Goal: Transaction & Acquisition: Purchase product/service

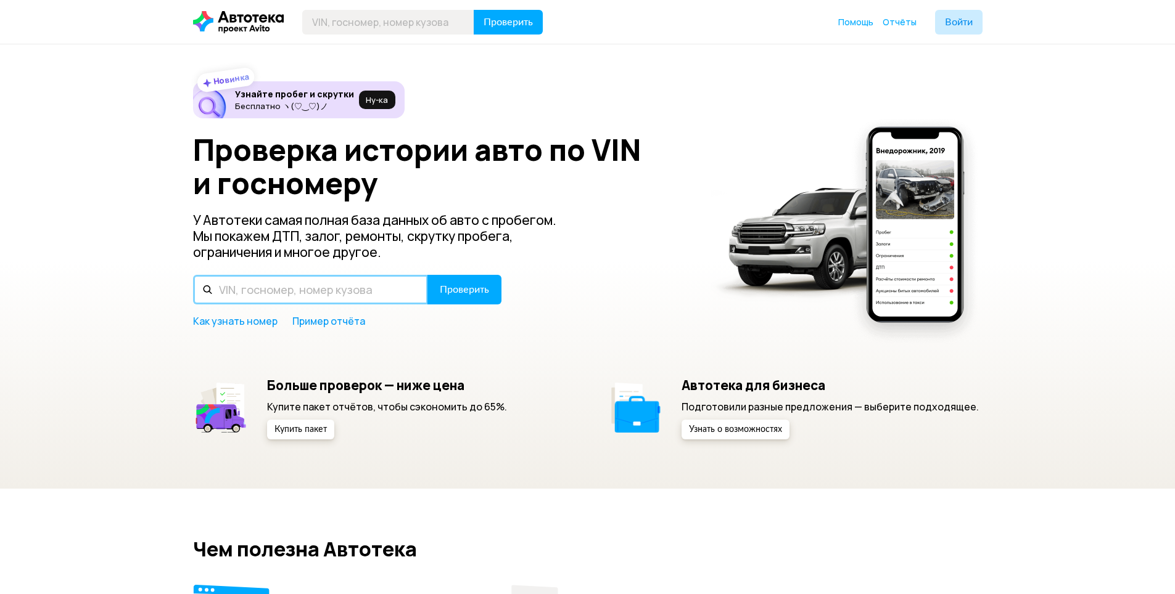
click at [275, 291] on input "text" at bounding box center [310, 290] width 235 height 30
type input "[VEHICLE_IDENTIFICATION_NUMBER]"
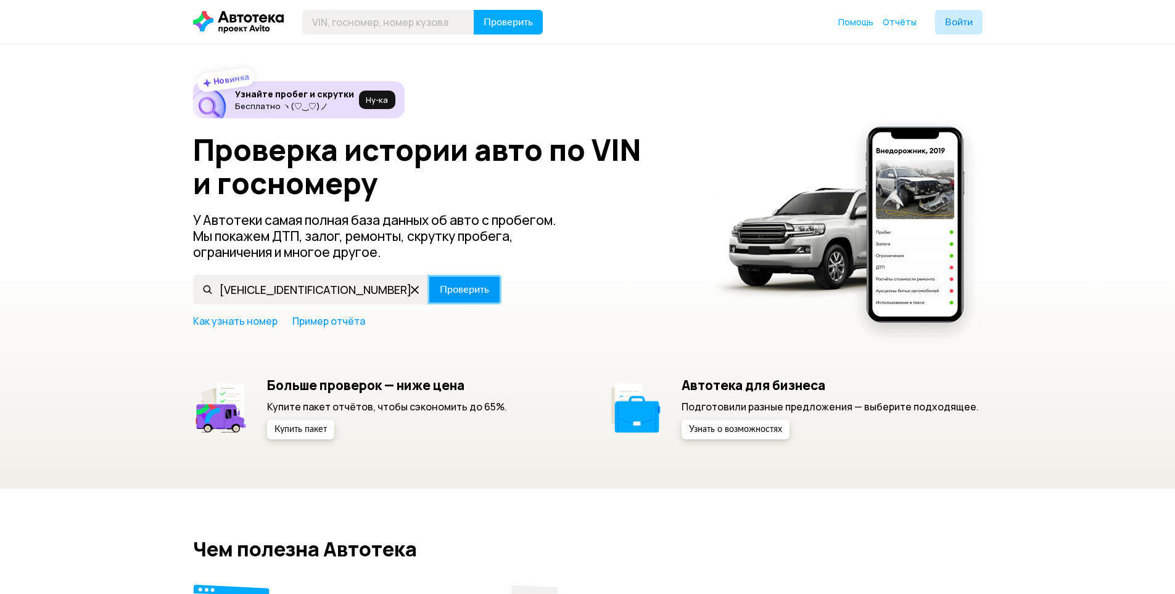
click at [473, 291] on span "Проверить" at bounding box center [464, 290] width 49 height 10
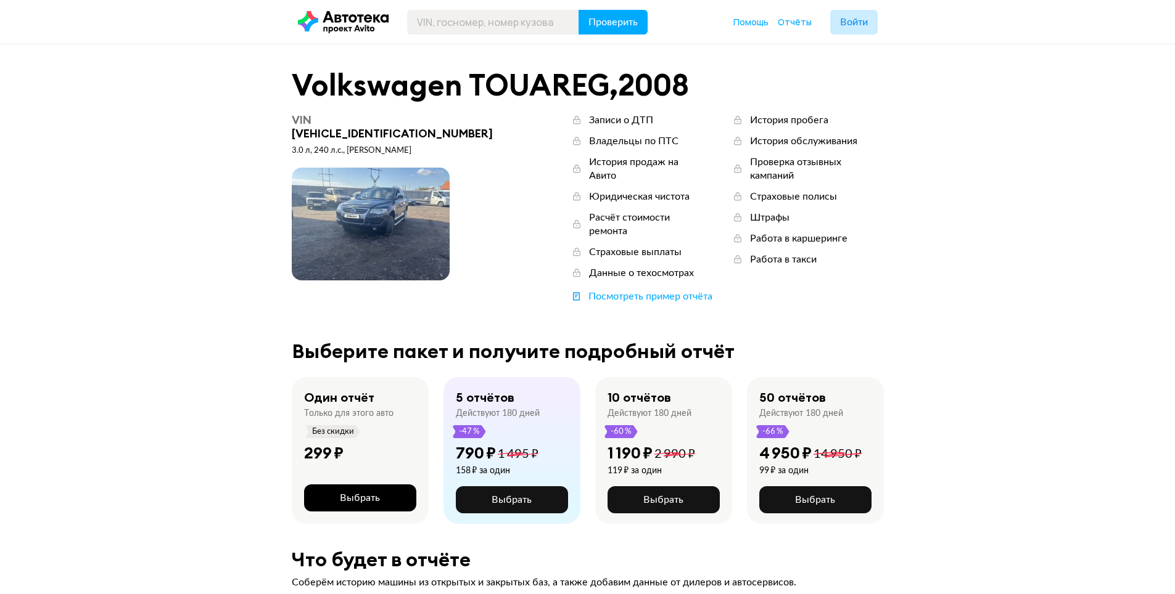
click at [355, 493] on span "Выбрать" at bounding box center [360, 498] width 40 height 10
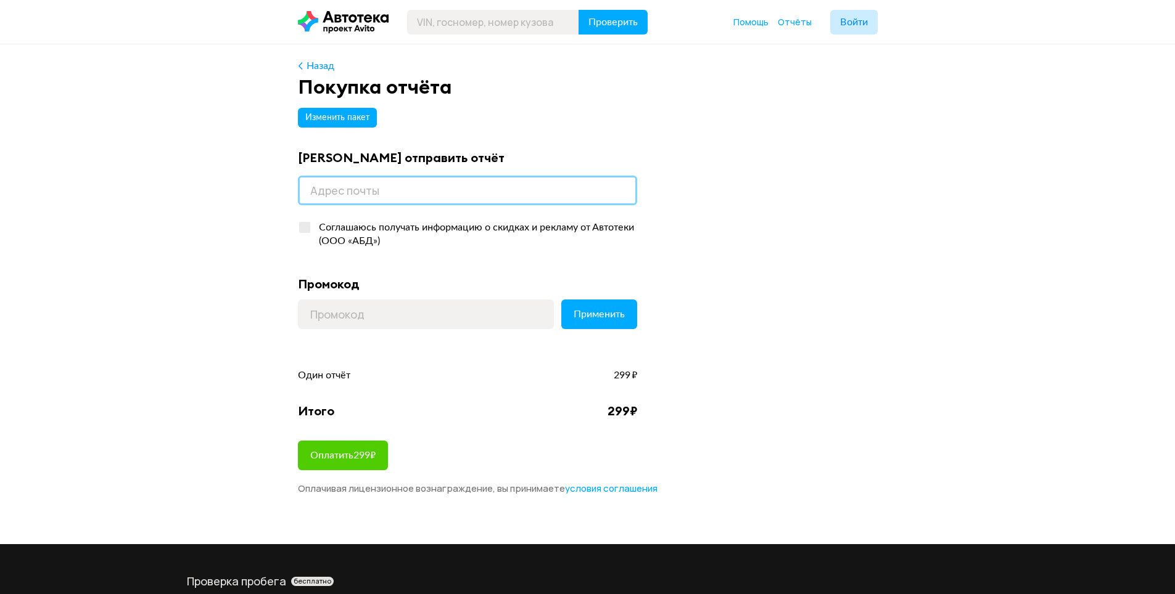
click at [403, 192] on input "email" at bounding box center [467, 191] width 339 height 30
type input "bbc.bbc.92@mail.ru"
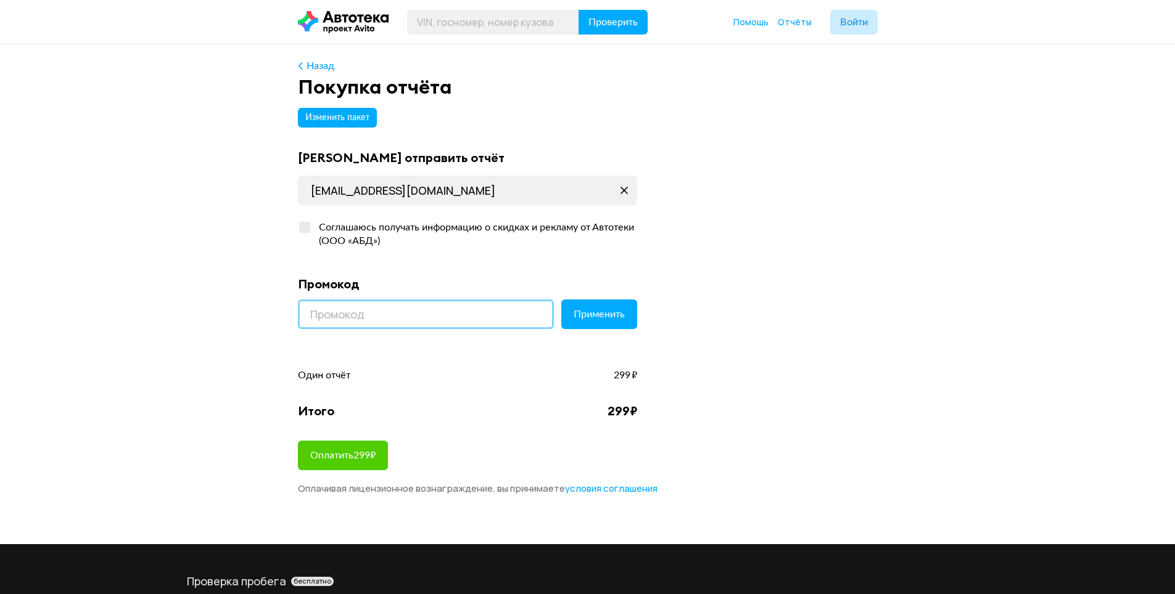
click at [388, 310] on input at bounding box center [426, 315] width 256 height 30
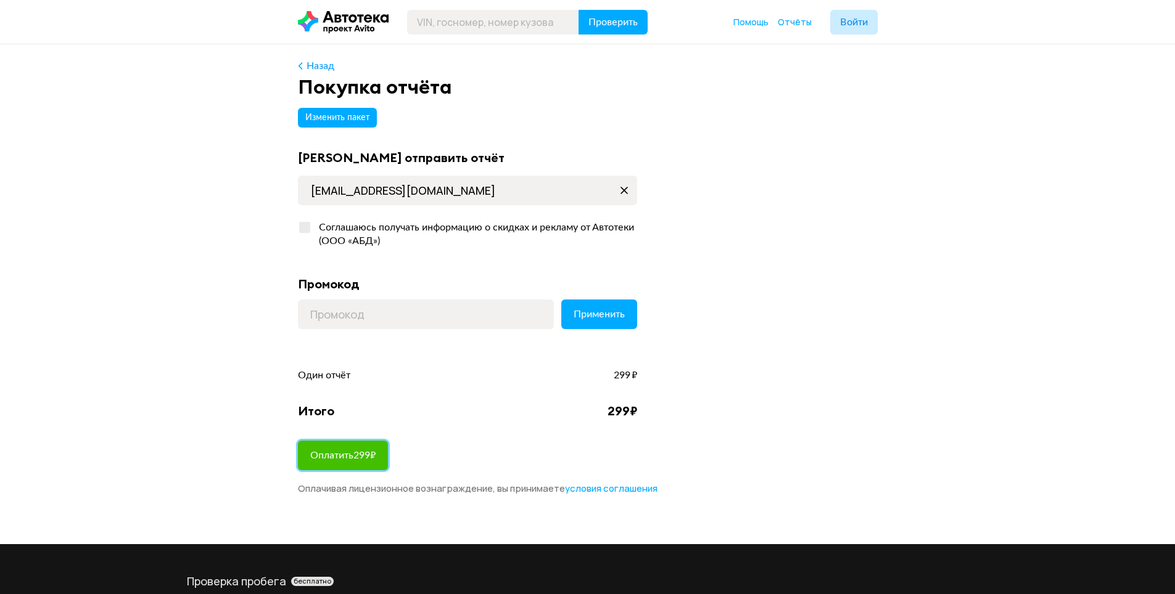
click at [357, 456] on span "Оплатить 299 ₽" at bounding box center [342, 456] width 65 height 10
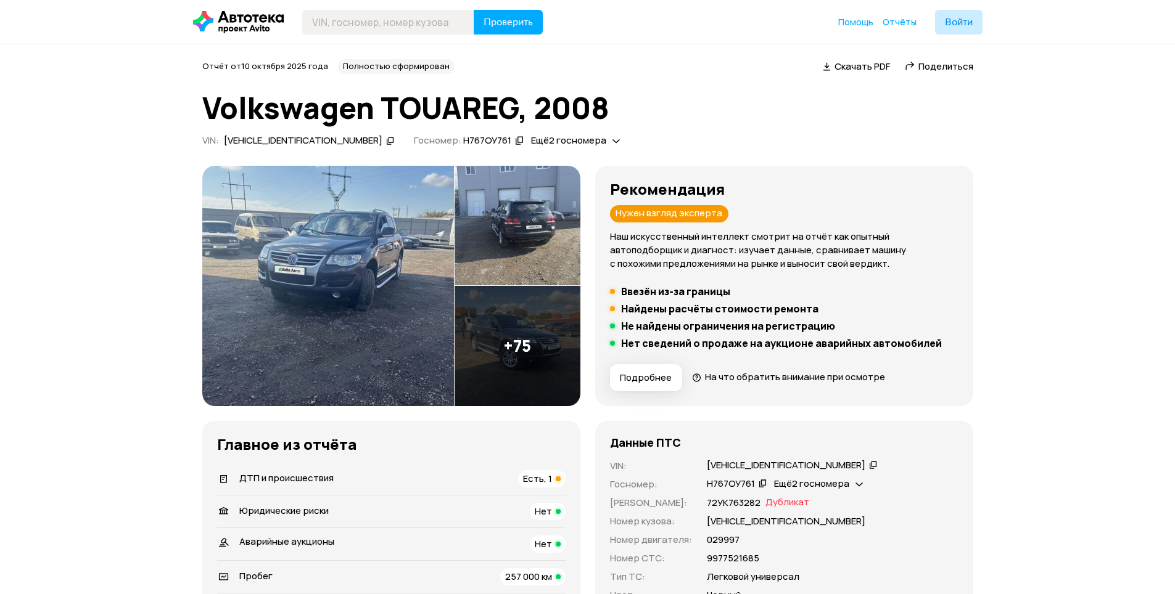
click at [516, 327] on img at bounding box center [517, 346] width 126 height 120
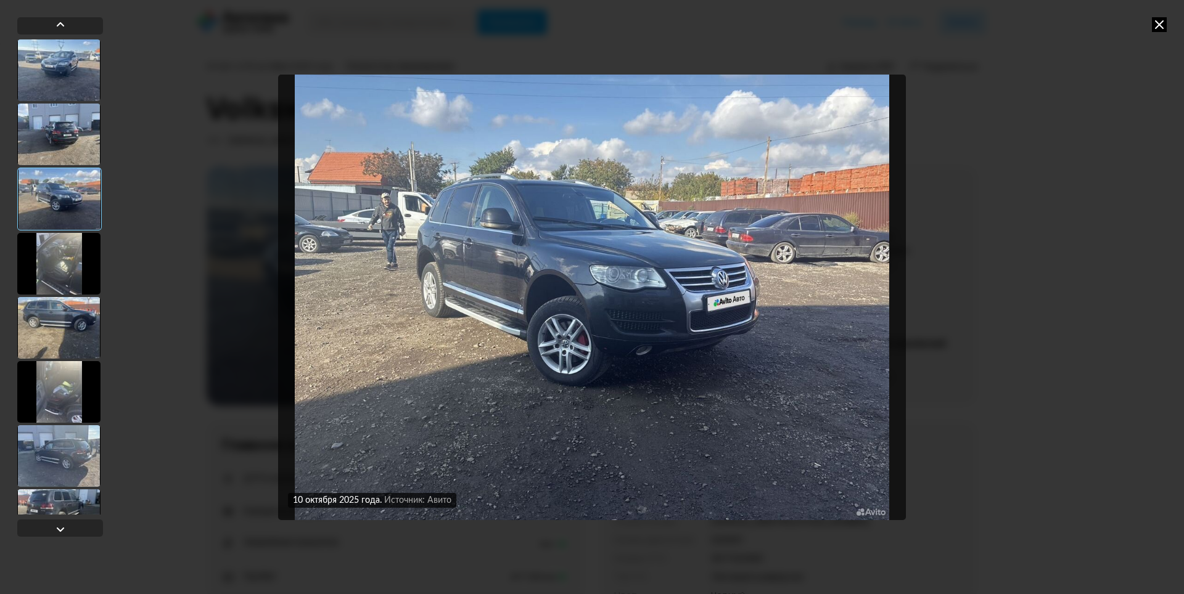
click at [875, 310] on img "Go to Slide 3" at bounding box center [592, 298] width 628 height 446
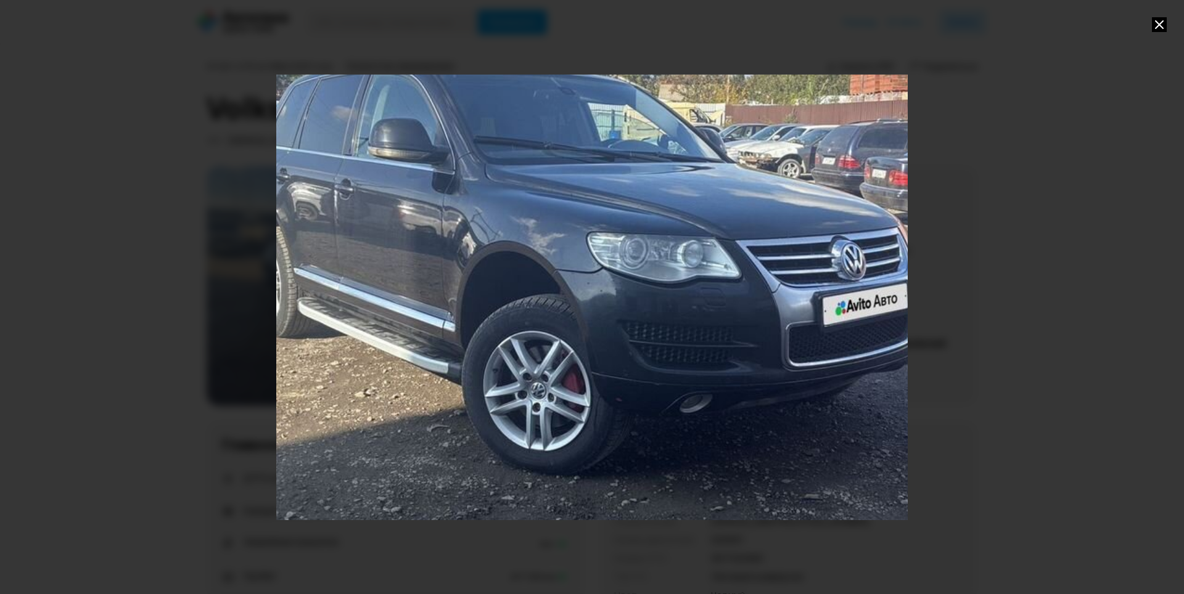
click at [875, 309] on div "Go to Slide 3" at bounding box center [592, 297] width 1263 height 892
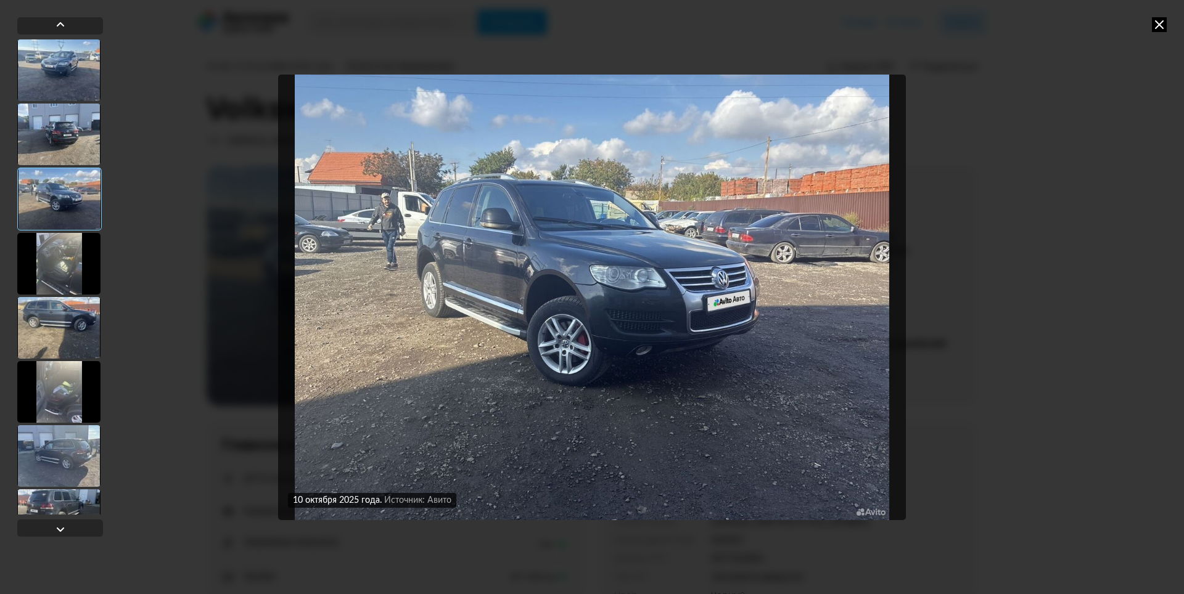
click at [875, 309] on img "Go to Slide 3" at bounding box center [592, 298] width 628 height 446
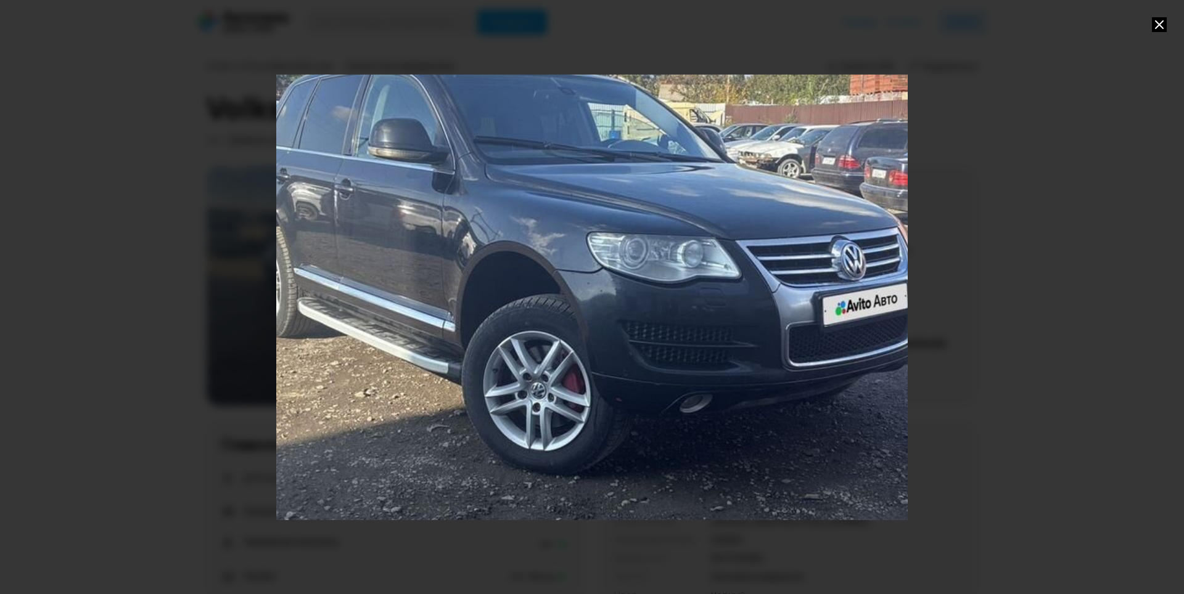
click at [875, 309] on div "Go to Slide 3" at bounding box center [592, 297] width 1263 height 892
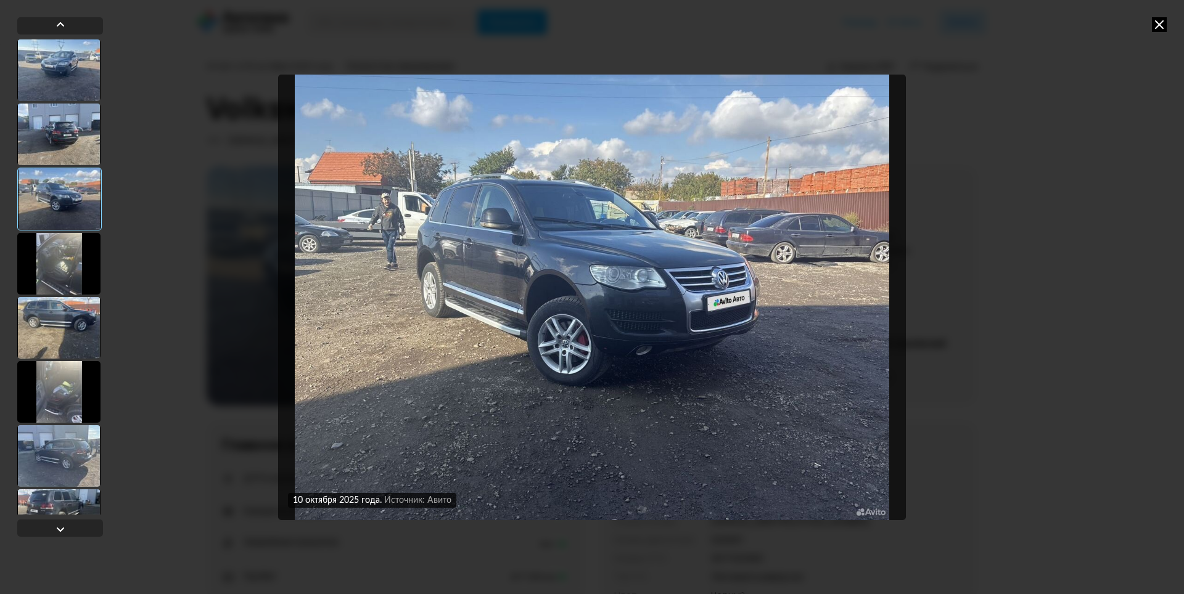
click at [1000, 270] on div "[DATE] Источник: Авито [DATE] Источник: Авито [DATE] Источник: Авито [DATE] Ист…" at bounding box center [592, 297] width 1184 height 594
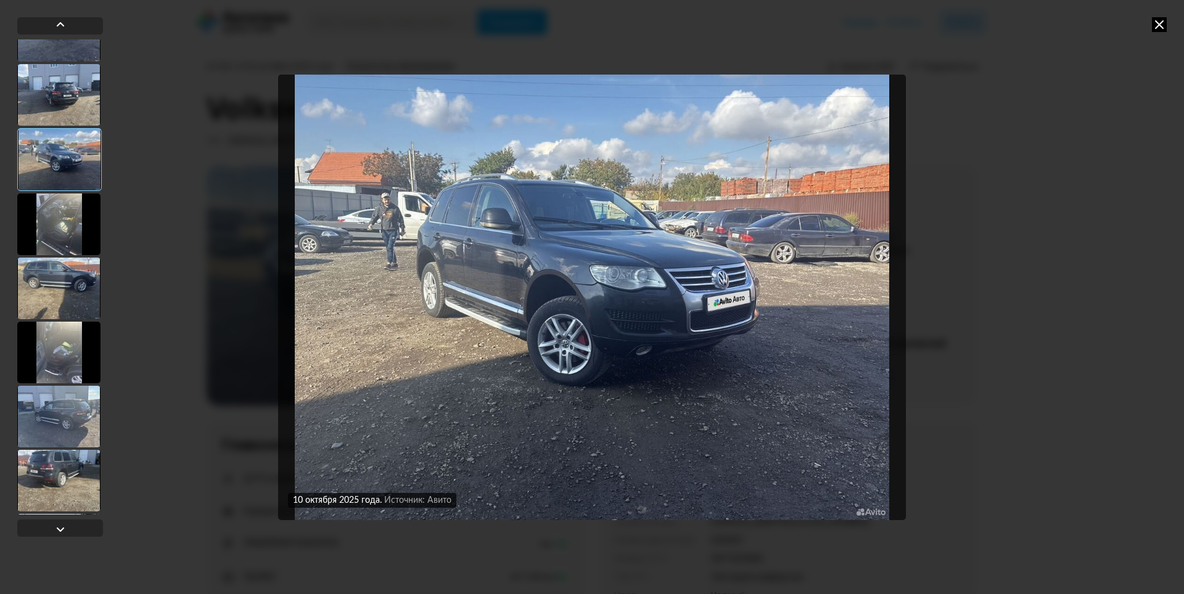
scroll to position [62, 0]
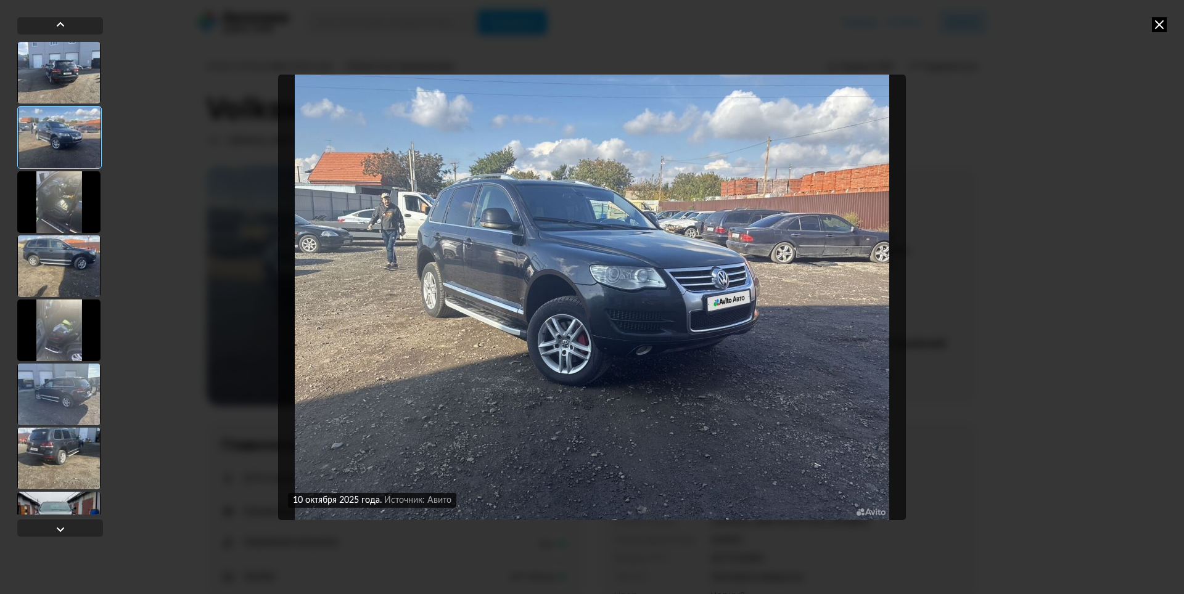
click at [72, 206] on div at bounding box center [58, 202] width 83 height 62
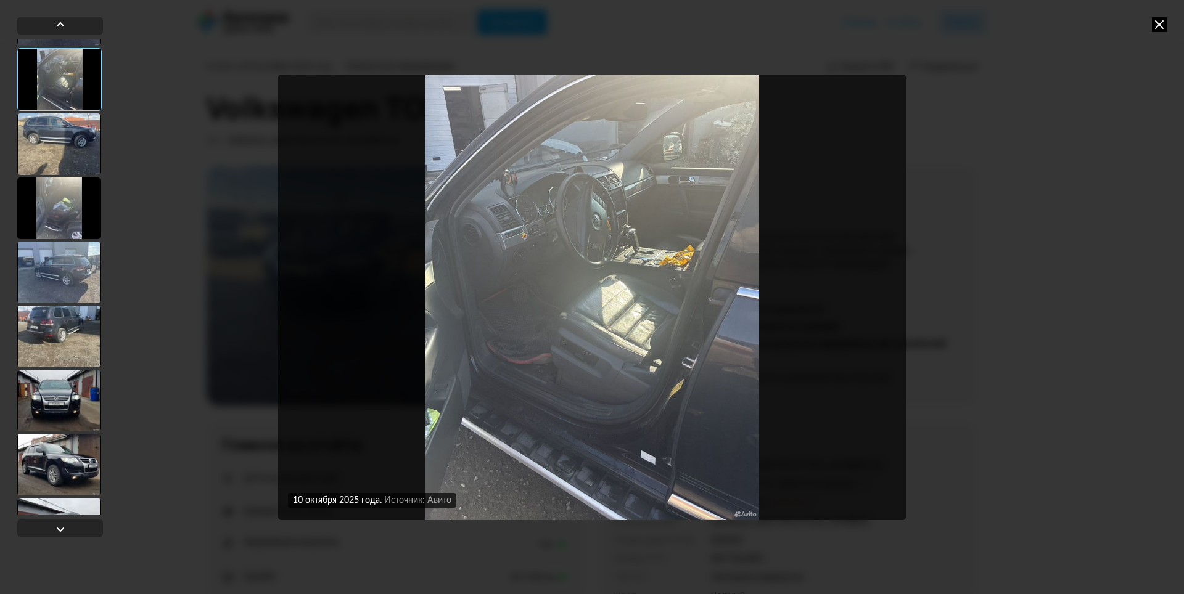
scroll to position [185, 0]
click at [63, 400] on div at bounding box center [58, 400] width 83 height 62
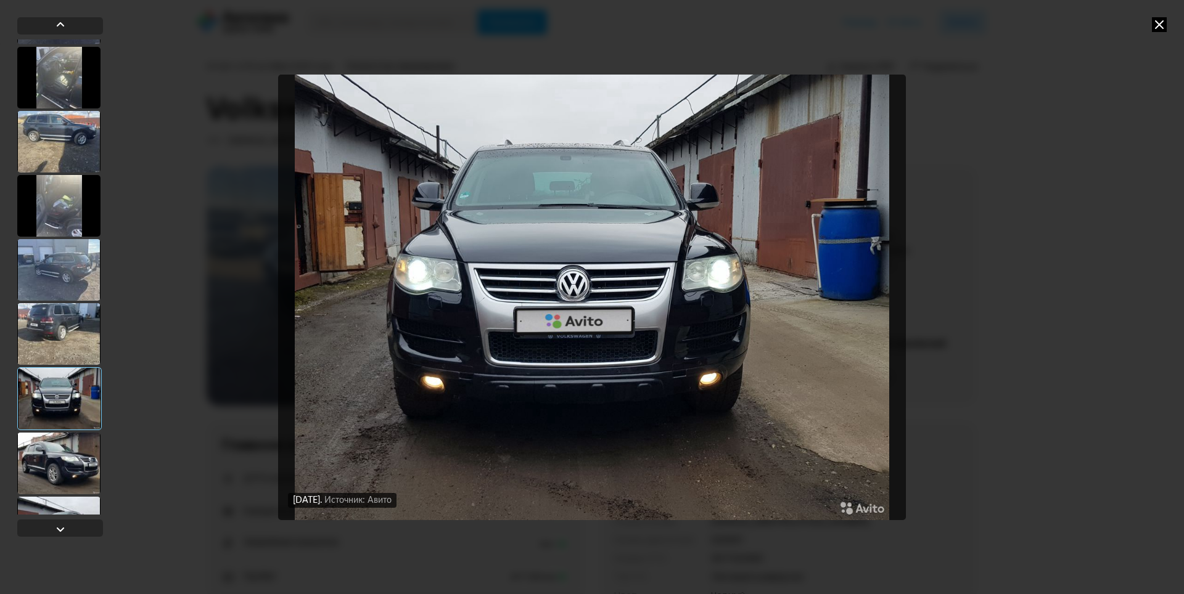
click at [60, 450] on div at bounding box center [58, 464] width 83 height 62
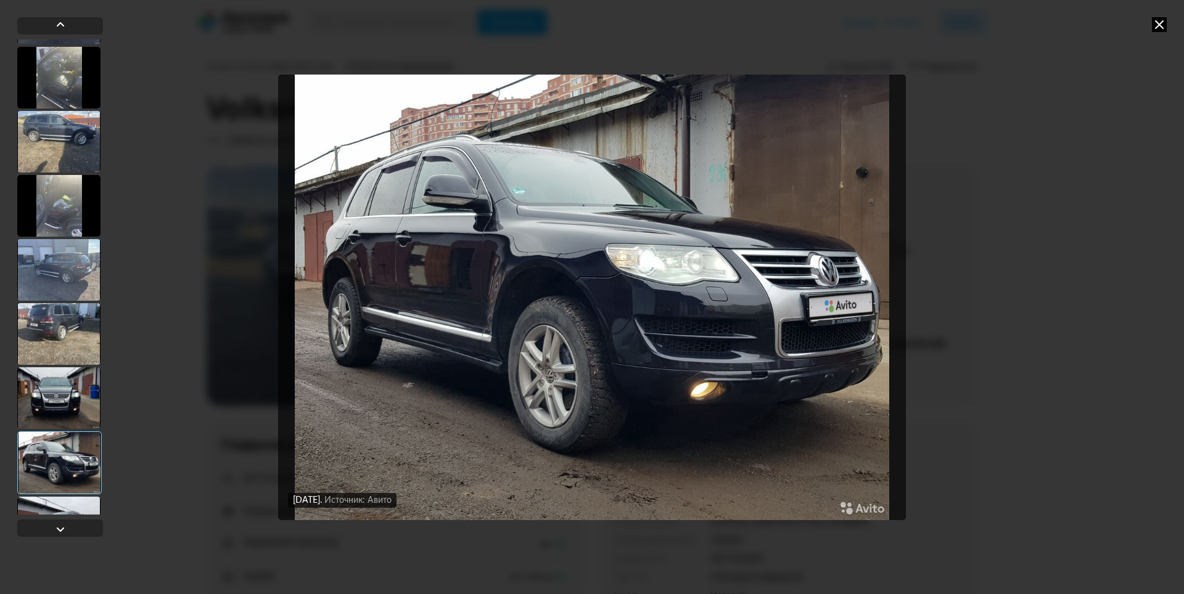
scroll to position [247, 0]
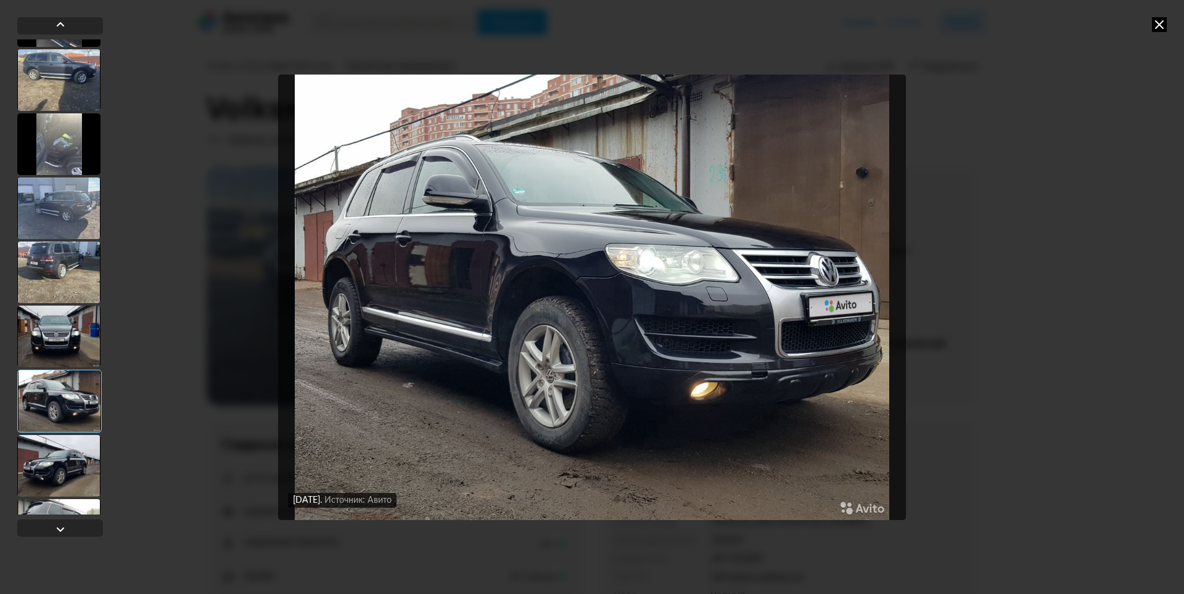
click at [56, 458] on div at bounding box center [58, 466] width 83 height 62
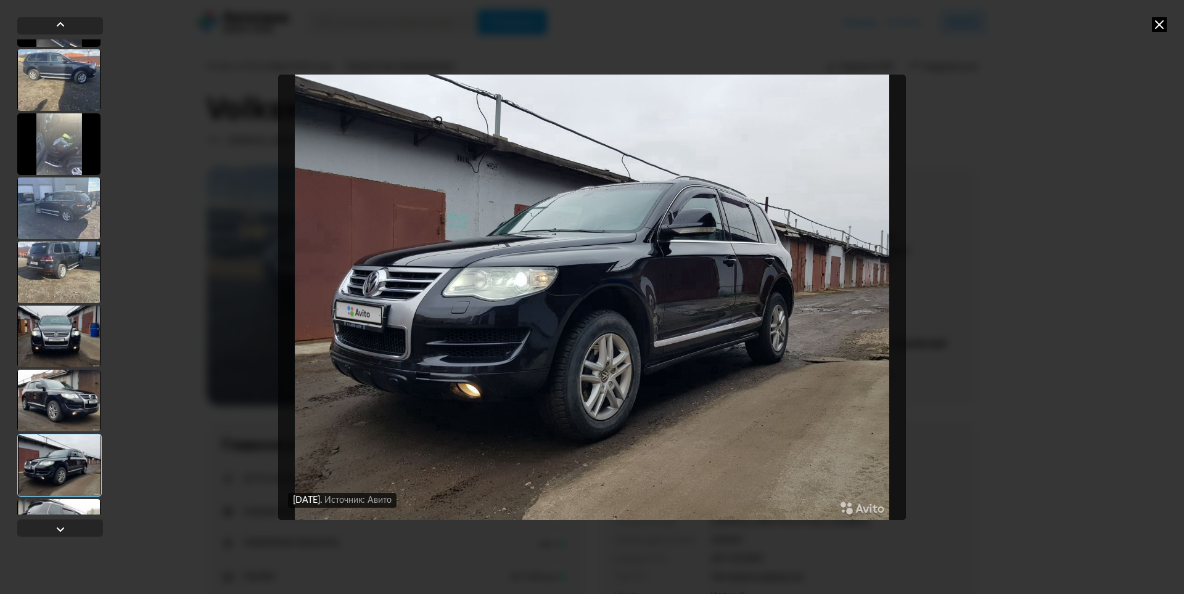
scroll to position [308, 0]
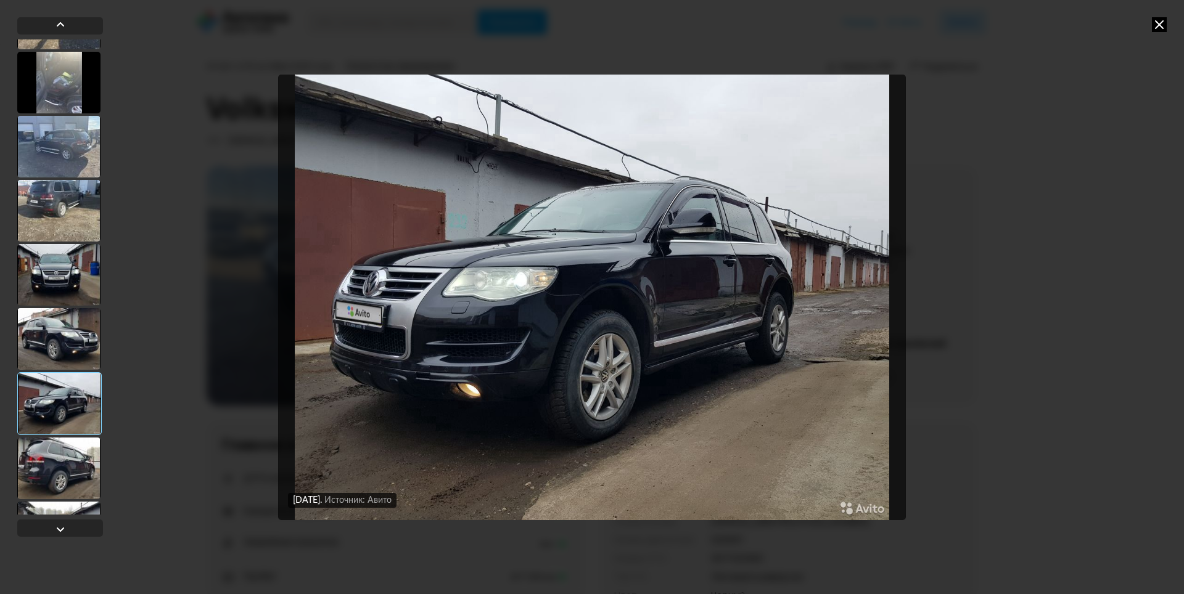
click at [59, 451] on div at bounding box center [58, 469] width 83 height 62
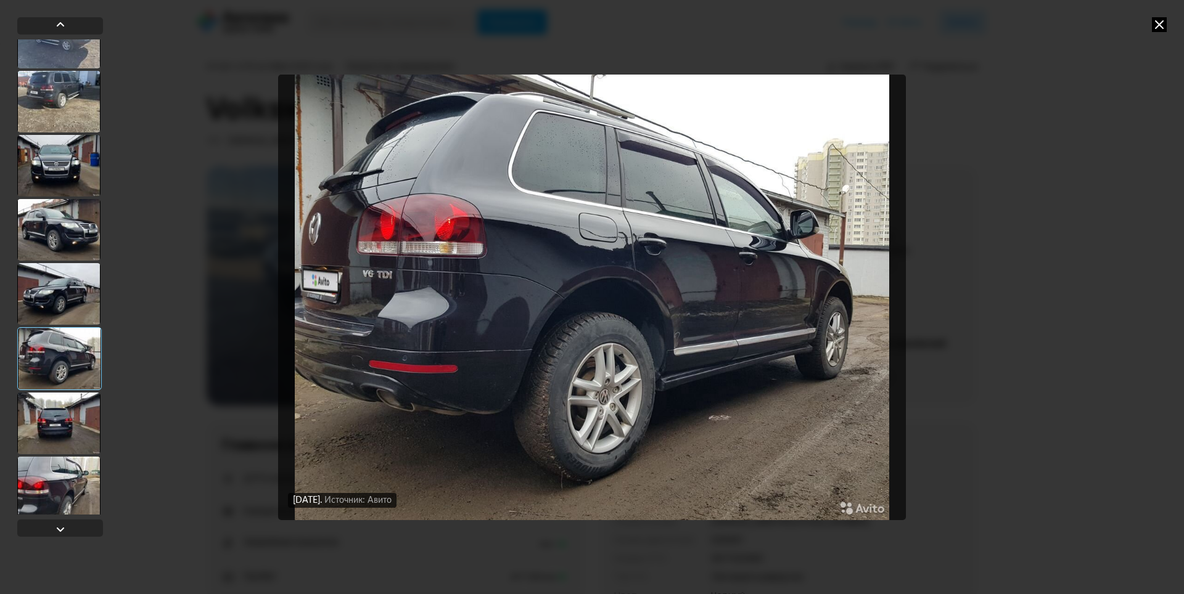
scroll to position [432, 0]
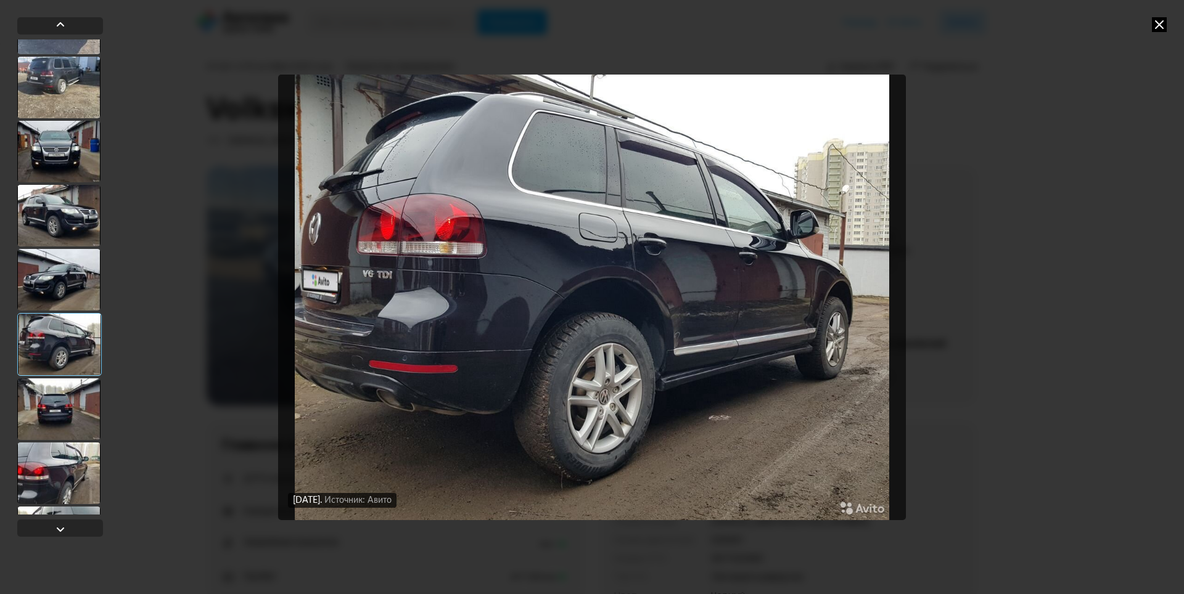
click at [62, 406] on div at bounding box center [58, 410] width 83 height 62
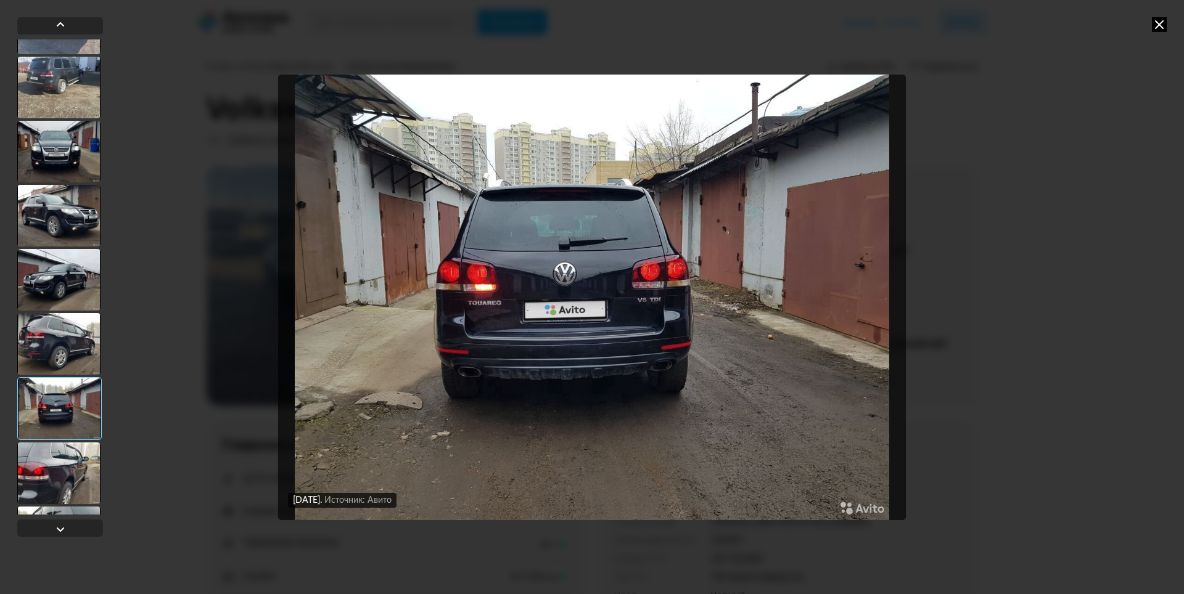
click at [56, 477] on div at bounding box center [58, 474] width 83 height 62
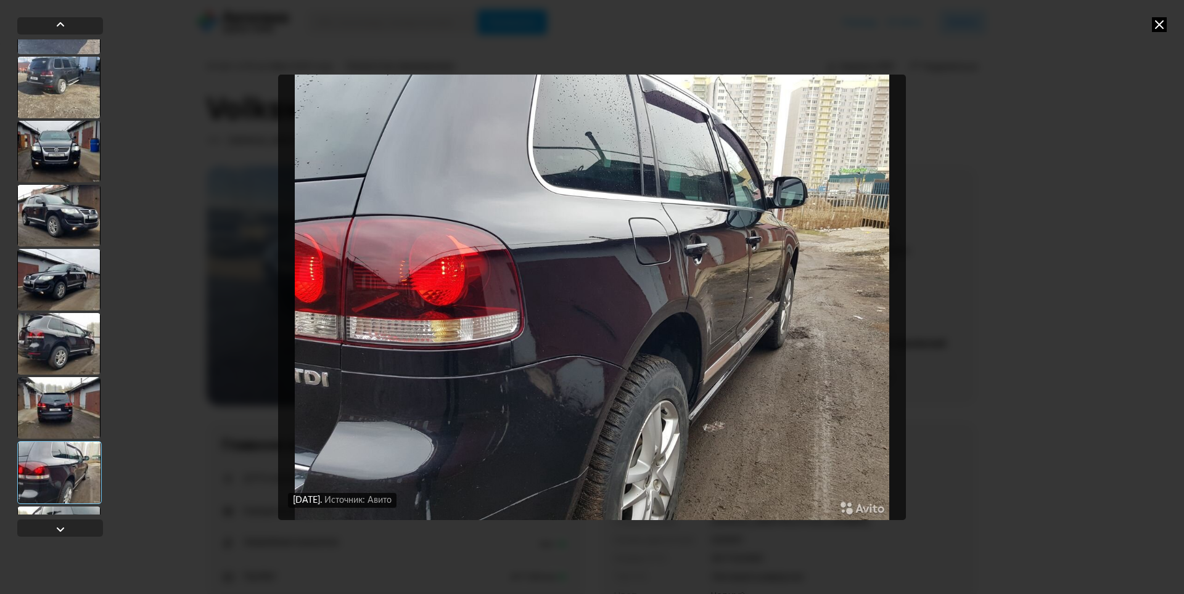
scroll to position [493, 0]
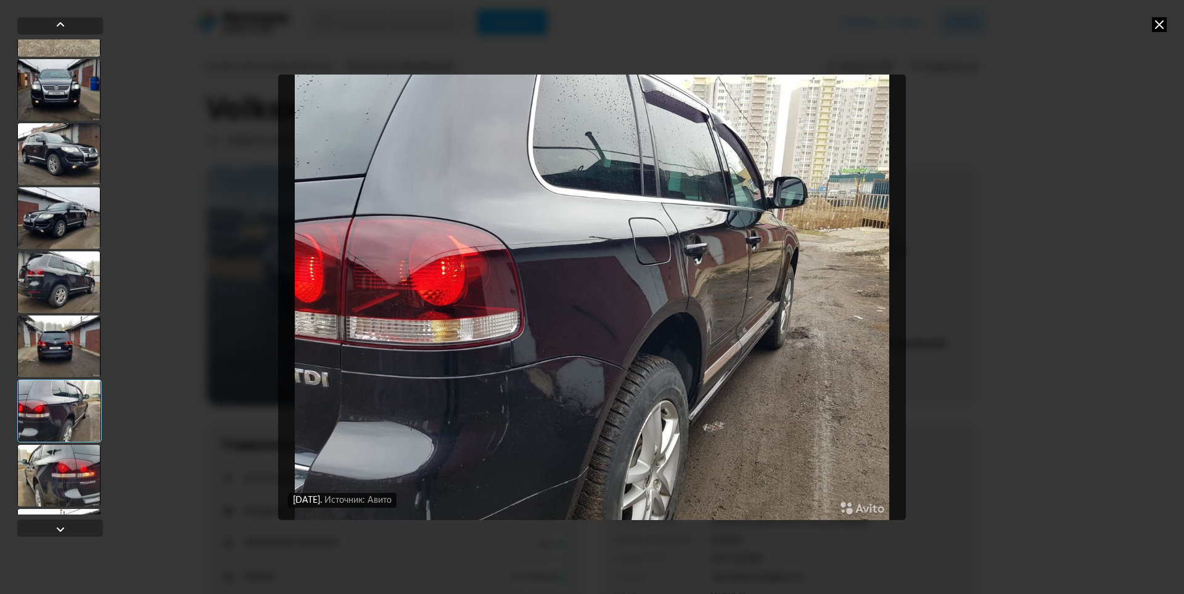
click at [64, 466] on div at bounding box center [58, 476] width 83 height 62
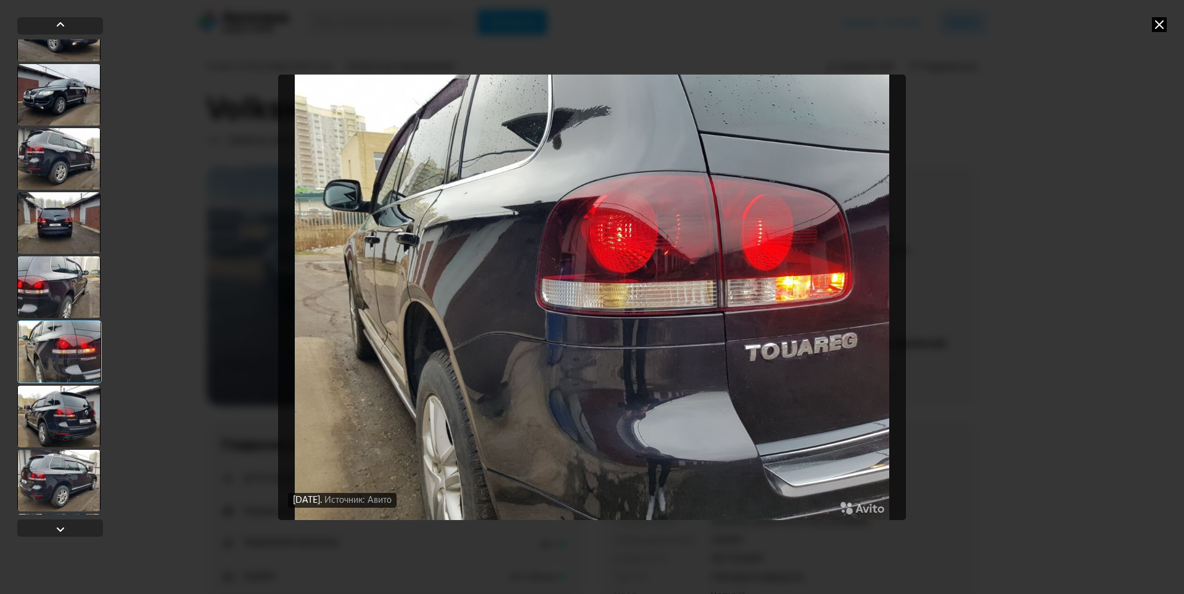
click at [64, 452] on div at bounding box center [58, 481] width 83 height 62
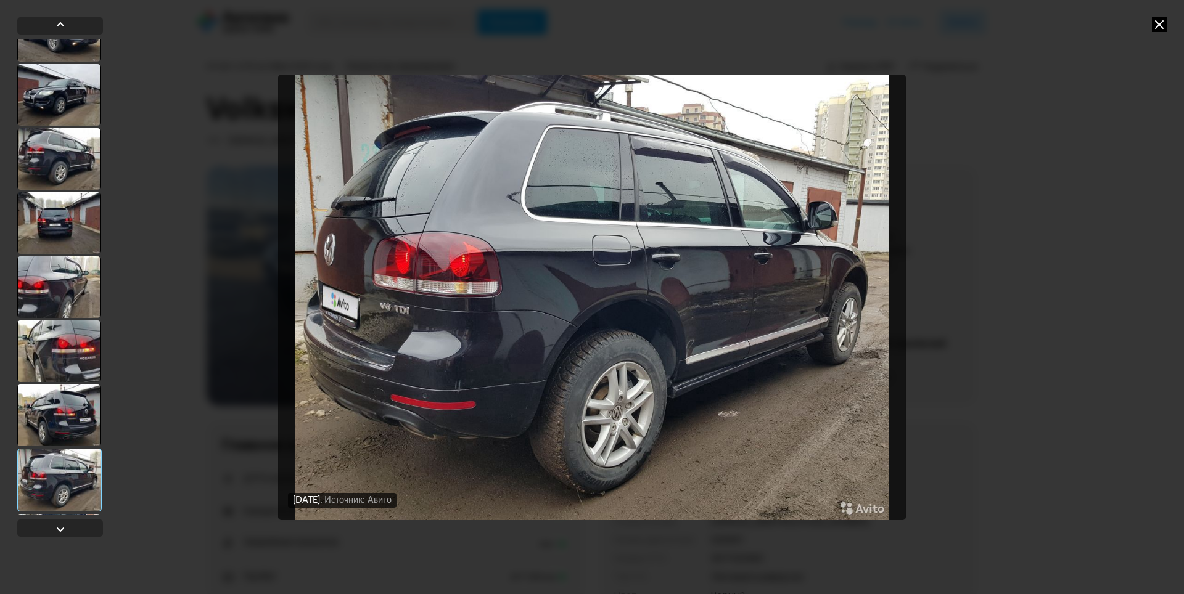
scroll to position [678, 0]
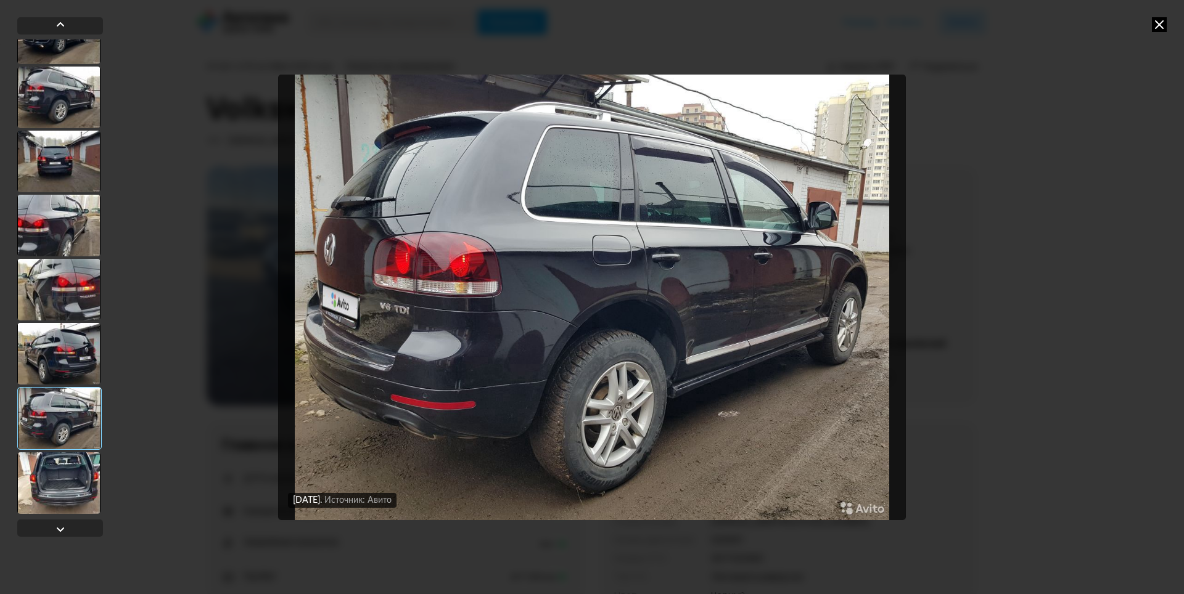
click at [64, 452] on div at bounding box center [60, 276] width 86 height 475
click at [62, 461] on div at bounding box center [58, 484] width 83 height 62
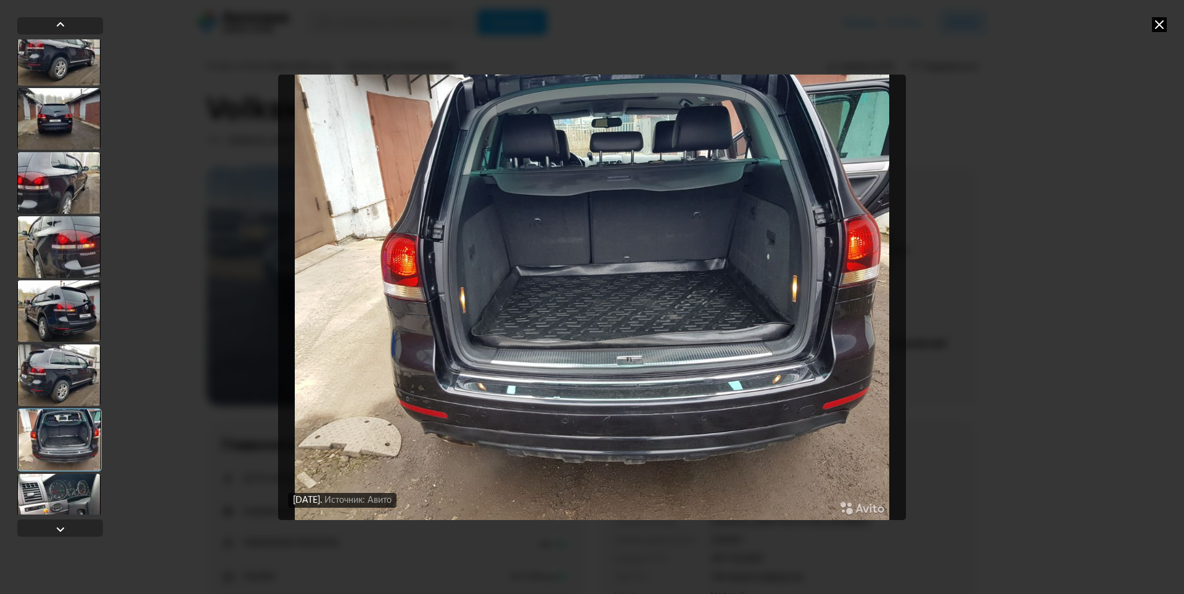
scroll to position [740, 0]
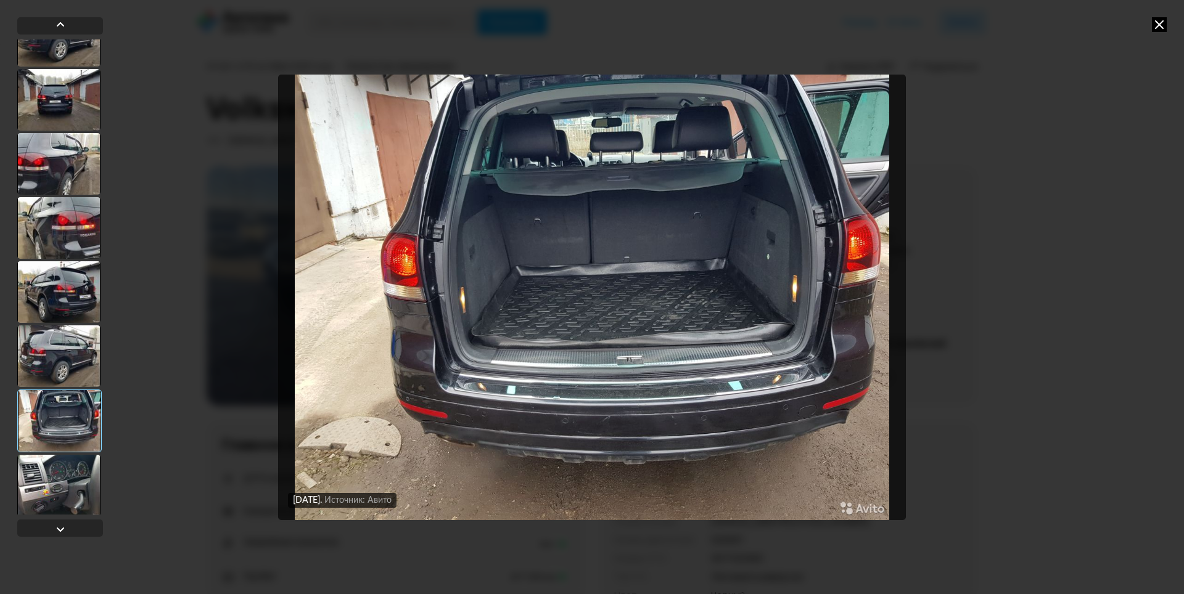
click at [56, 482] on div at bounding box center [58, 486] width 83 height 62
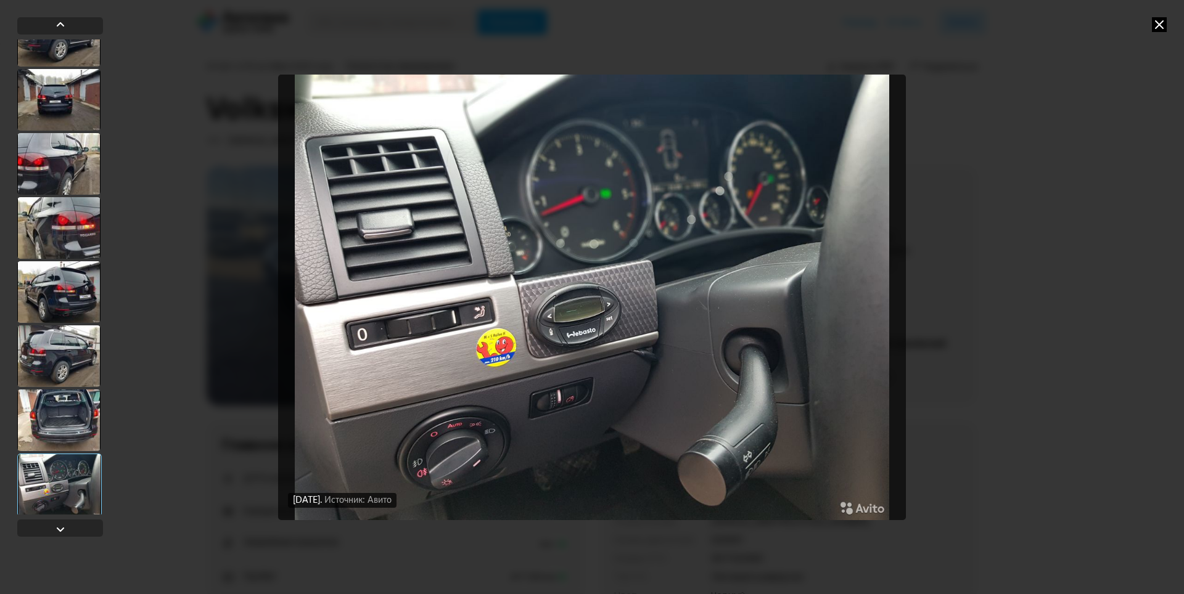
scroll to position [802, 0]
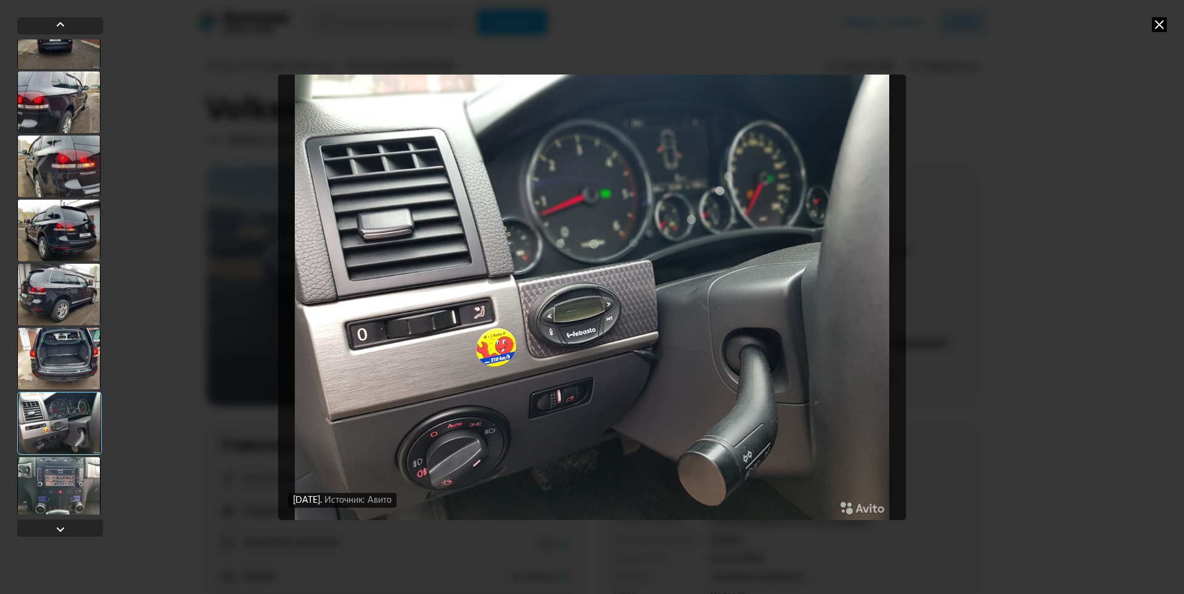
click at [57, 483] on div at bounding box center [58, 489] width 83 height 62
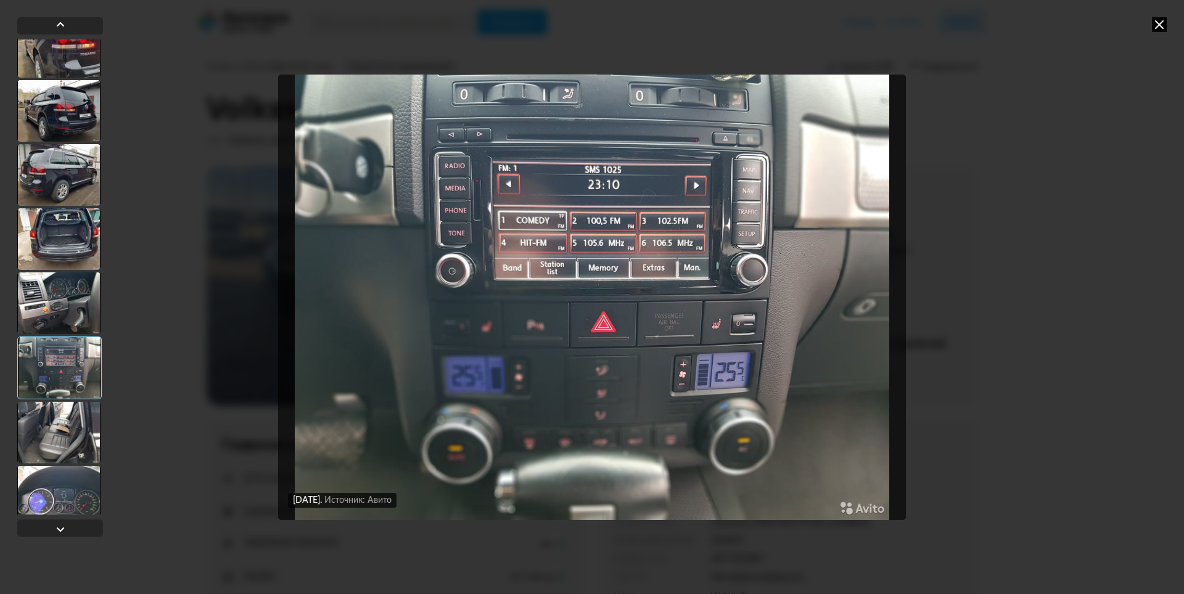
scroll to position [925, 0]
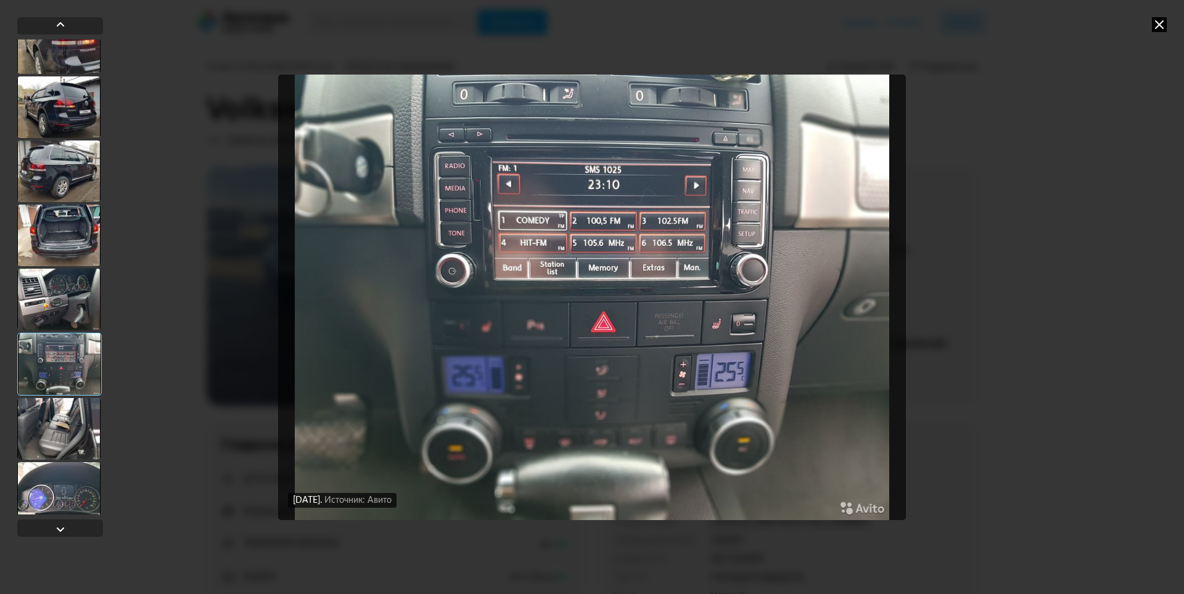
click at [67, 421] on div at bounding box center [58, 429] width 83 height 62
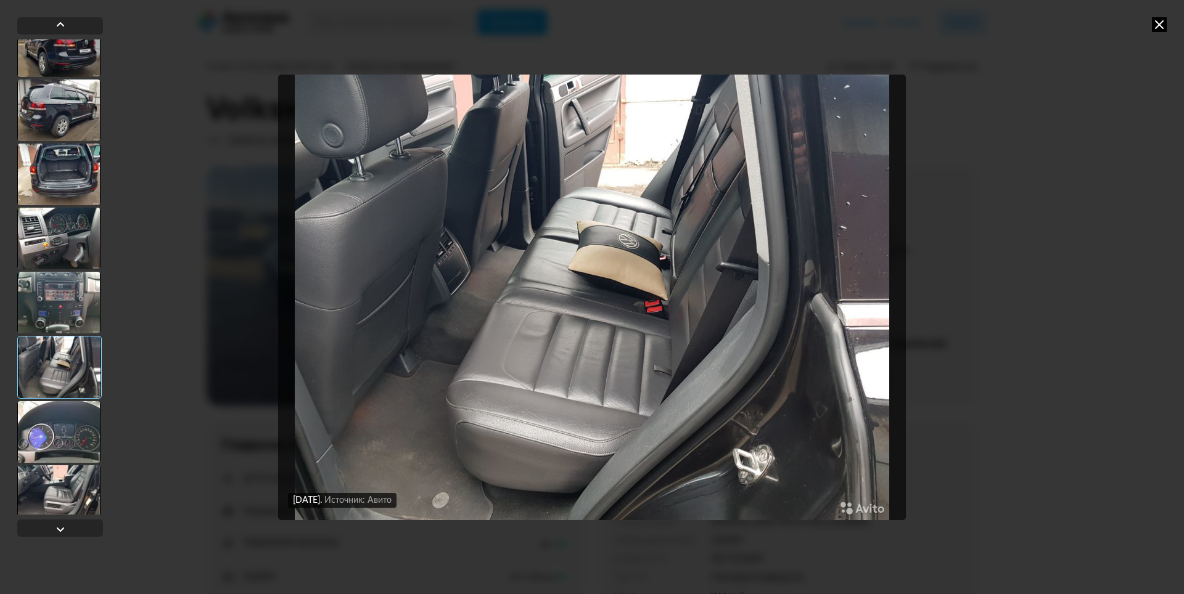
scroll to position [987, 0]
click at [59, 446] on div at bounding box center [58, 432] width 83 height 62
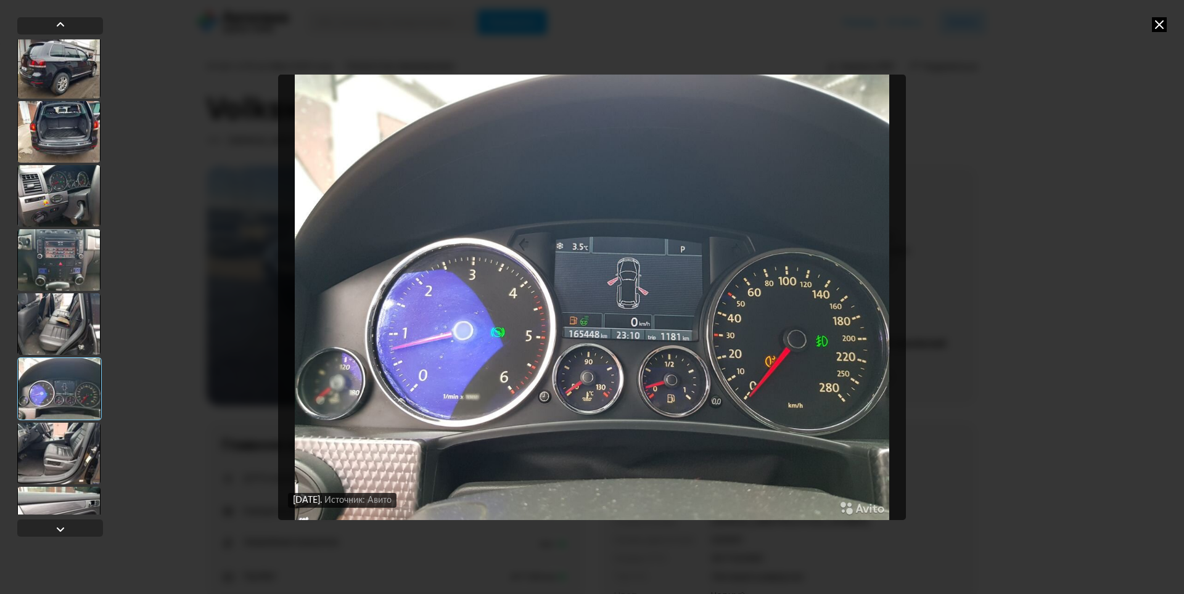
scroll to position [1048, 0]
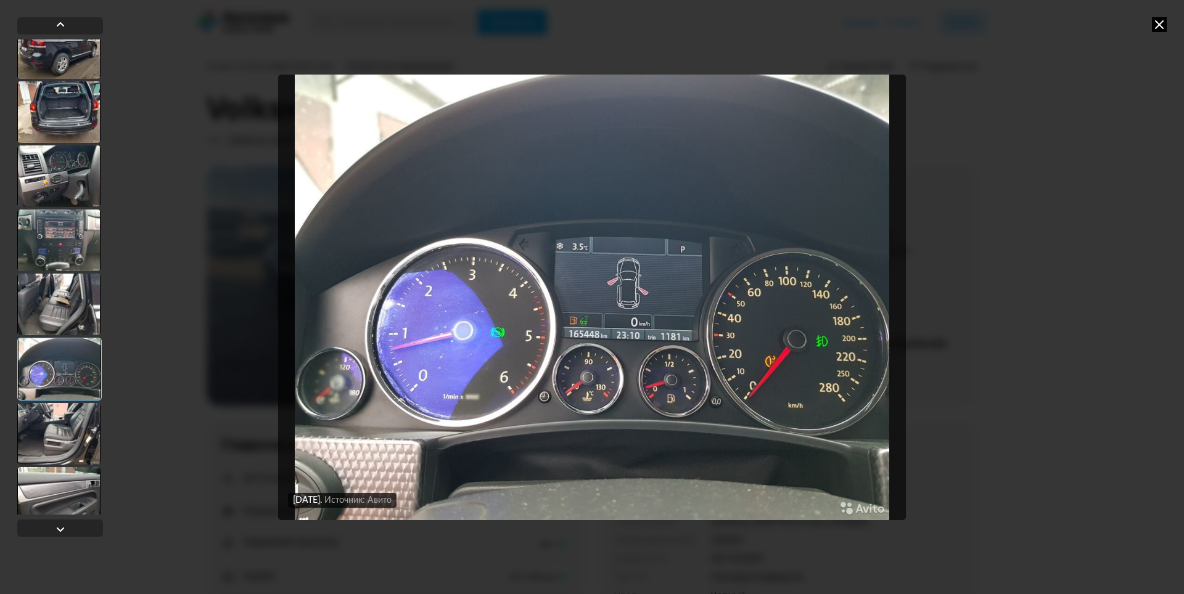
click at [58, 450] on div at bounding box center [58, 434] width 83 height 62
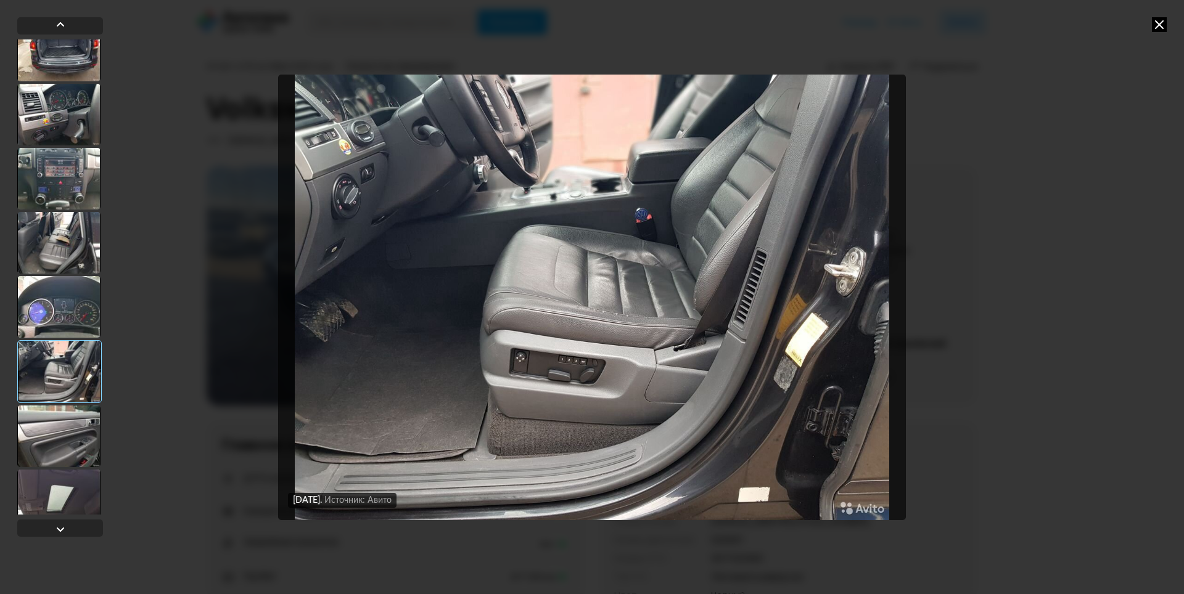
click at [58, 437] on div at bounding box center [58, 437] width 83 height 62
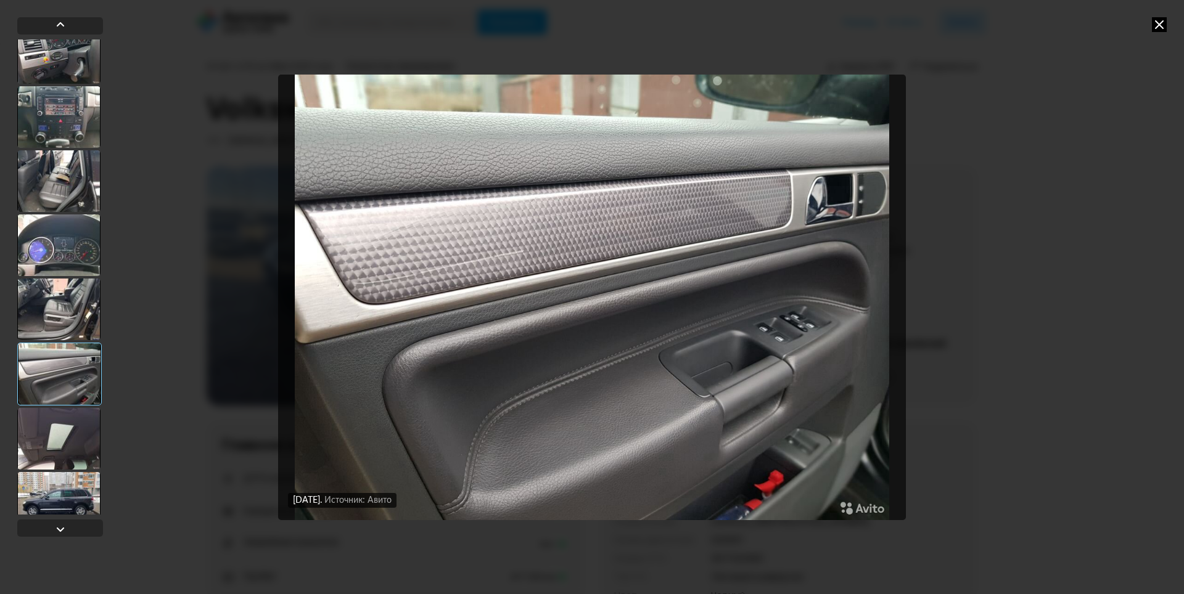
click at [56, 453] on div at bounding box center [58, 439] width 83 height 62
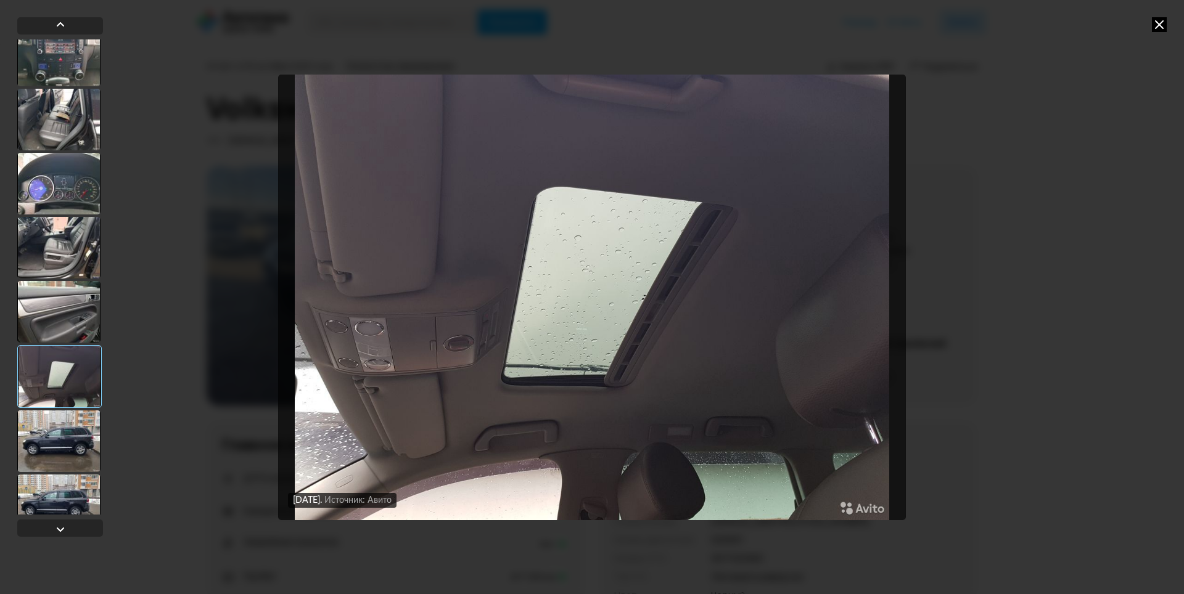
click at [57, 448] on div at bounding box center [58, 442] width 83 height 62
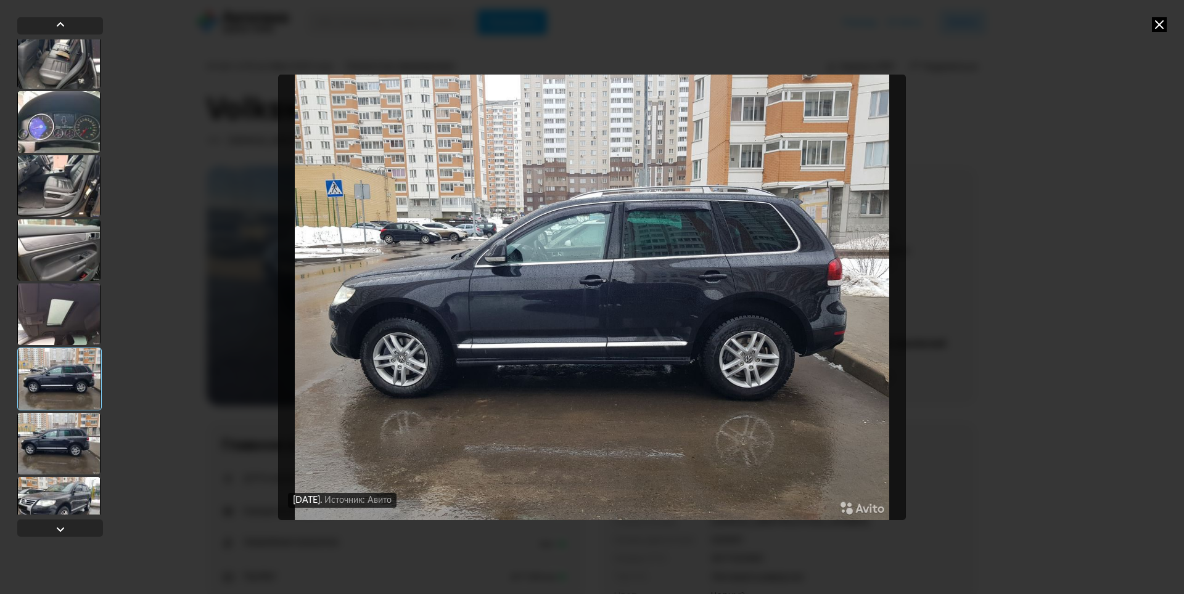
click at [57, 448] on div at bounding box center [58, 444] width 83 height 62
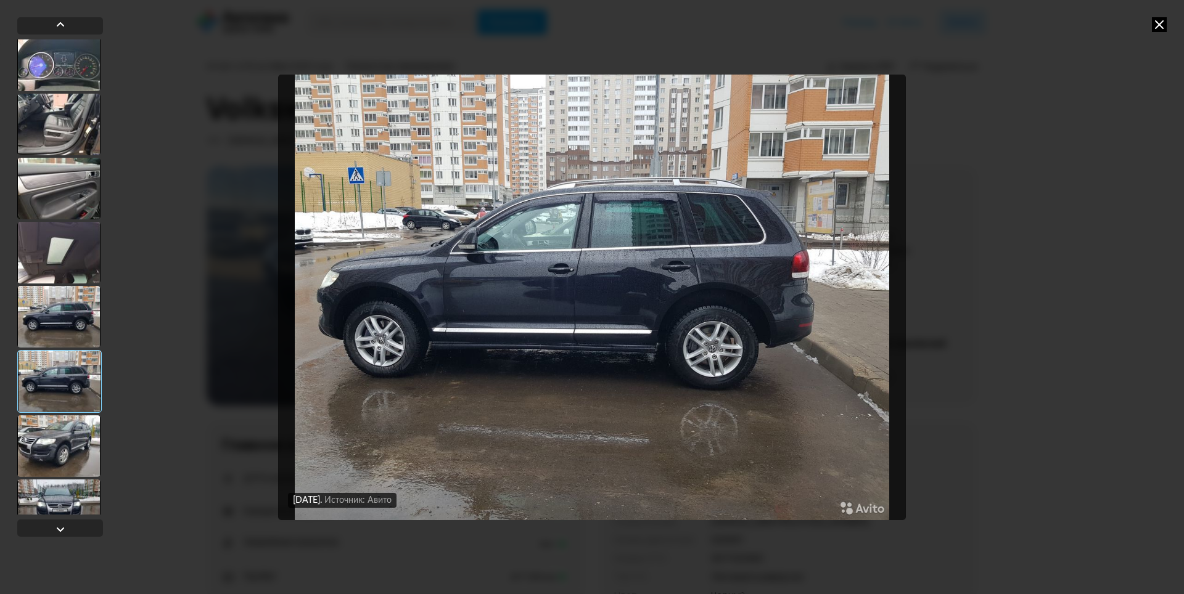
click at [57, 448] on div at bounding box center [58, 447] width 83 height 62
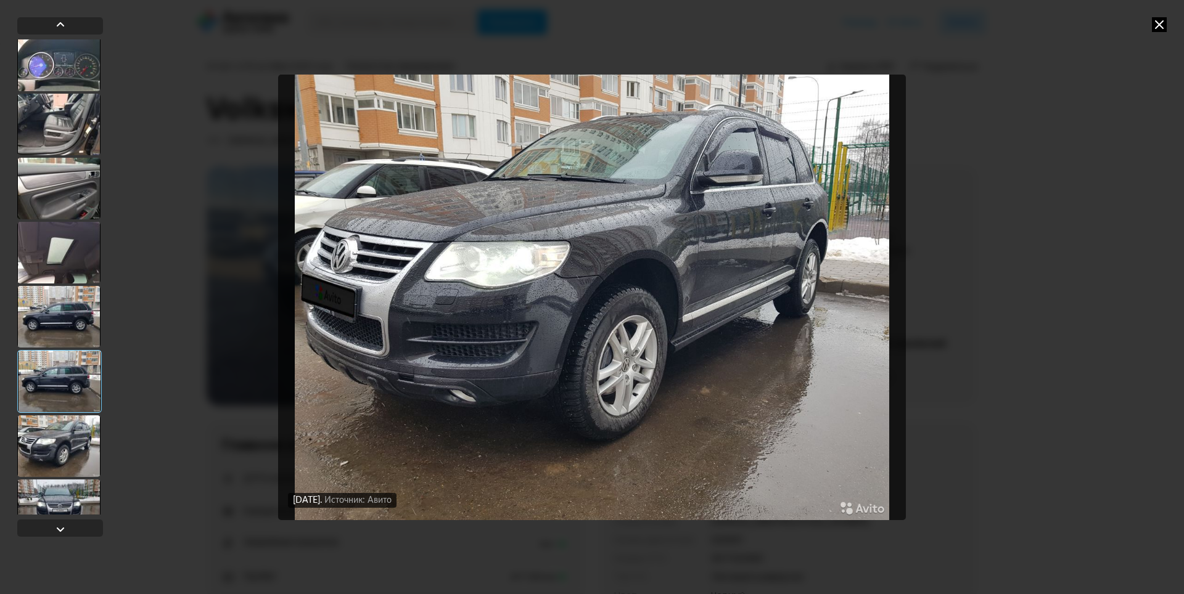
scroll to position [1418, 0]
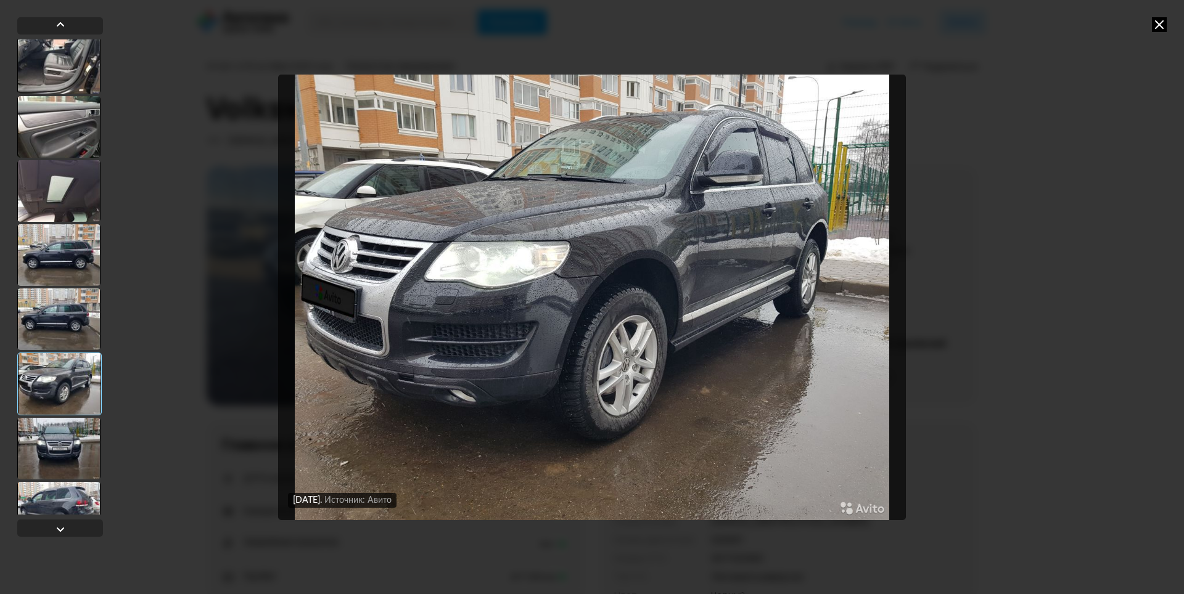
click at [57, 447] on div at bounding box center [58, 449] width 83 height 62
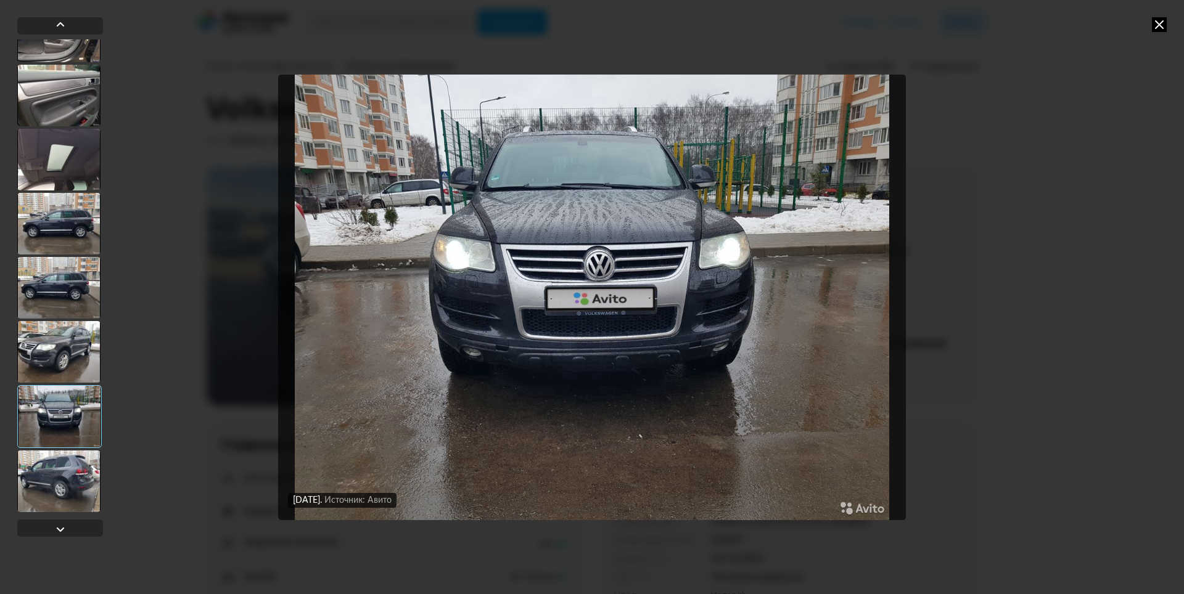
scroll to position [1480, 0]
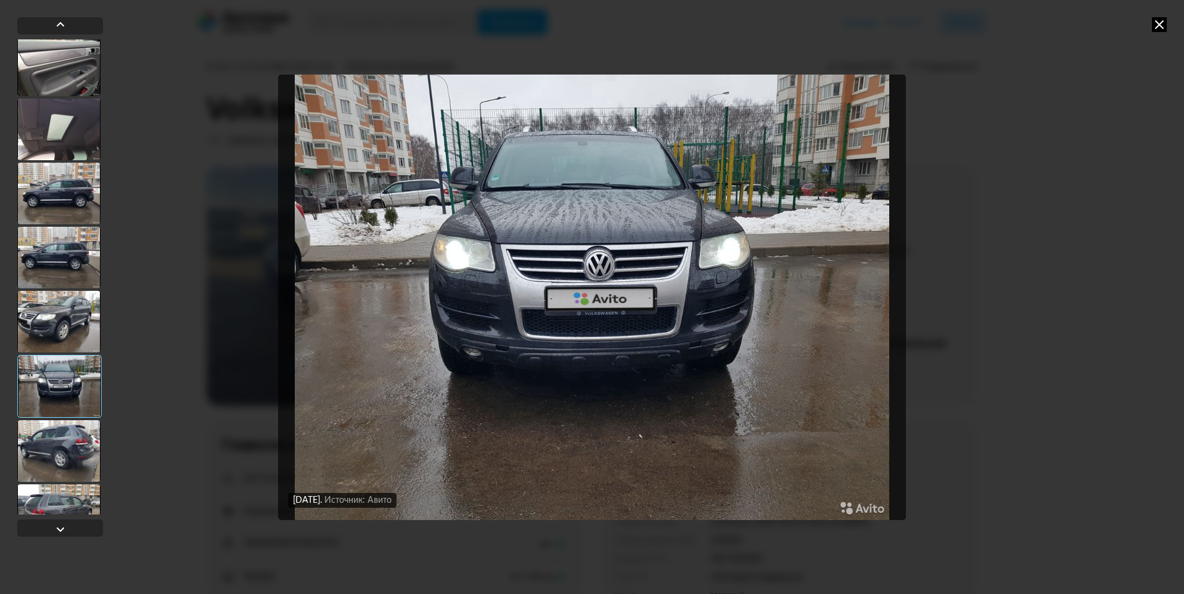
click at [57, 446] on div at bounding box center [58, 452] width 83 height 62
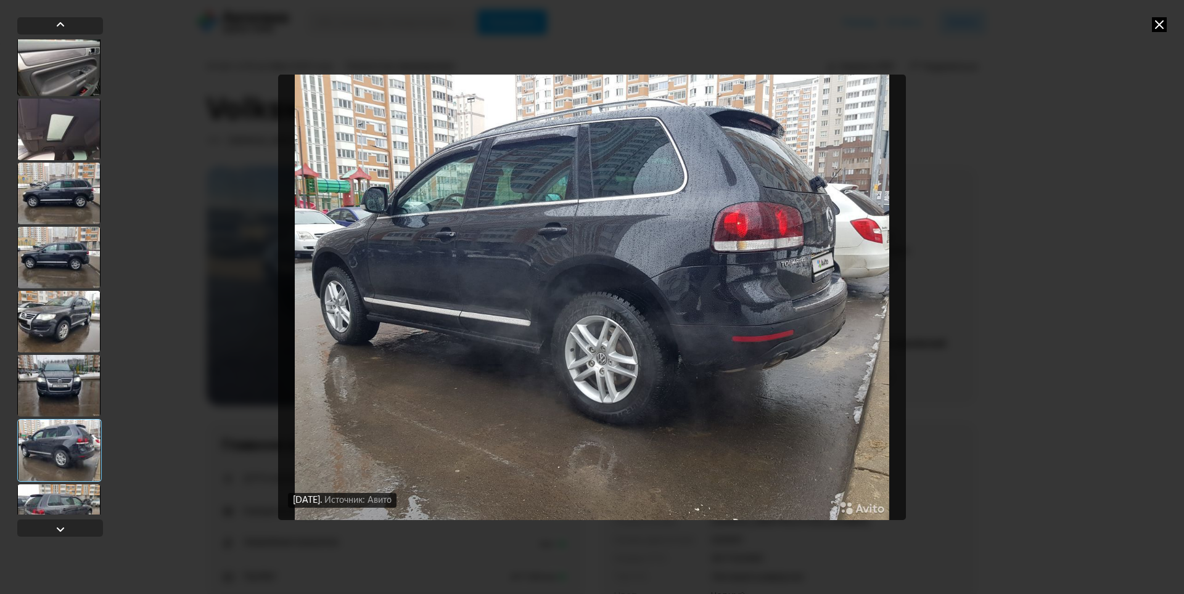
scroll to position [1542, 0]
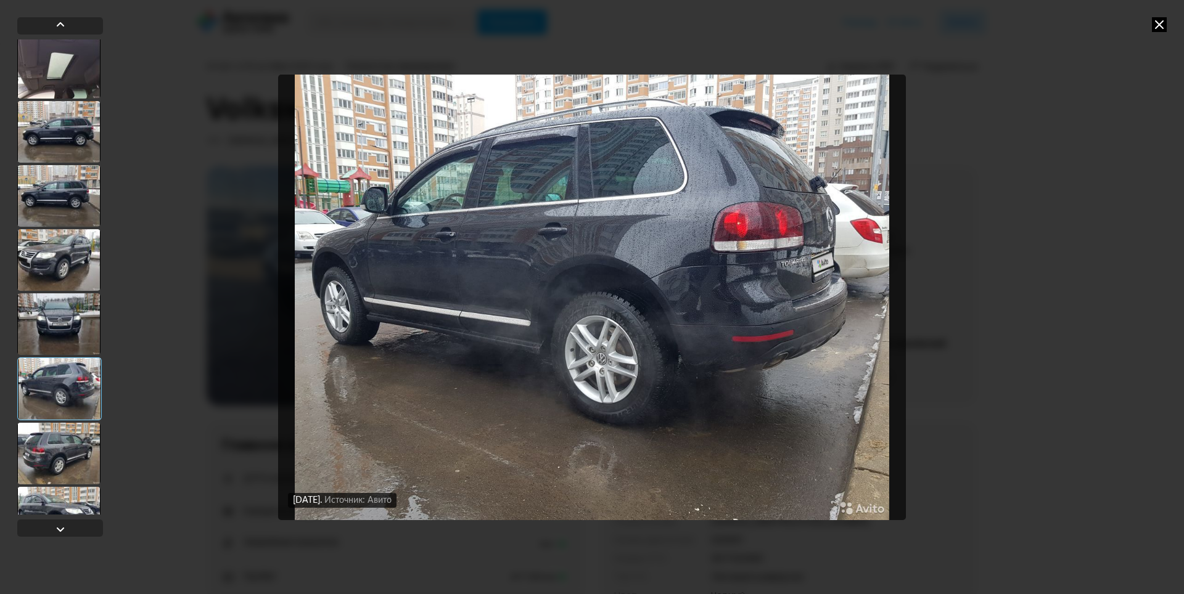
click at [57, 446] on div at bounding box center [58, 454] width 83 height 62
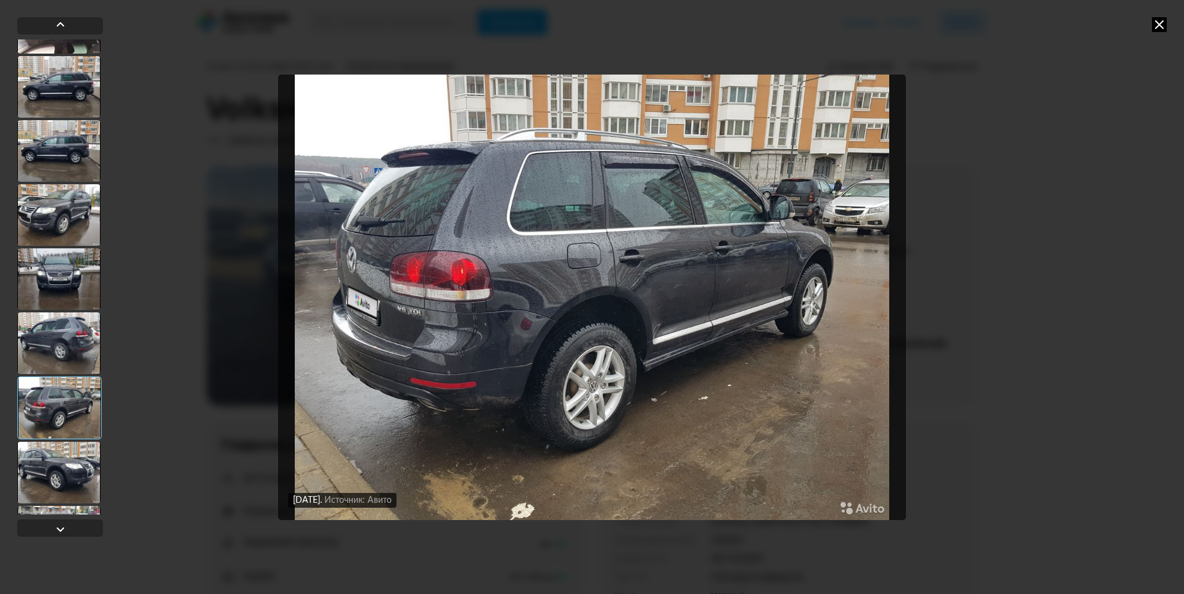
scroll to position [1603, 0]
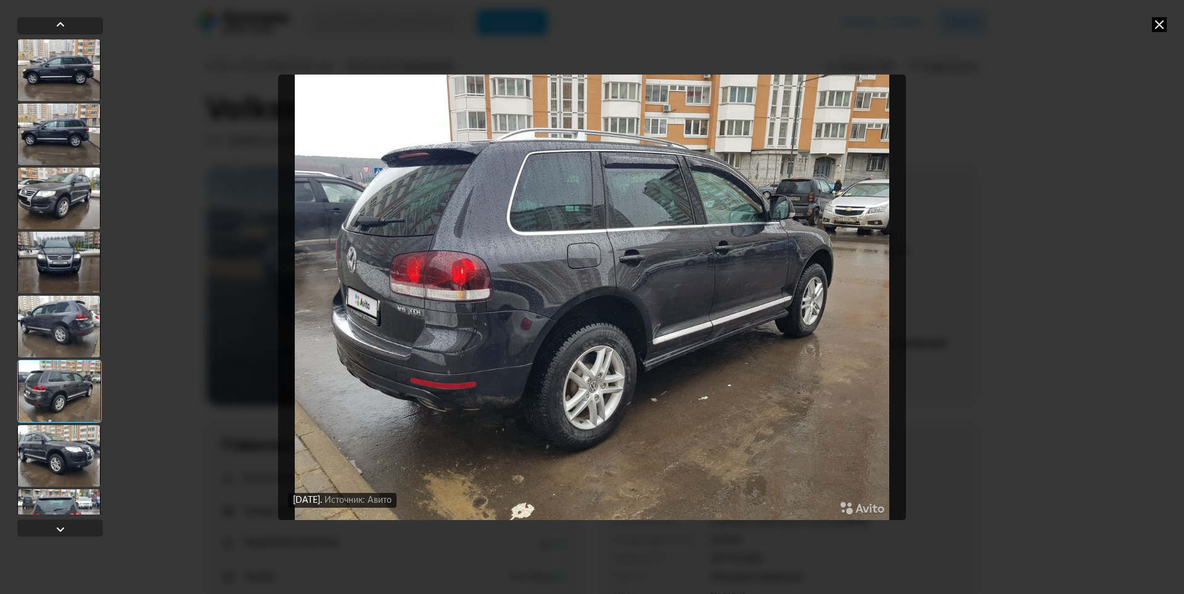
click at [57, 445] on div at bounding box center [58, 456] width 83 height 62
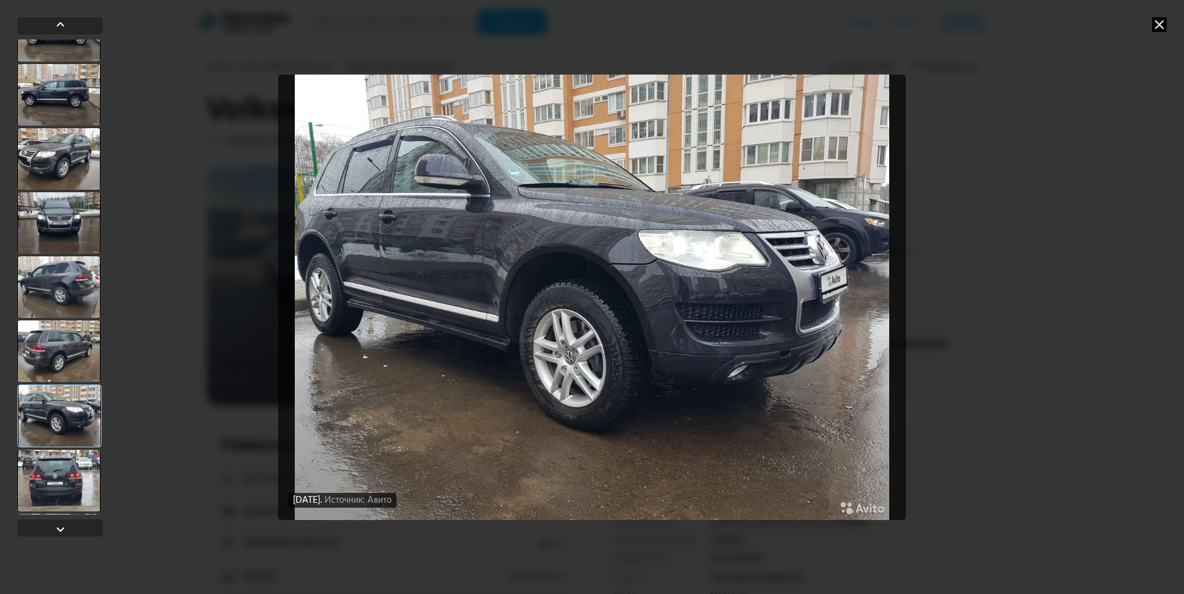
scroll to position [1665, 0]
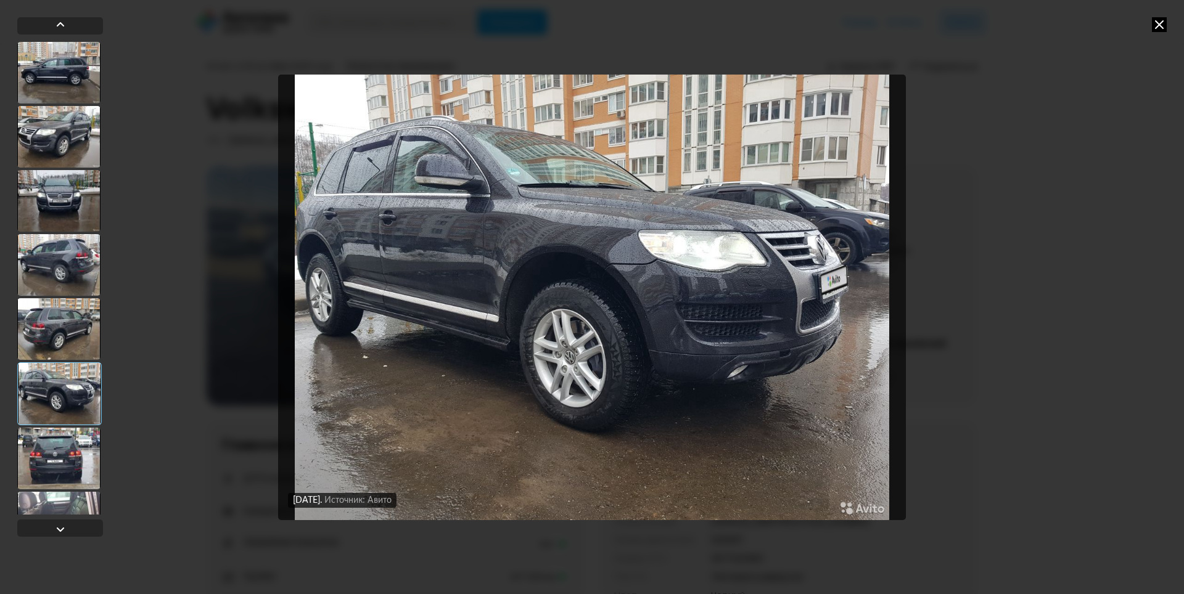
click at [56, 443] on div at bounding box center [58, 459] width 83 height 62
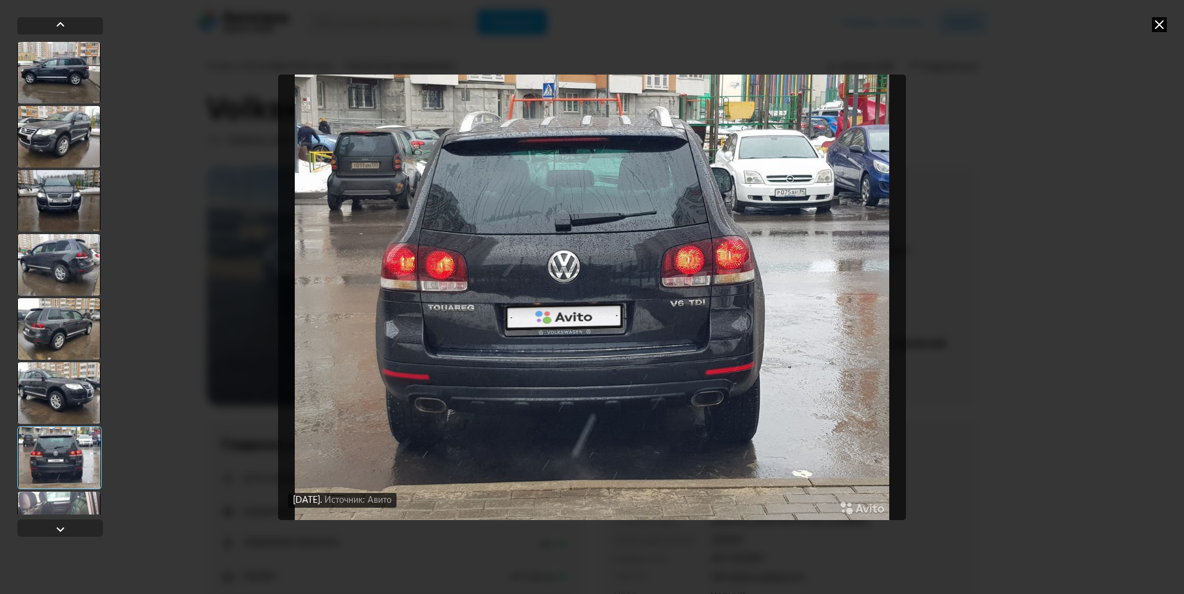
click at [852, 345] on img "Go to Slide 33" at bounding box center [592, 298] width 628 height 446
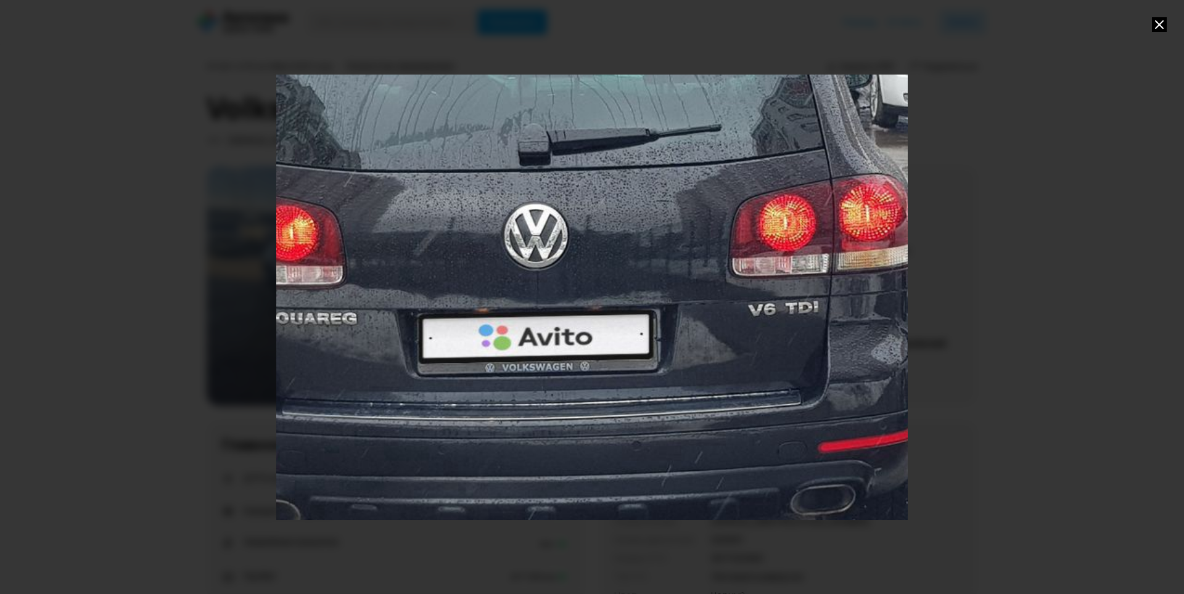
click at [279, 274] on div "Go to Slide 33" at bounding box center [592, 297] width 1263 height 892
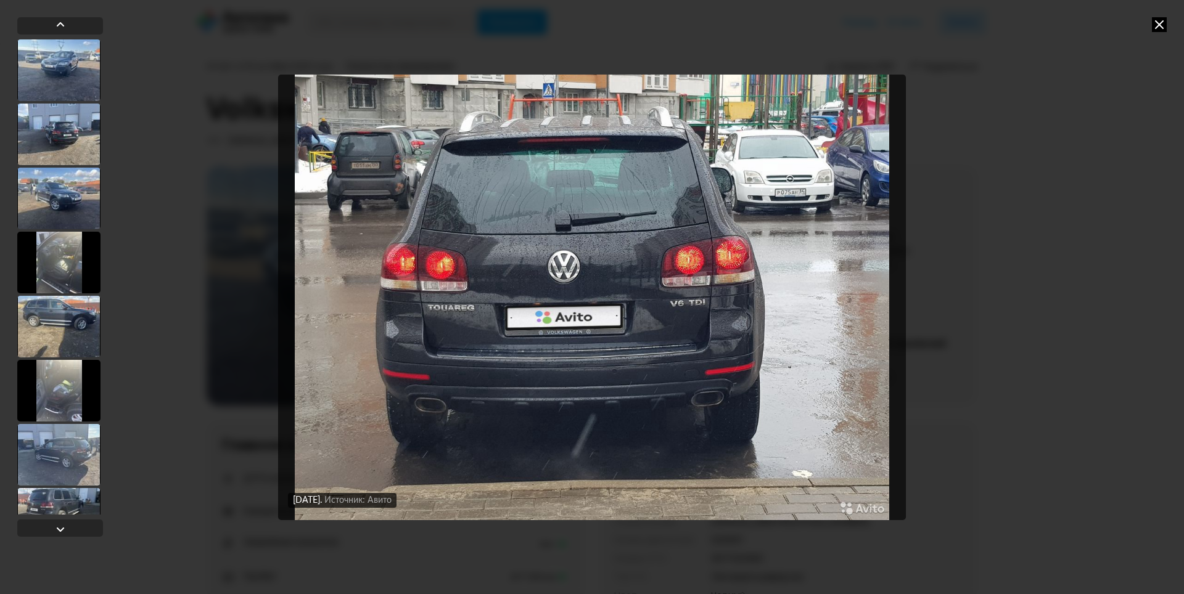
click at [39, 409] on div at bounding box center [58, 391] width 83 height 62
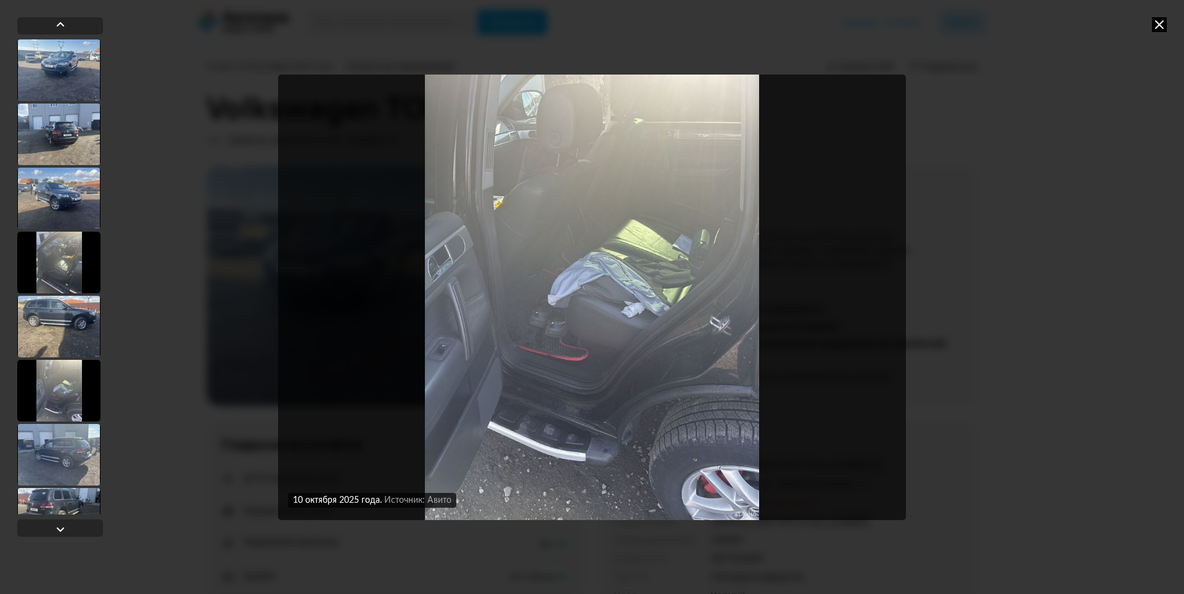
scroll to position [62, 0]
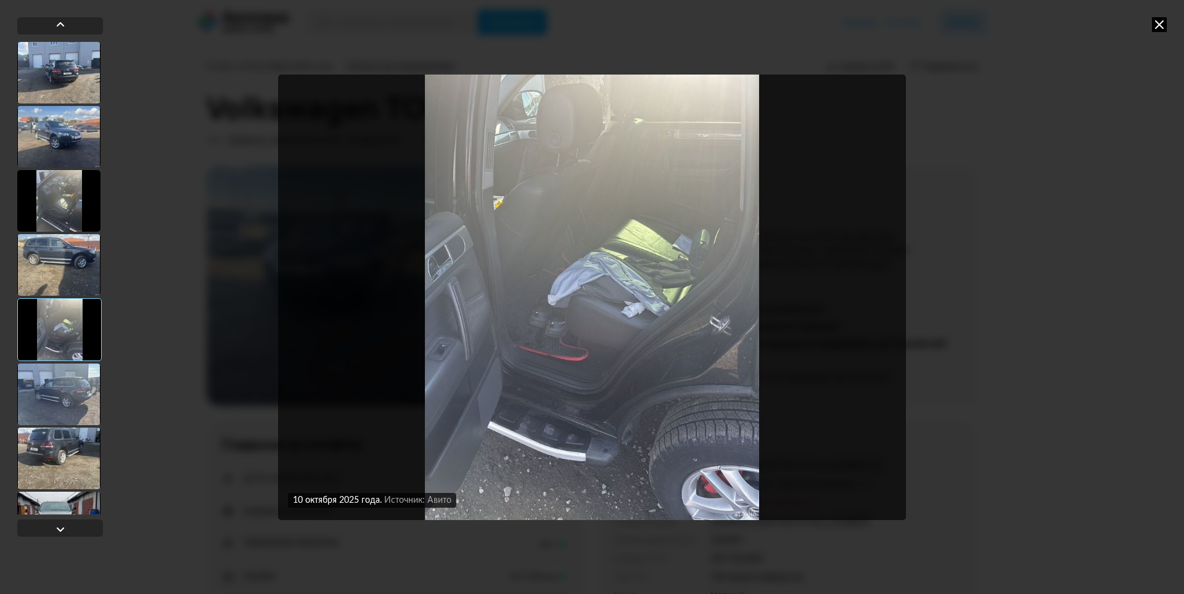
click at [39, 459] on div at bounding box center [58, 459] width 83 height 62
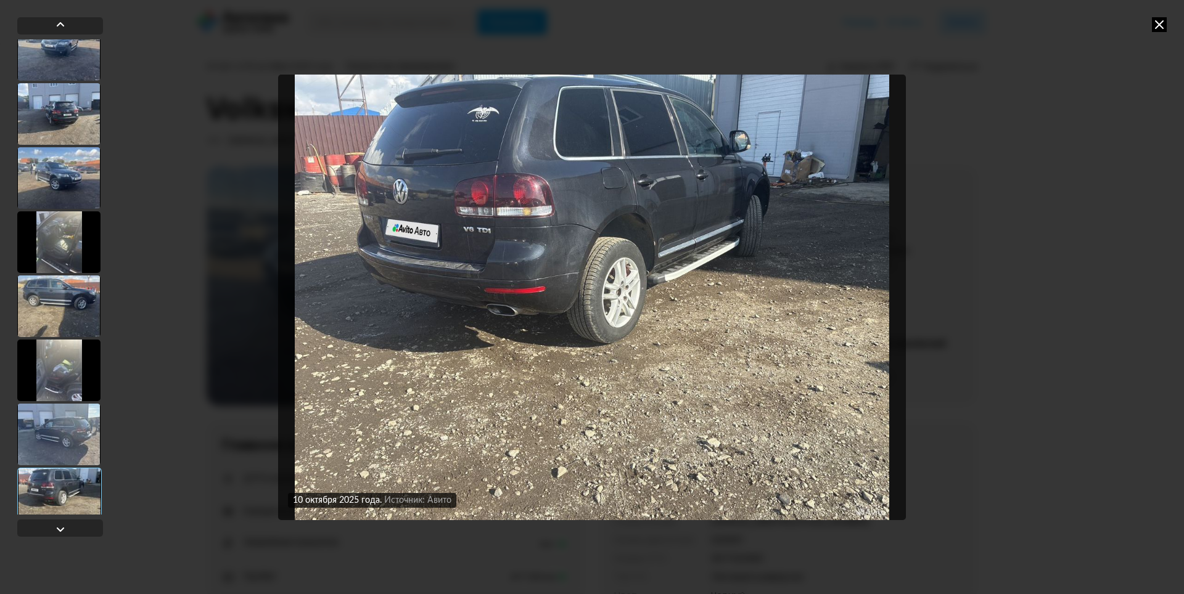
scroll to position [0, 0]
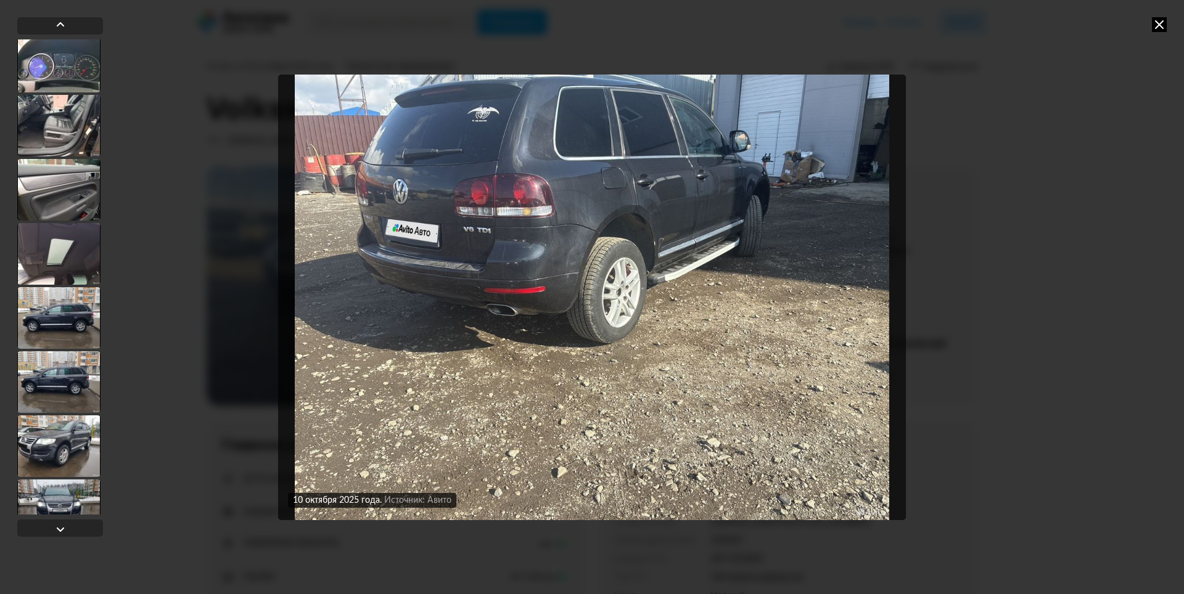
click at [62, 444] on div at bounding box center [58, 447] width 83 height 62
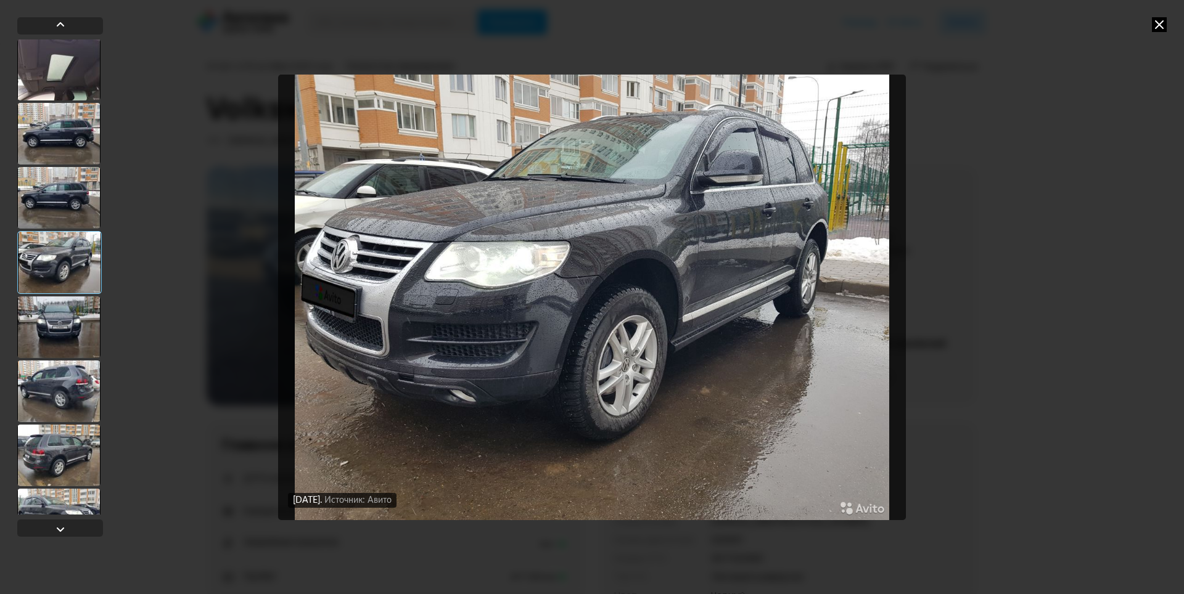
scroll to position [1540, 0]
click at [61, 449] on div at bounding box center [58, 455] width 83 height 62
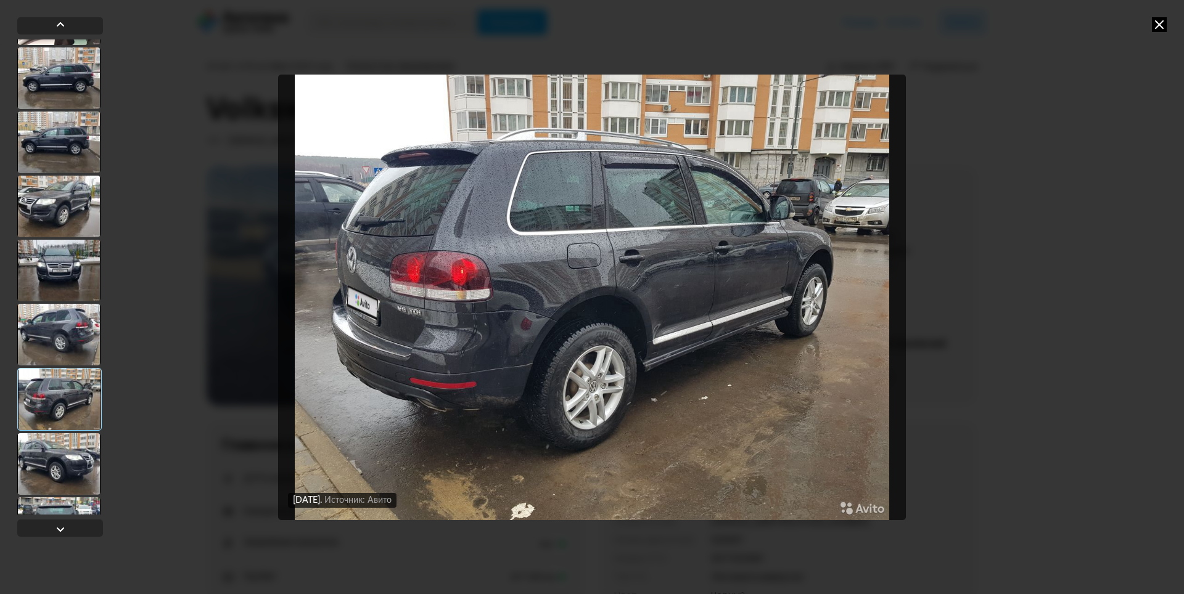
scroll to position [1849, 0]
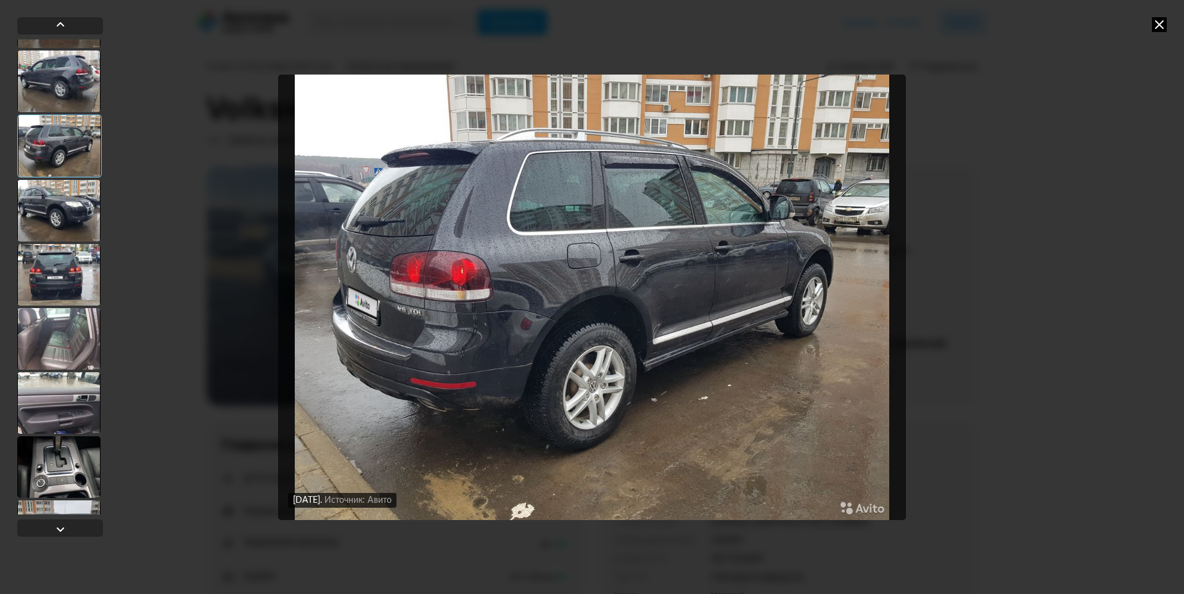
click at [62, 448] on div at bounding box center [58, 468] width 83 height 62
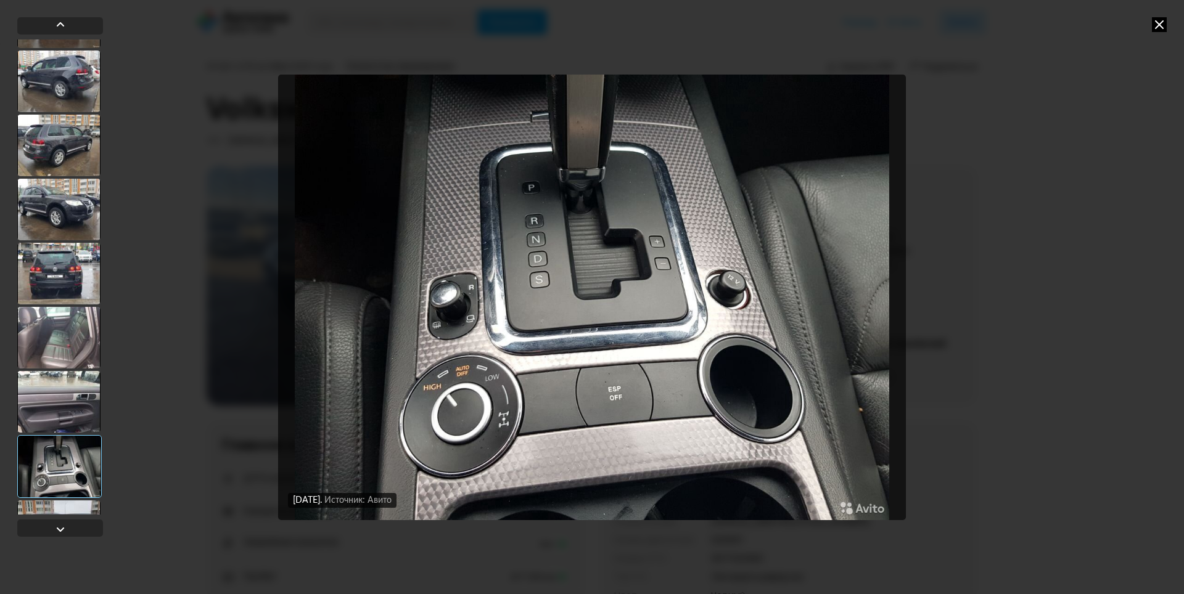
scroll to position [2095, 0]
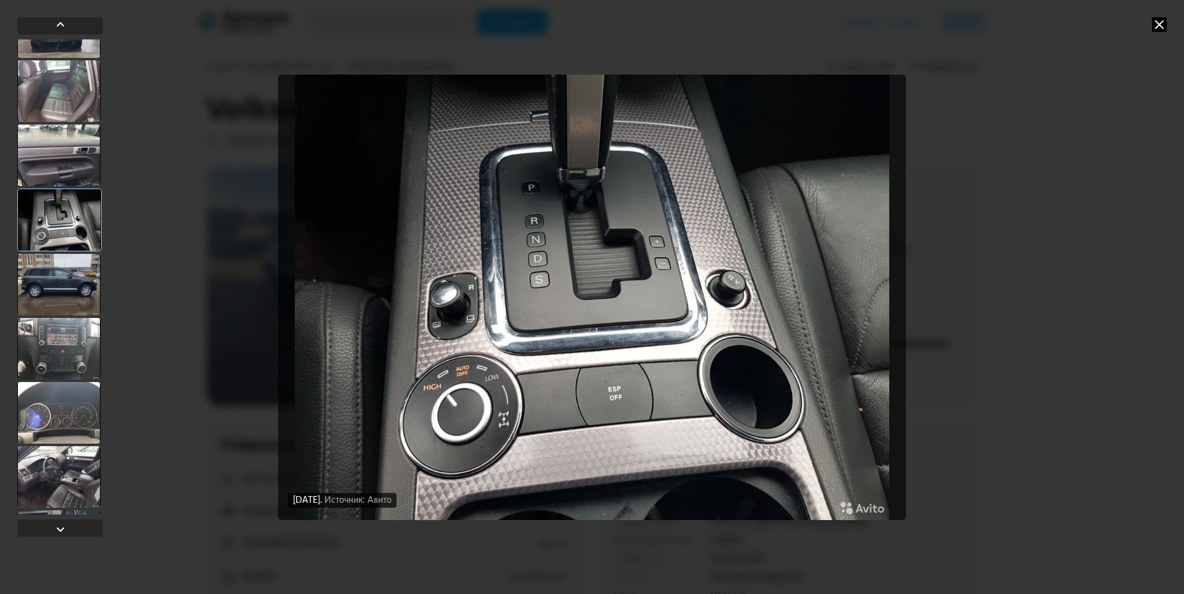
click at [61, 453] on div at bounding box center [58, 477] width 83 height 62
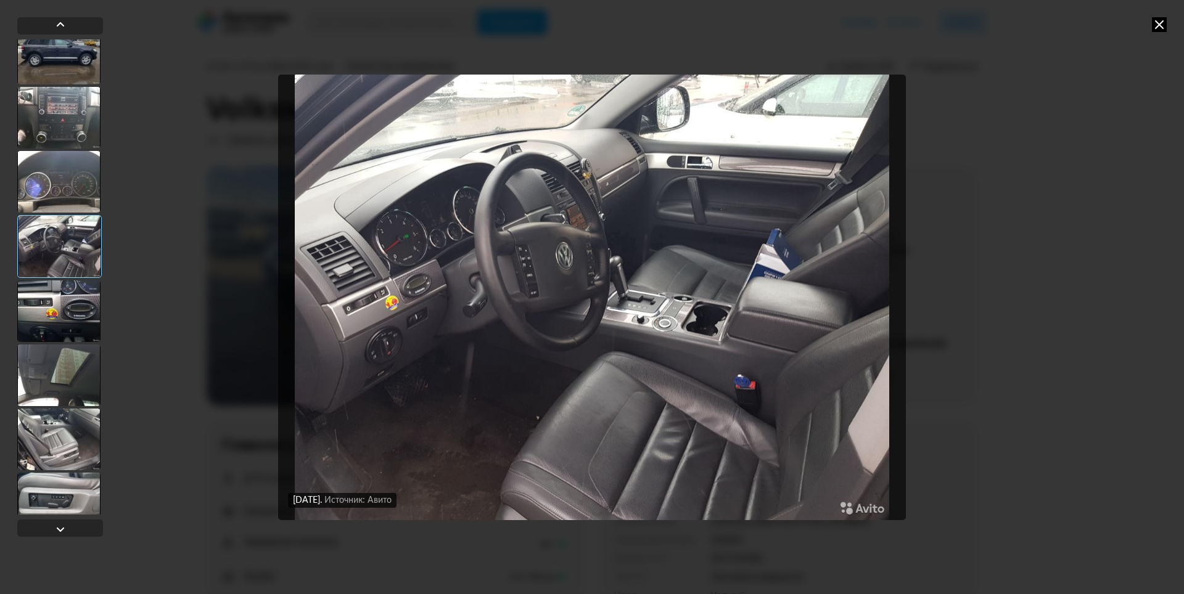
scroll to position [2404, 0]
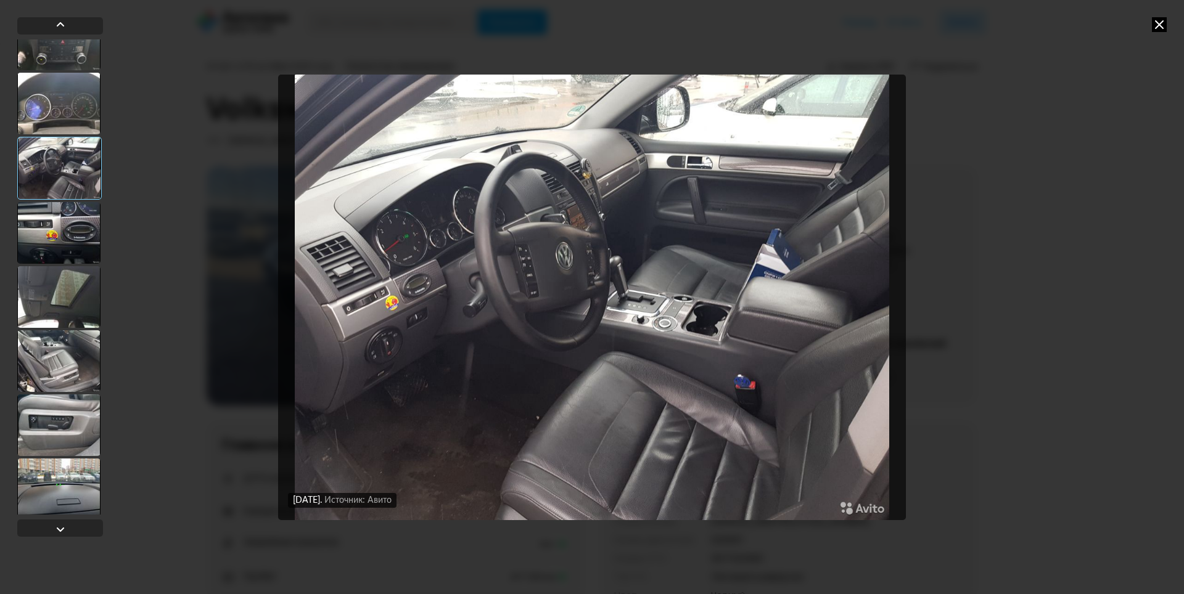
click at [61, 452] on div at bounding box center [58, 426] width 83 height 62
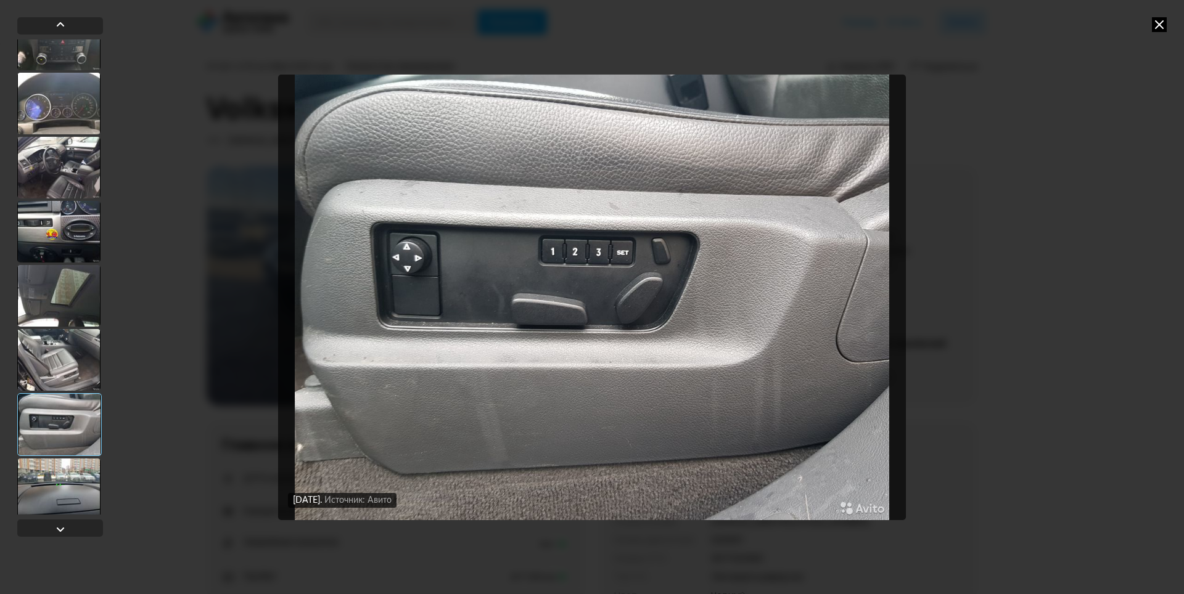
scroll to position [2712, 0]
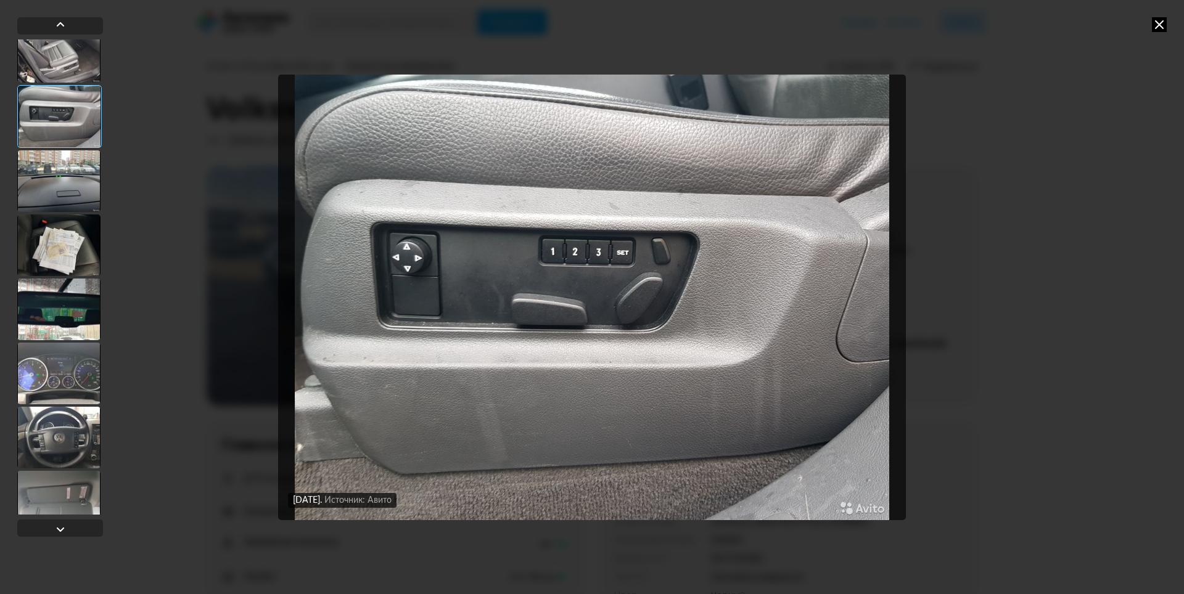
click at [62, 450] on div at bounding box center [58, 438] width 83 height 62
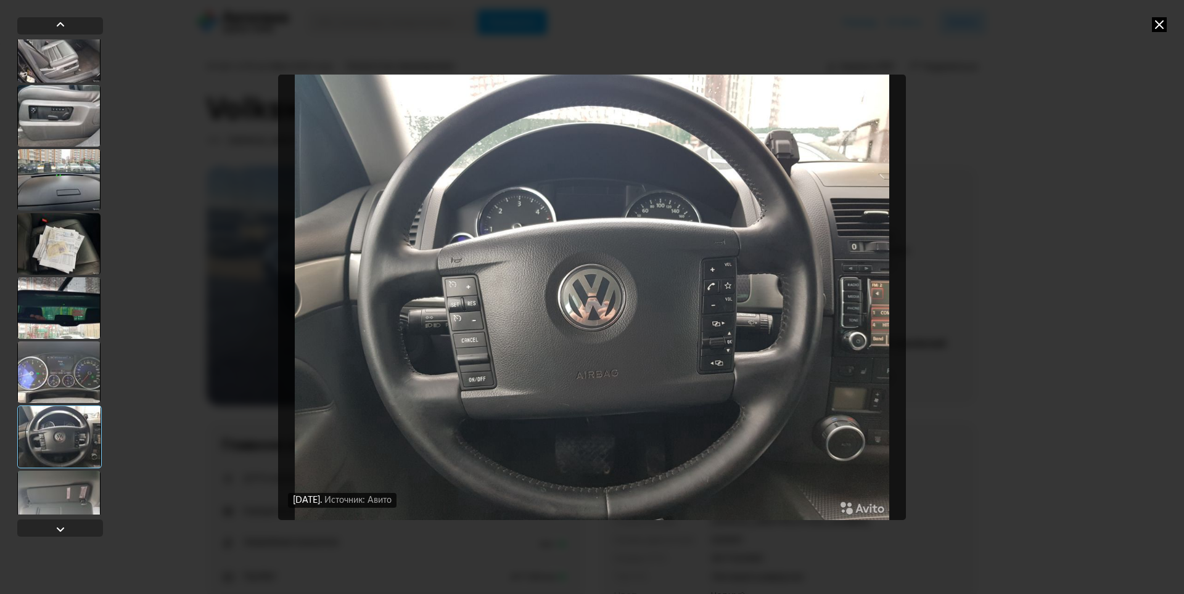
scroll to position [3082, 0]
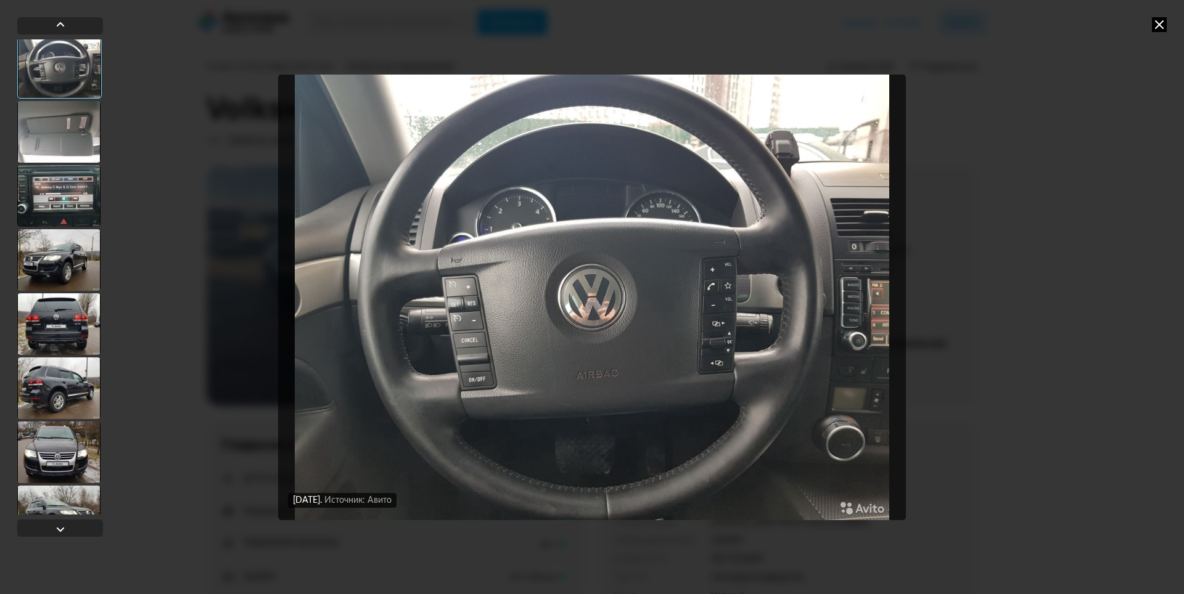
click at [62, 448] on div at bounding box center [58, 453] width 83 height 62
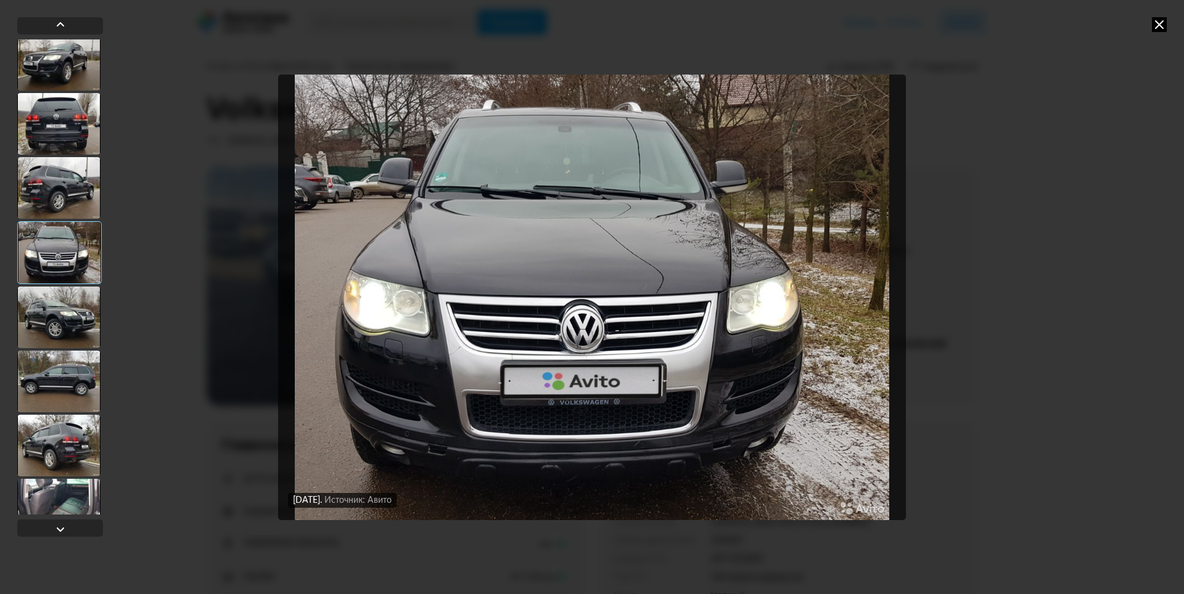
scroll to position [3390, 0]
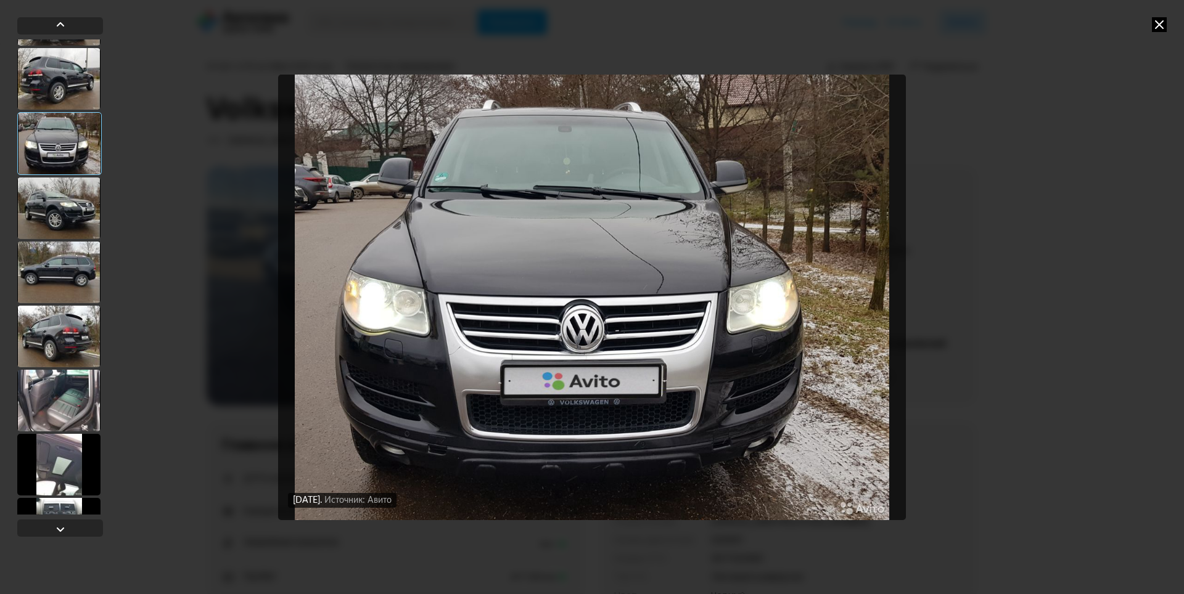
click at [62, 448] on div at bounding box center [58, 465] width 83 height 62
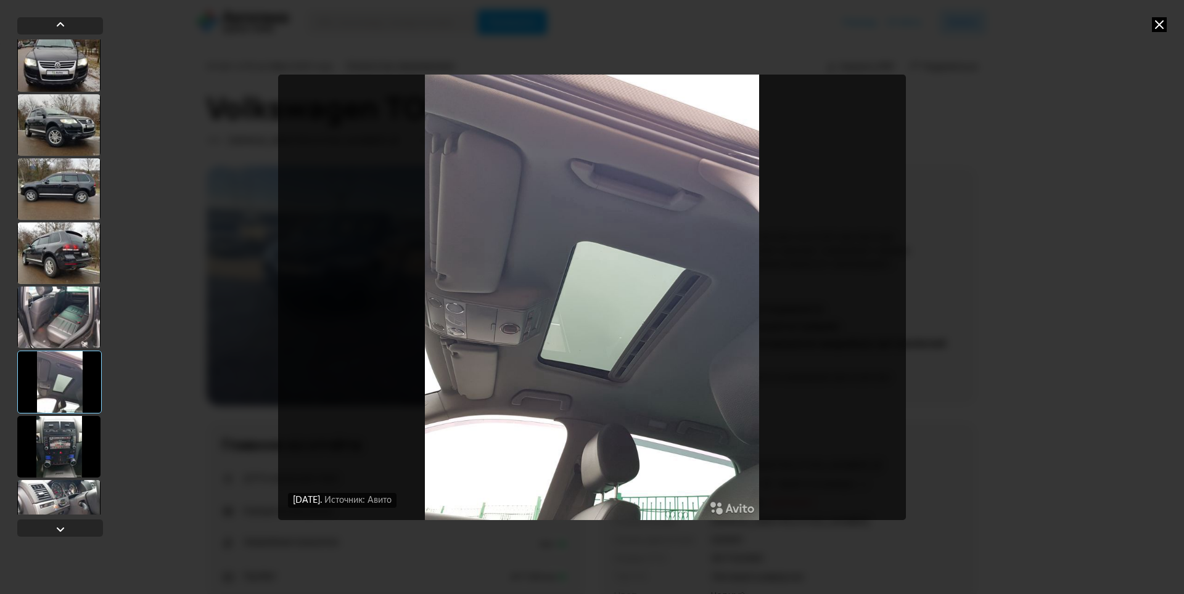
scroll to position [3699, 0]
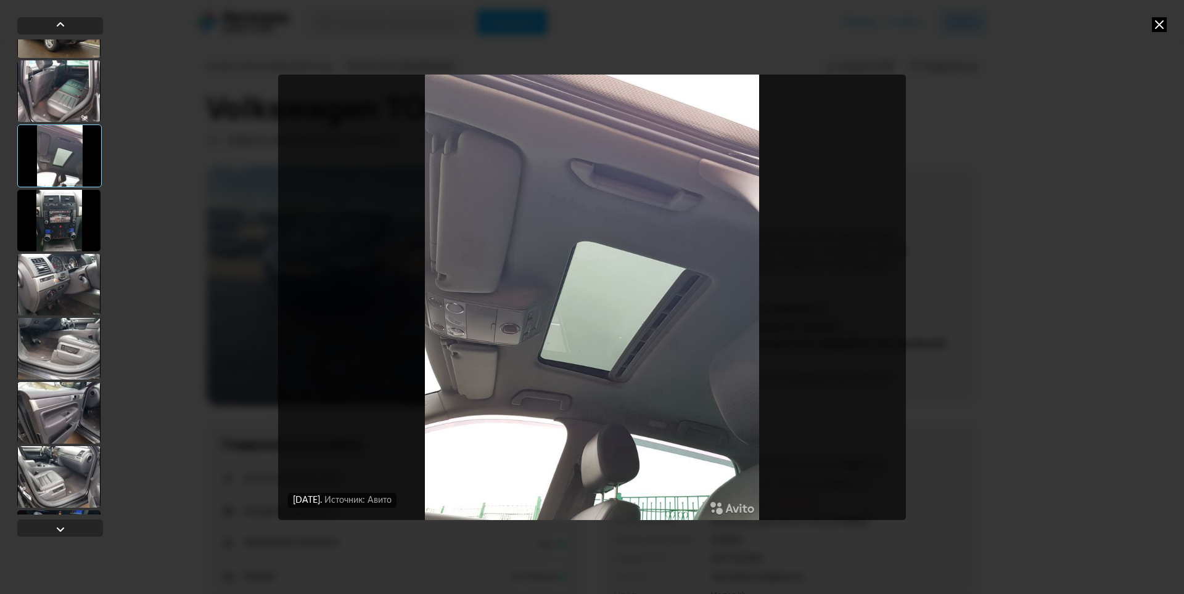
click at [62, 448] on div at bounding box center [58, 477] width 83 height 62
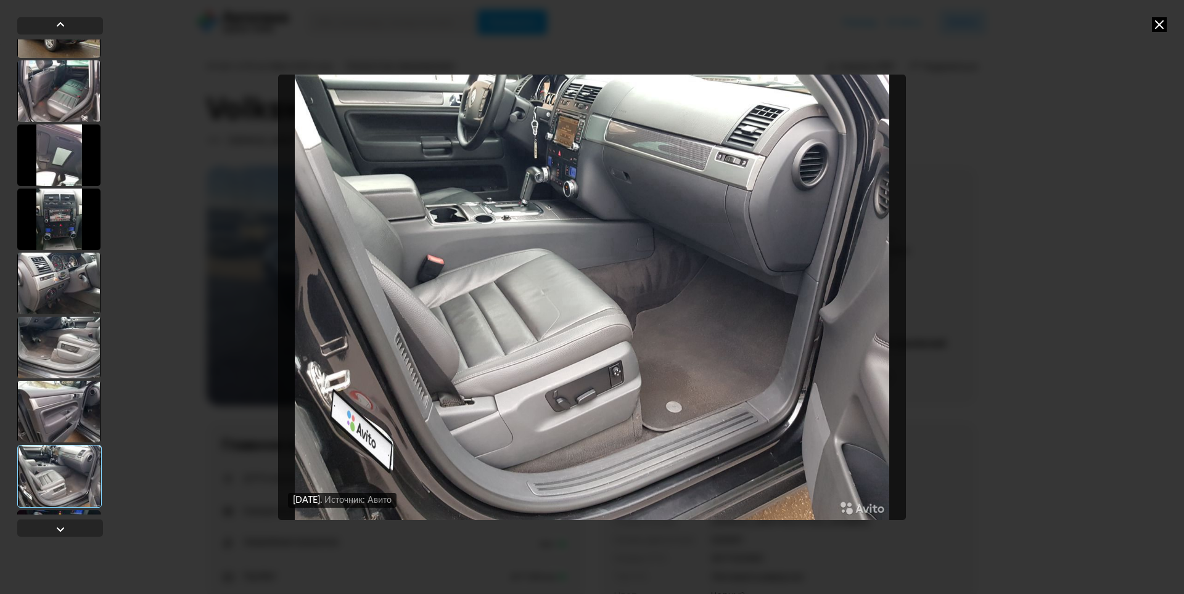
scroll to position [4069, 0]
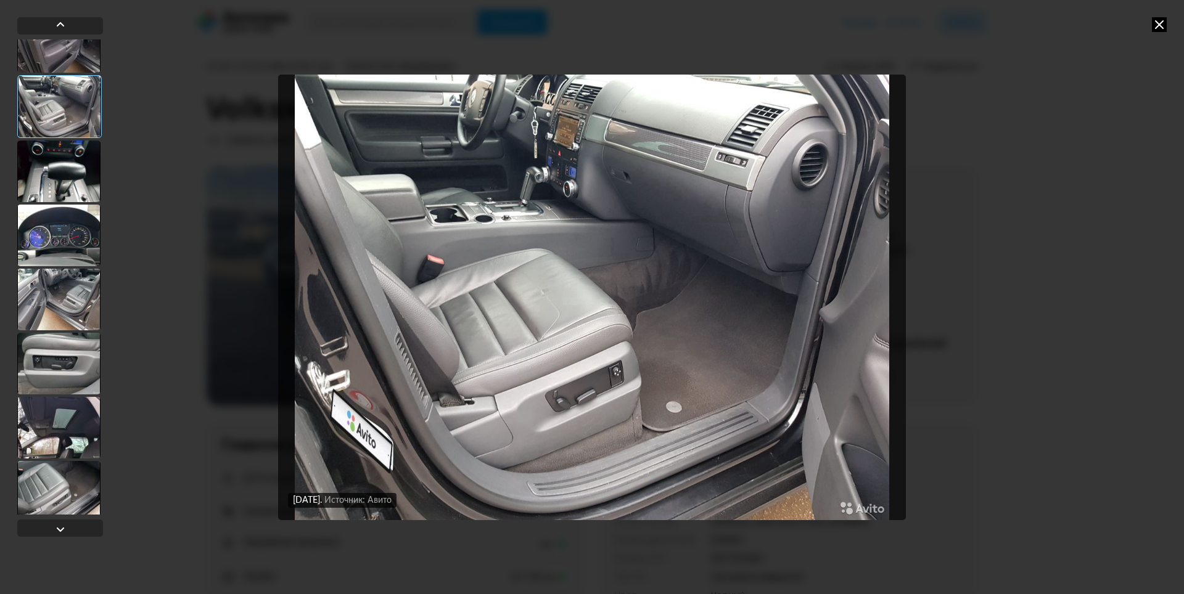
click at [62, 447] on div at bounding box center [58, 428] width 83 height 62
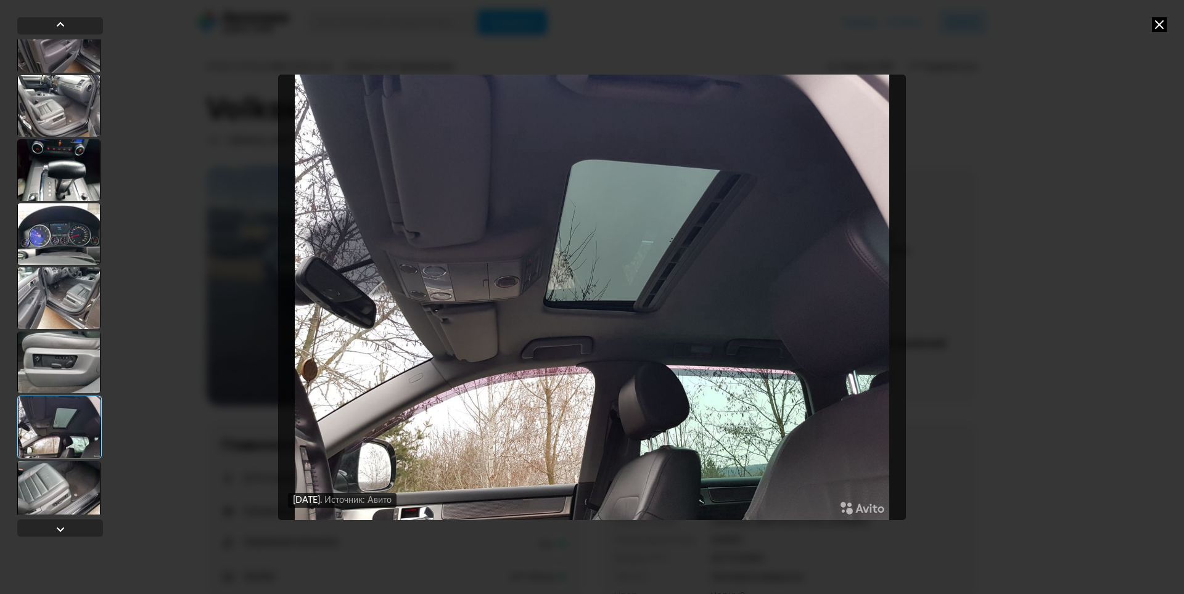
scroll to position [4377, 0]
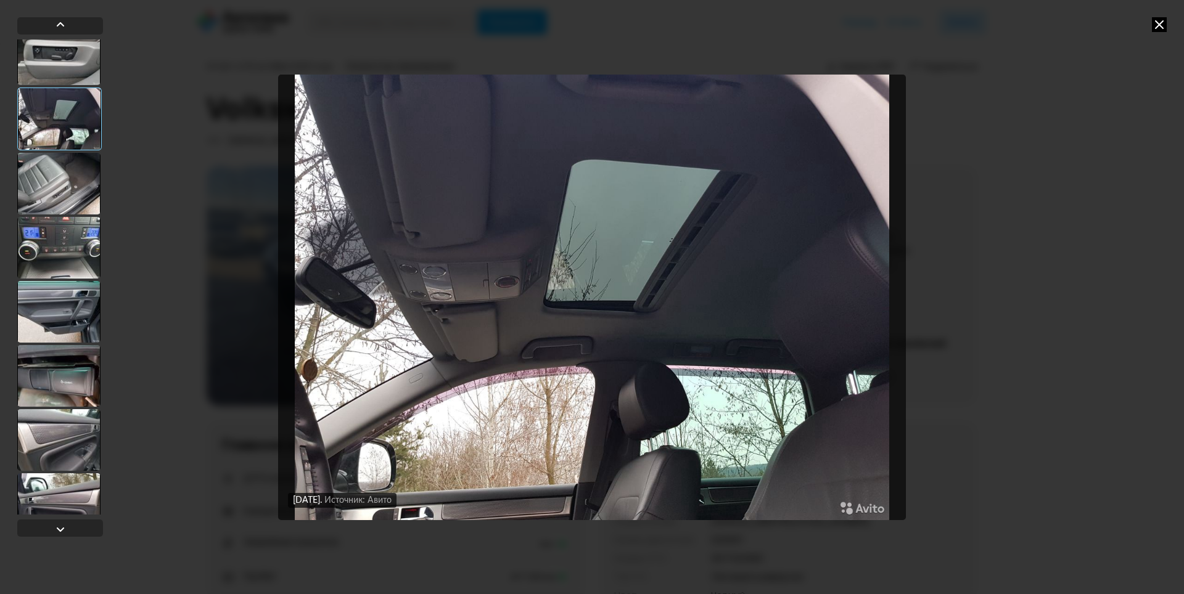
click at [62, 447] on div at bounding box center [58, 440] width 83 height 62
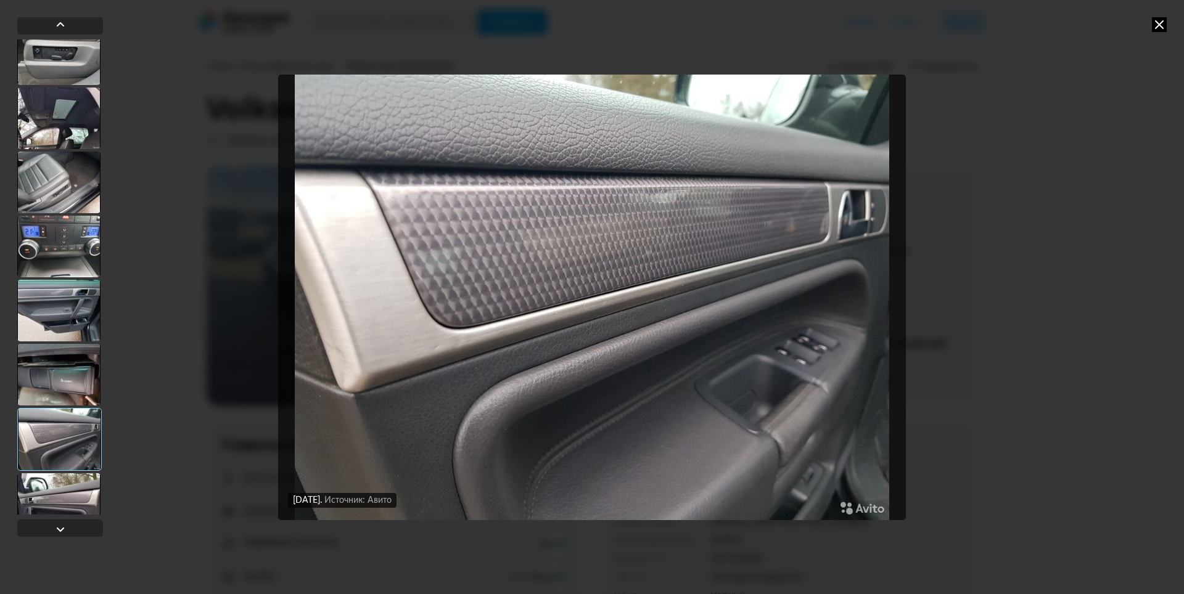
scroll to position [4528, 0]
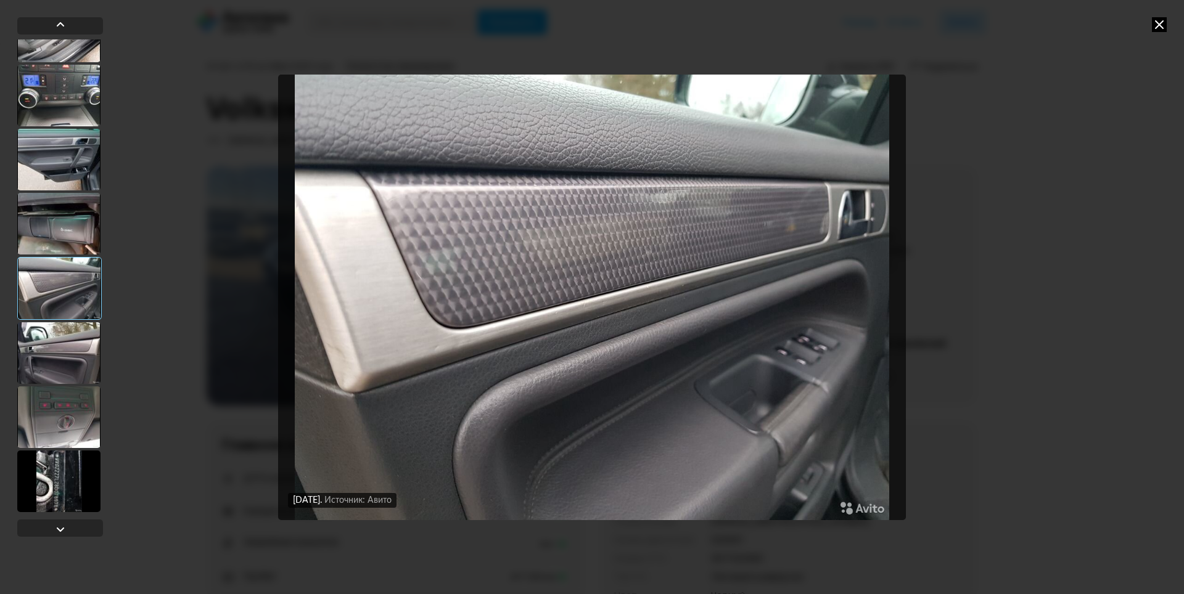
click at [55, 487] on div at bounding box center [58, 482] width 83 height 62
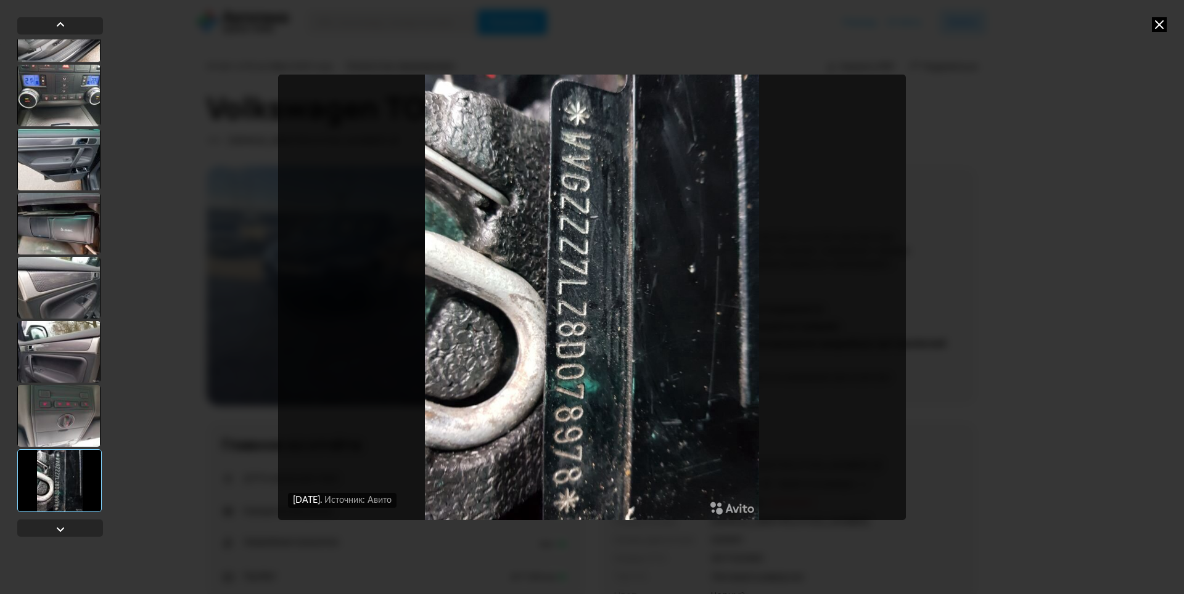
click at [73, 329] on div at bounding box center [58, 352] width 83 height 62
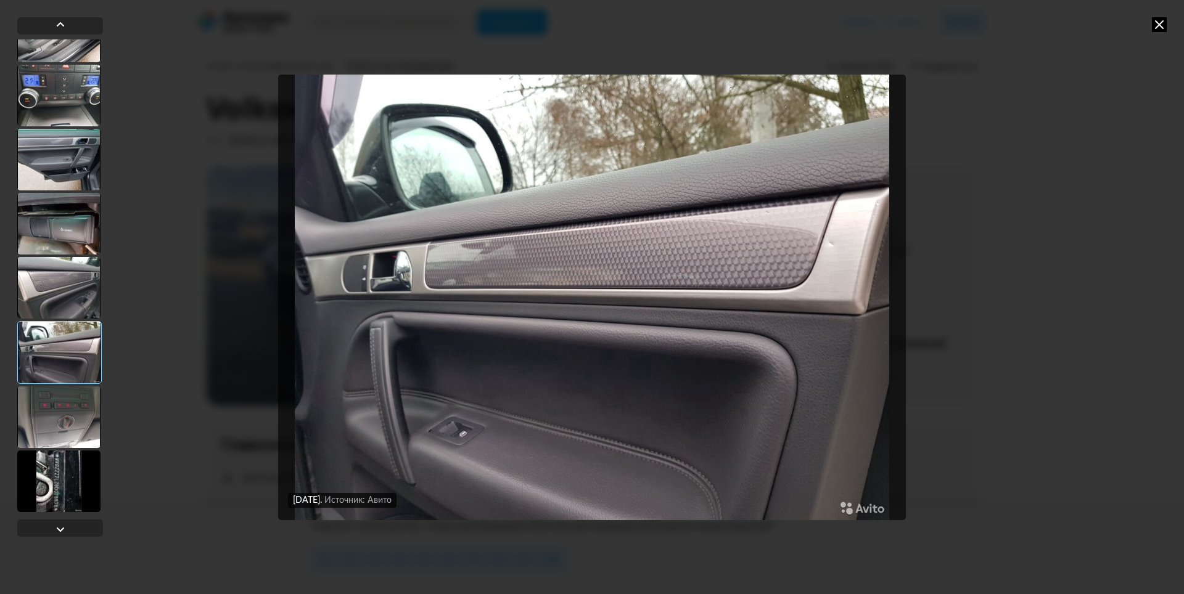
click at [1154, 27] on icon at bounding box center [1159, 24] width 15 height 15
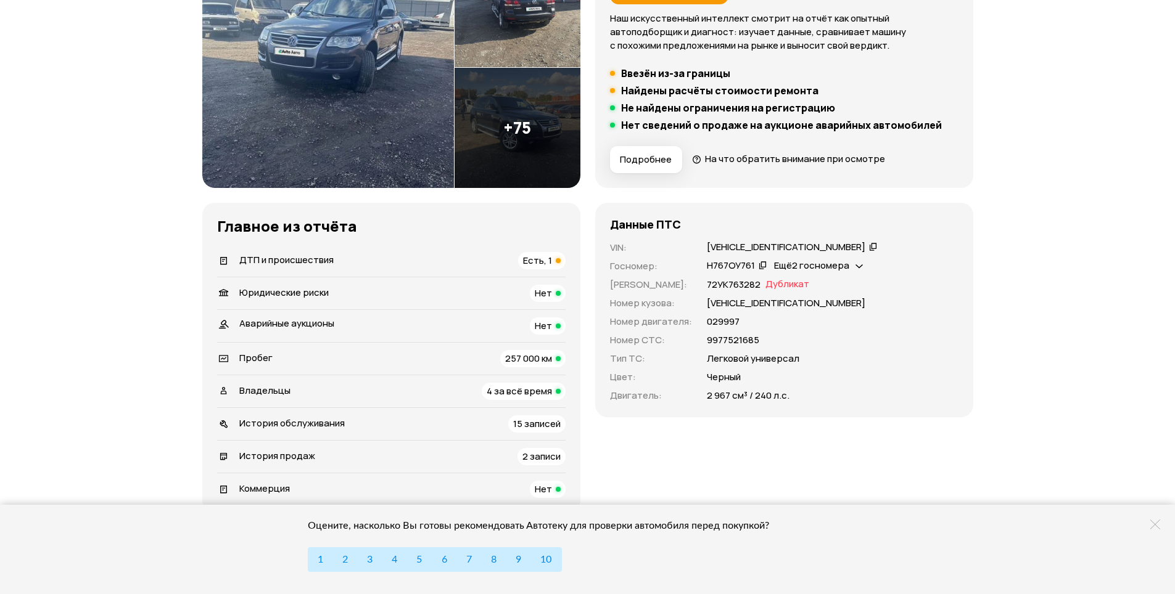
scroll to position [247, 0]
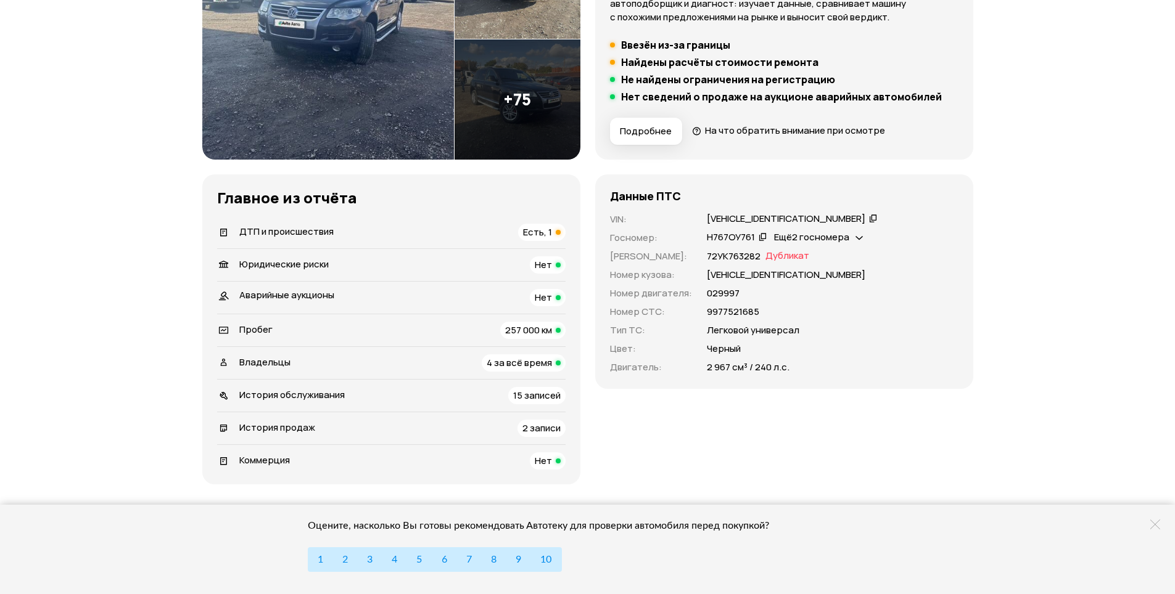
click at [310, 233] on span "ДТП и происшествия" at bounding box center [286, 231] width 94 height 13
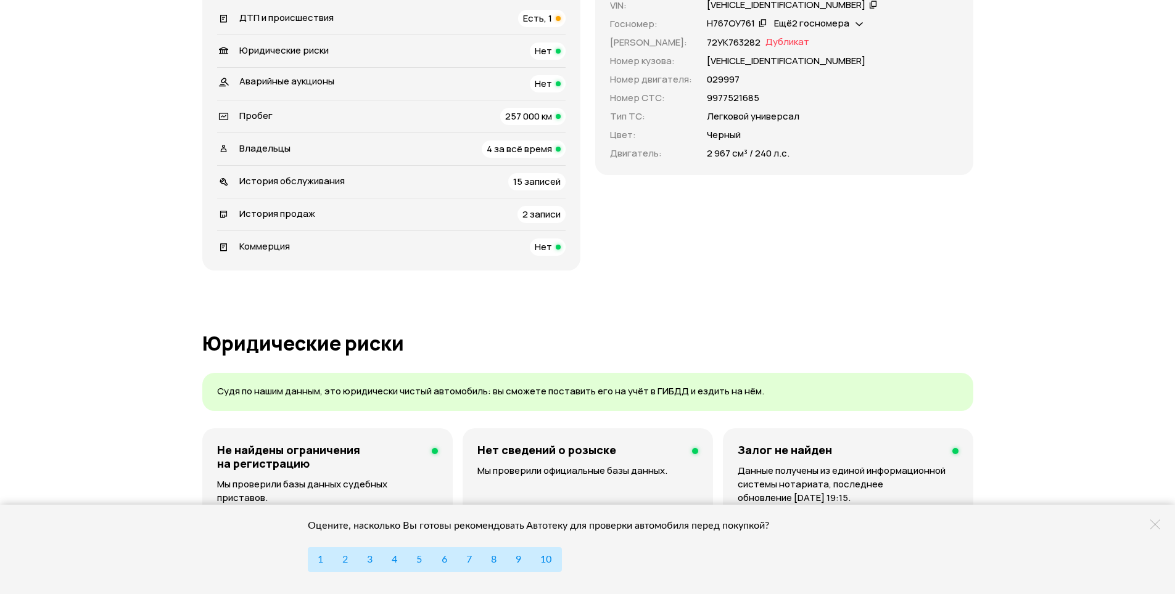
scroll to position [353, 0]
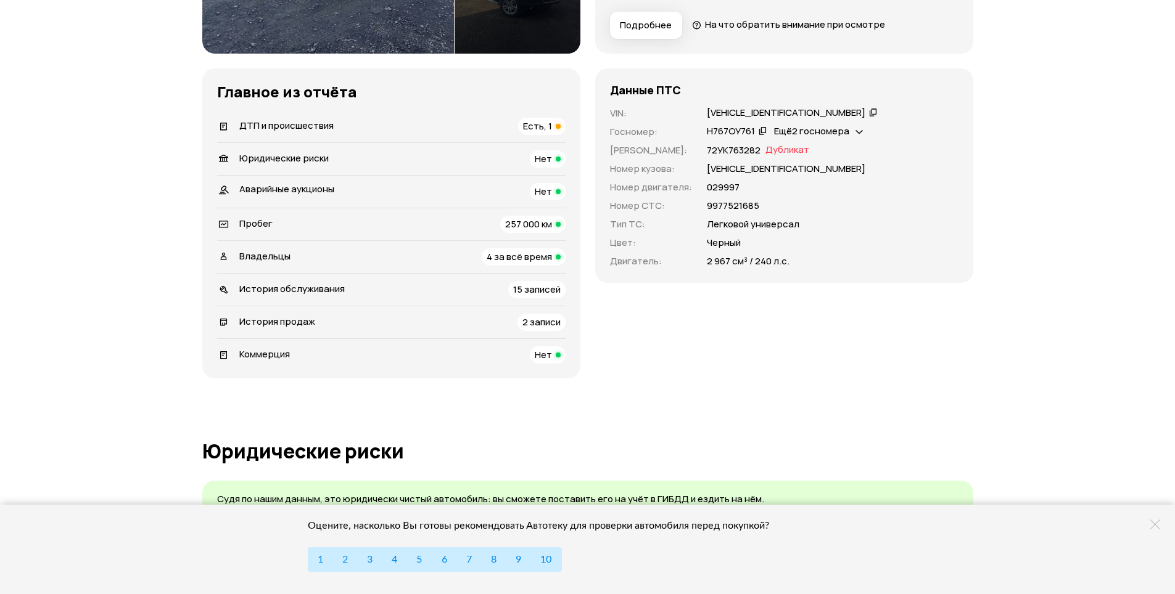
click at [266, 258] on span "Владельцы" at bounding box center [264, 256] width 51 height 13
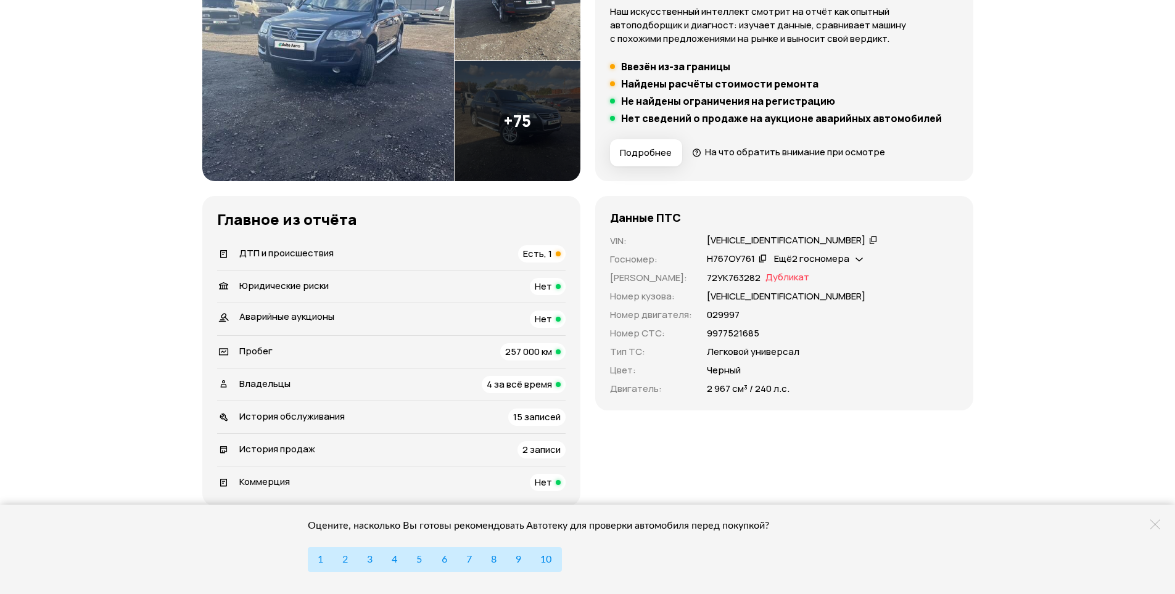
click at [393, 414] on div "История обслуживания 15 записей" at bounding box center [391, 417] width 348 height 17
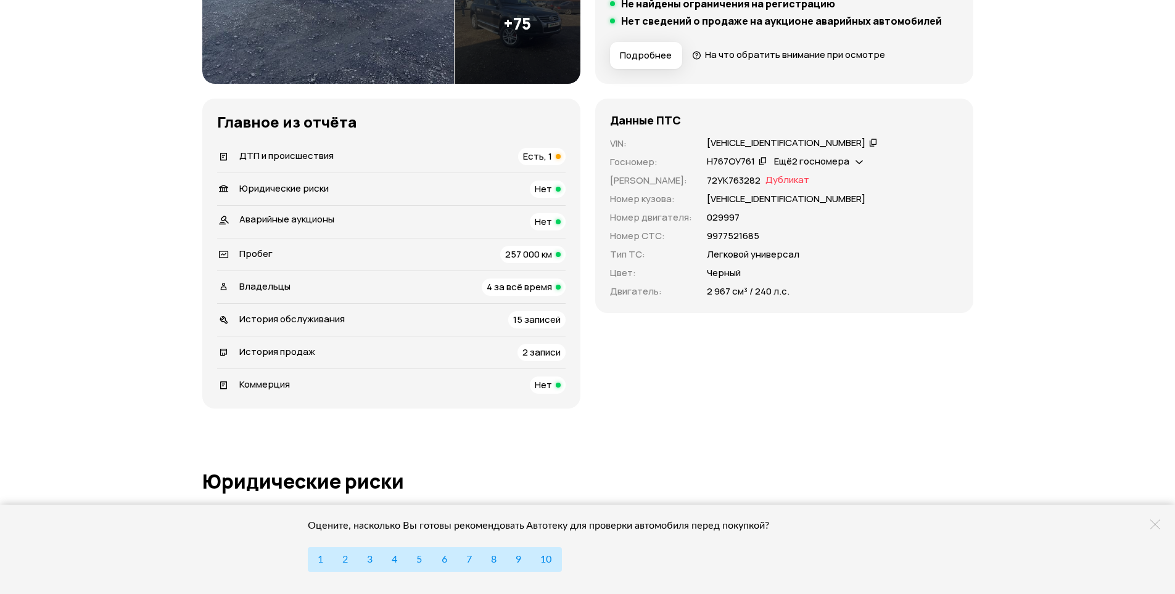
scroll to position [321, 0]
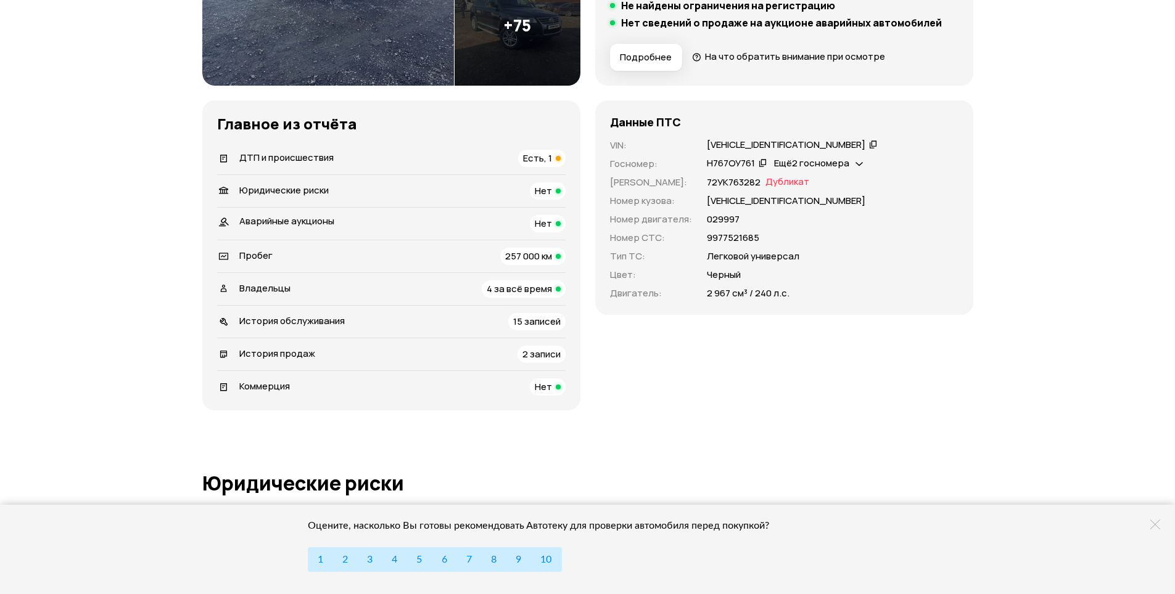
click at [343, 354] on div "История продаж 2 записи" at bounding box center [391, 354] width 348 height 17
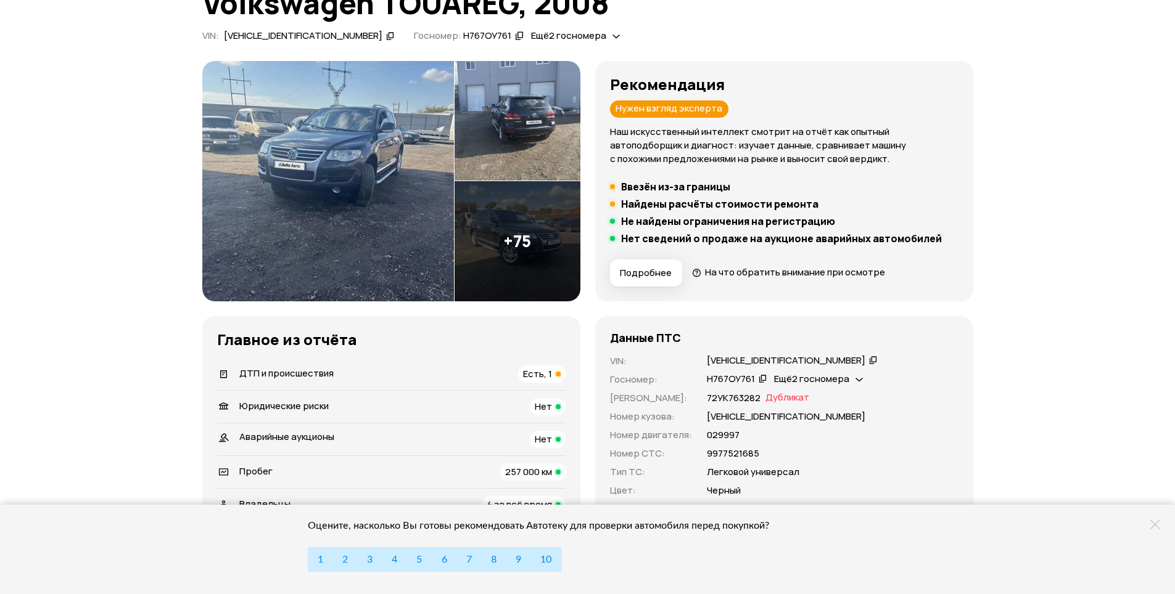
scroll to position [134, 0]
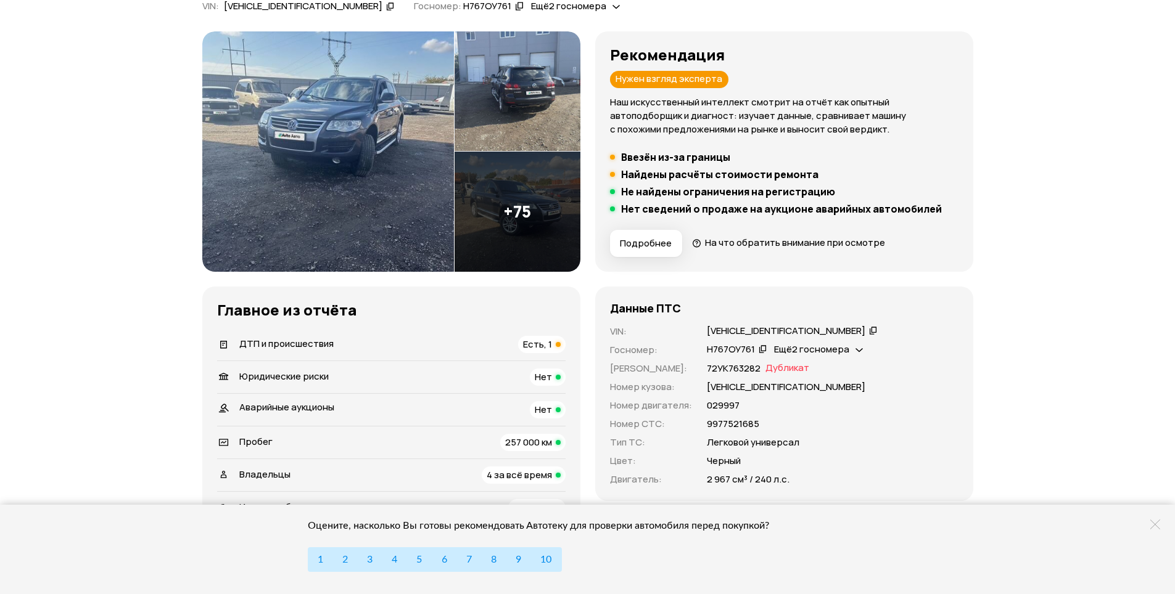
click at [853, 347] on div "Ещё 2 госномера" at bounding box center [818, 349] width 95 height 13
click at [944, 356] on div "Н767ОУ761   Ещё 2 госномера" at bounding box center [833, 350] width 252 height 14
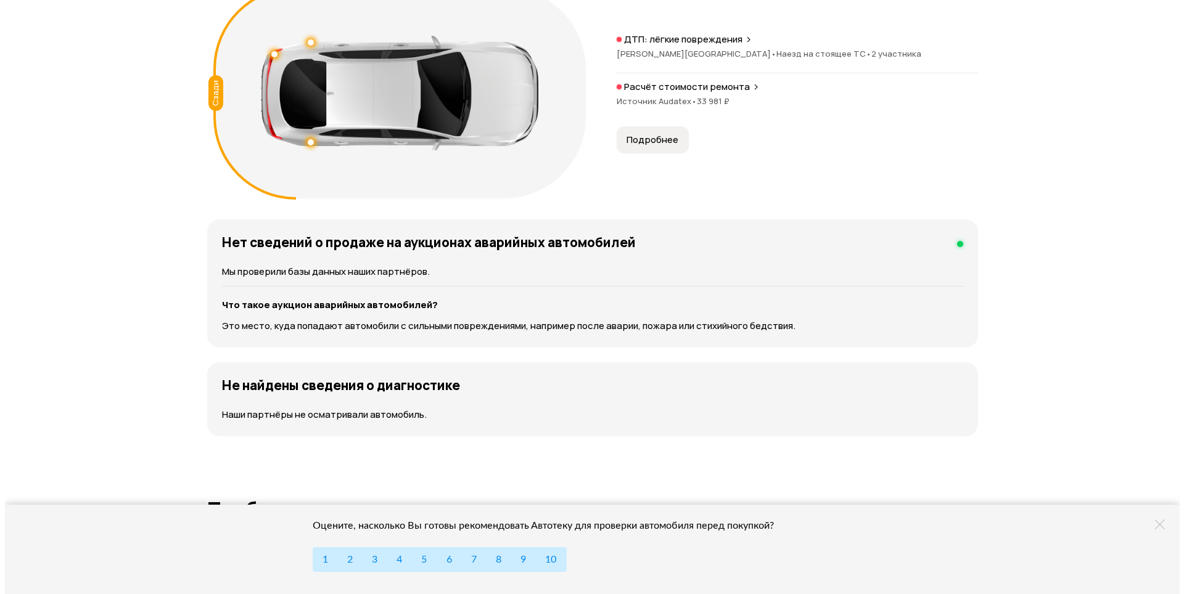
scroll to position [1233, 0]
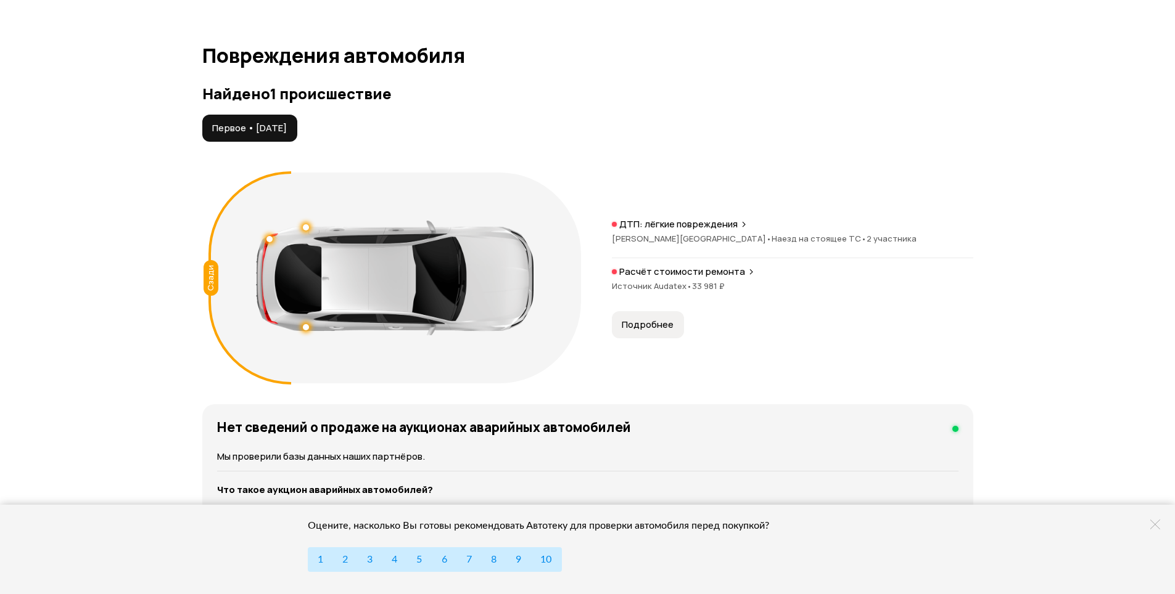
click at [631, 316] on button "Подробнее" at bounding box center [648, 324] width 72 height 27
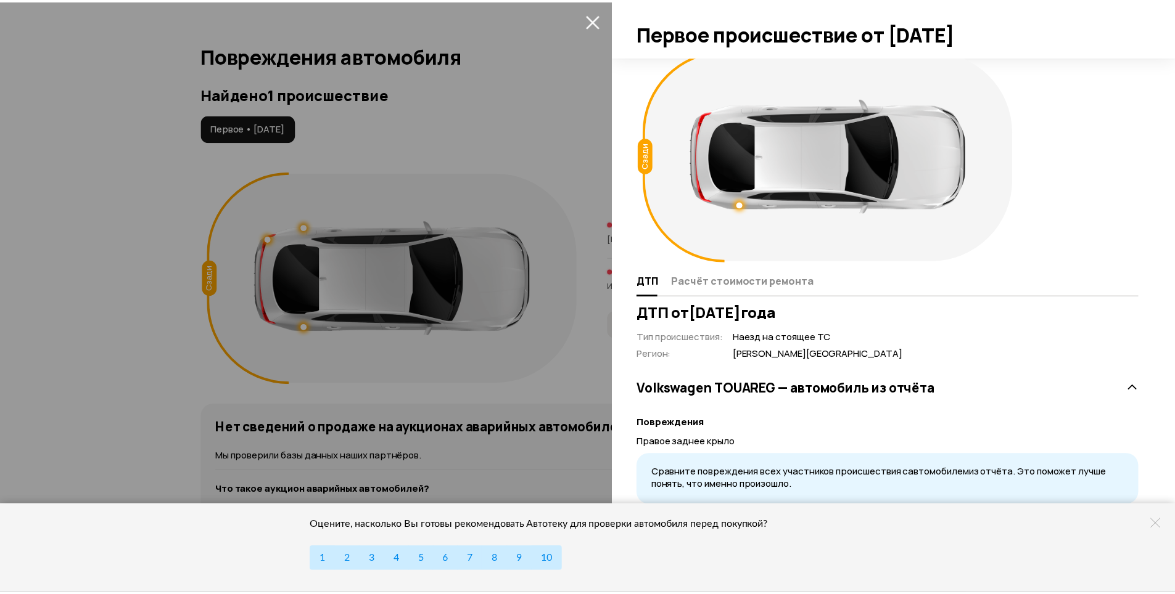
scroll to position [19, 0]
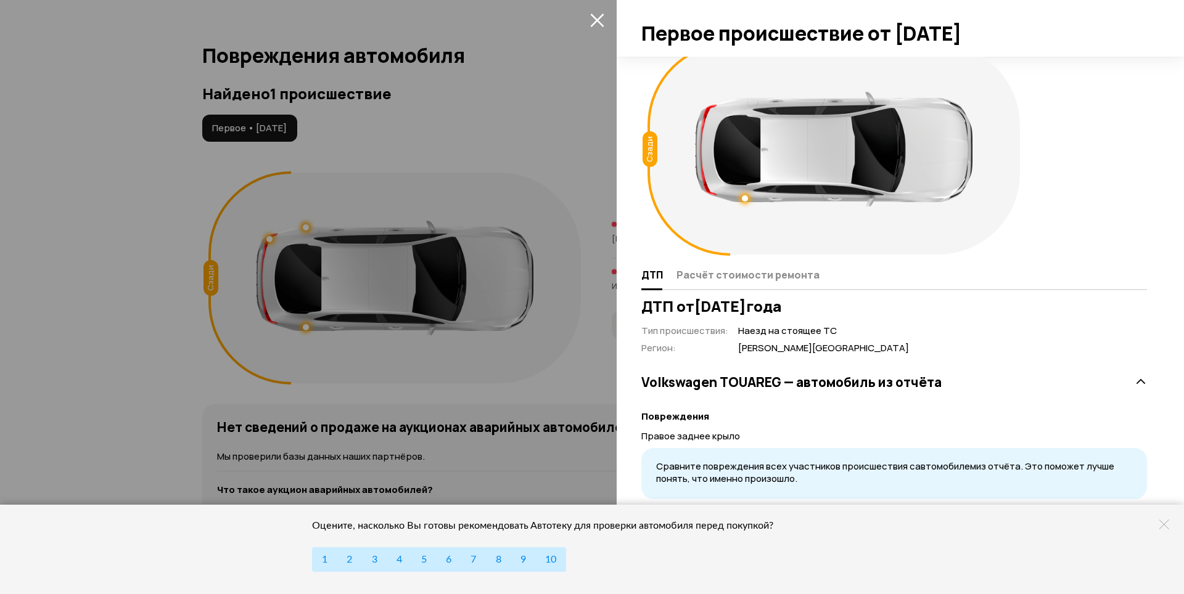
click at [496, 175] on div at bounding box center [592, 297] width 1184 height 594
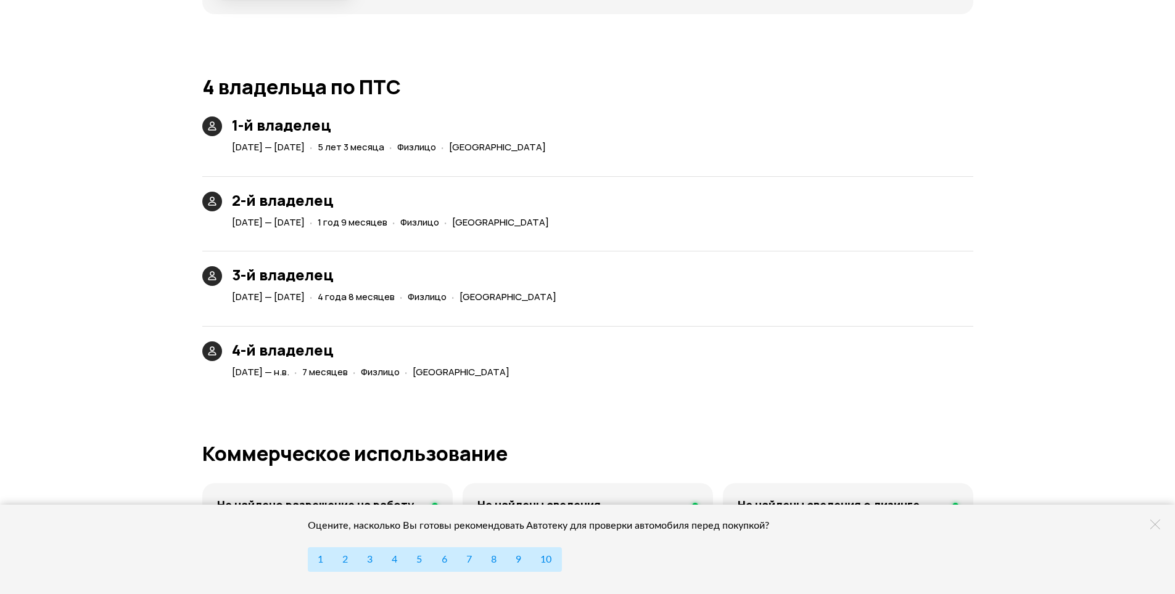
scroll to position [2898, 0]
